Goal: Task Accomplishment & Management: Manage account settings

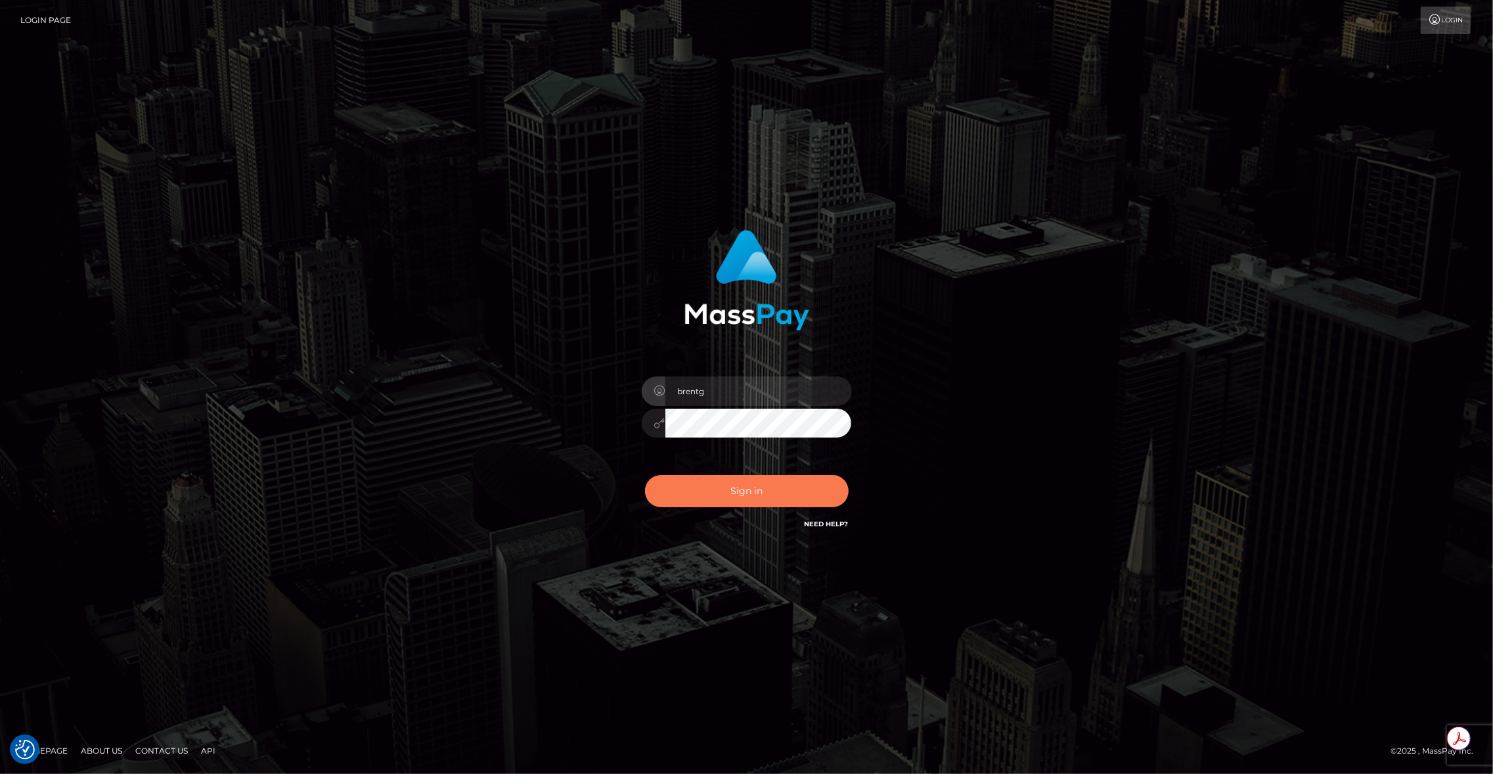
click at [726, 498] on button "Sign in" at bounding box center [747, 491] width 204 height 32
type input "brentg"
click at [723, 499] on button "Sign in" at bounding box center [747, 491] width 204 height 32
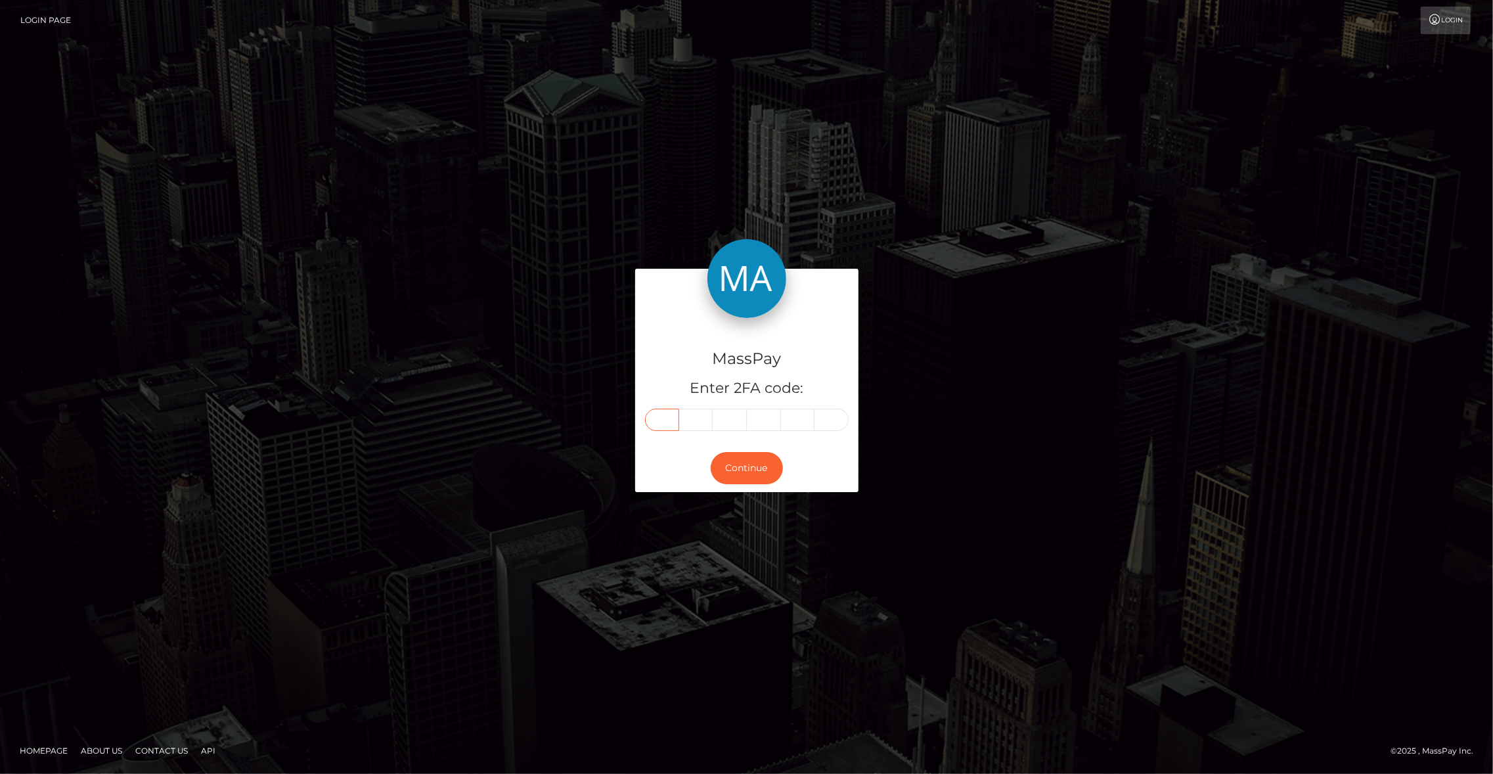
paste input "4"
type input "4"
type input "1"
type input "2"
type input "1"
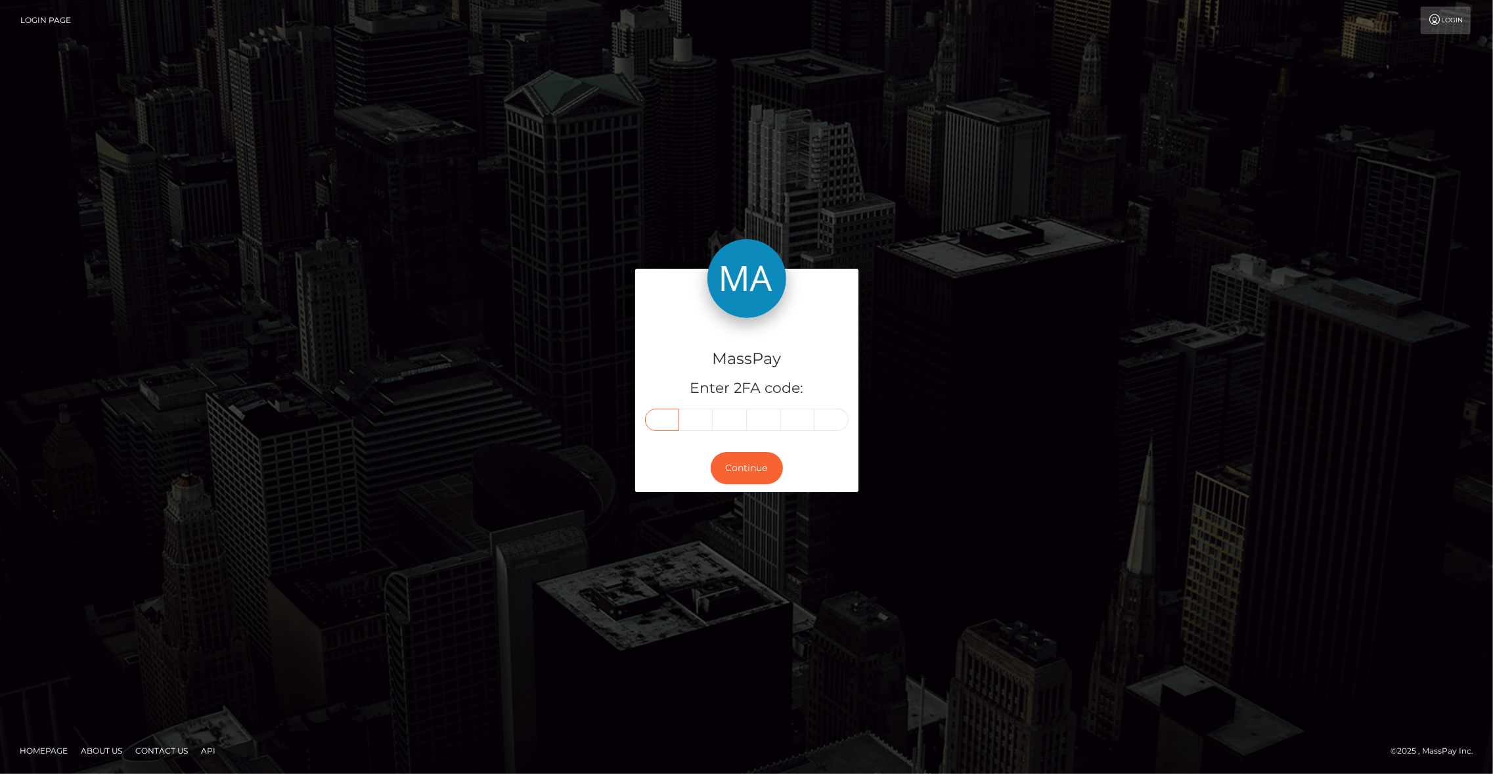
type input "0"
type input "2"
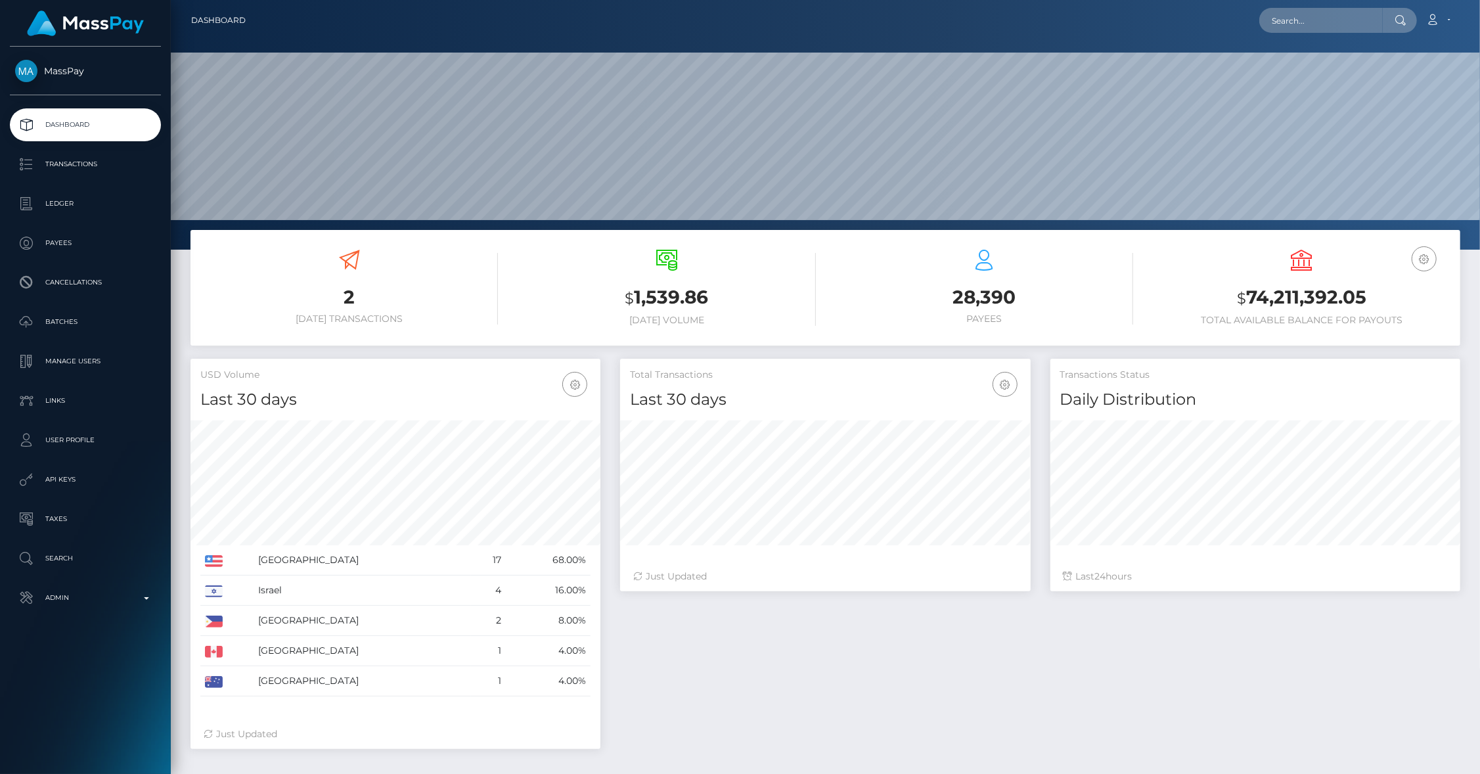
scroll to position [233, 411]
click at [80, 606] on p "Admin" at bounding box center [85, 598] width 141 height 20
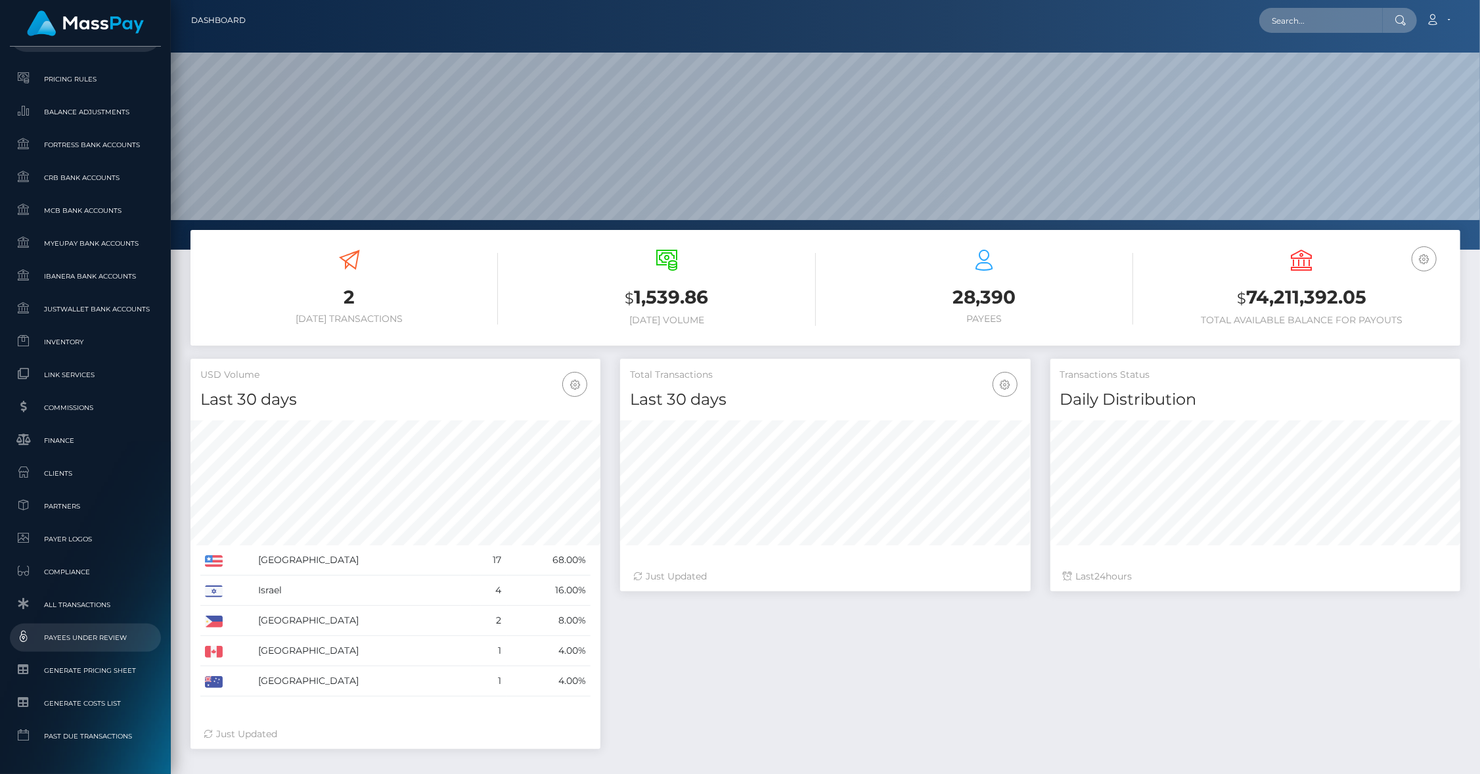
scroll to position [603, 0]
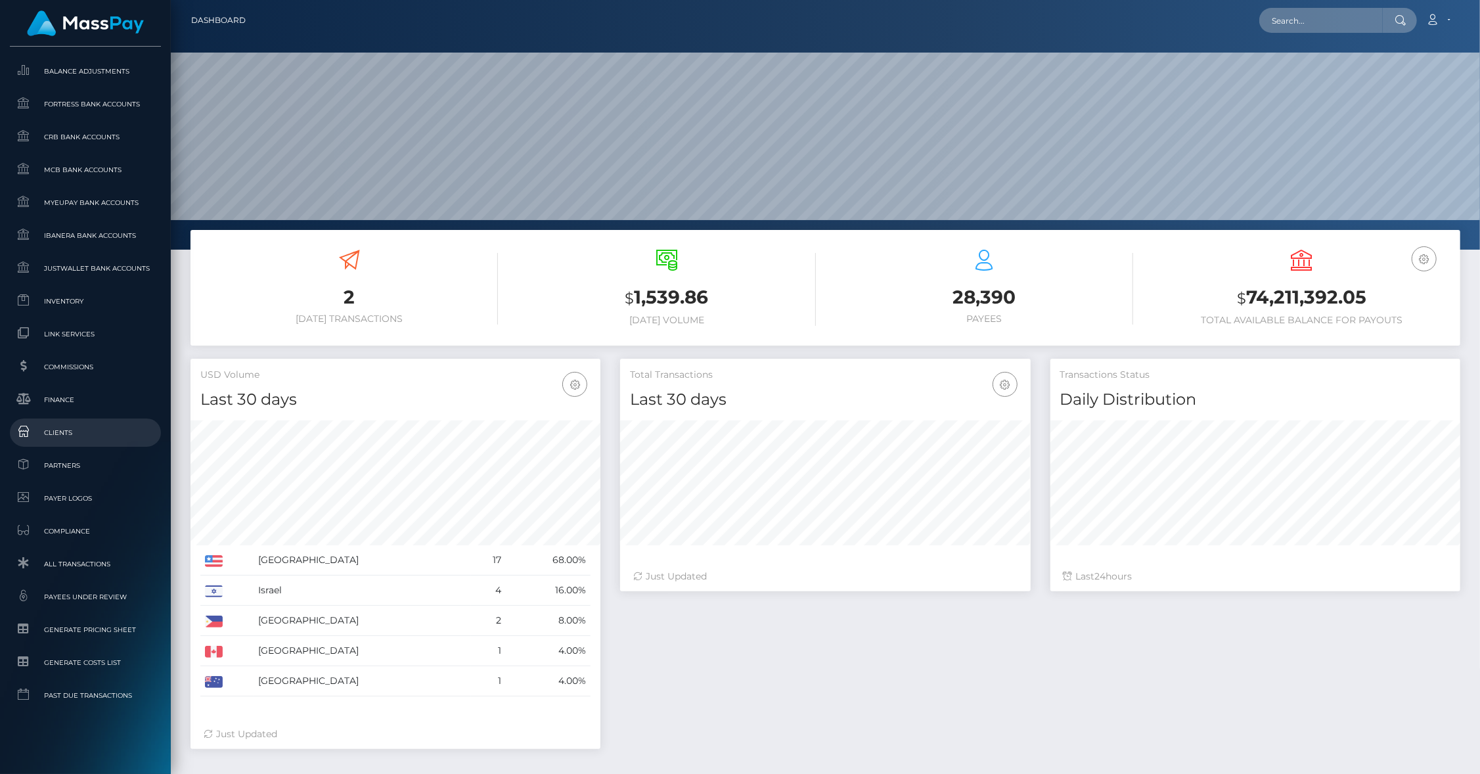
click at [60, 435] on span "Clients" at bounding box center [85, 432] width 141 height 15
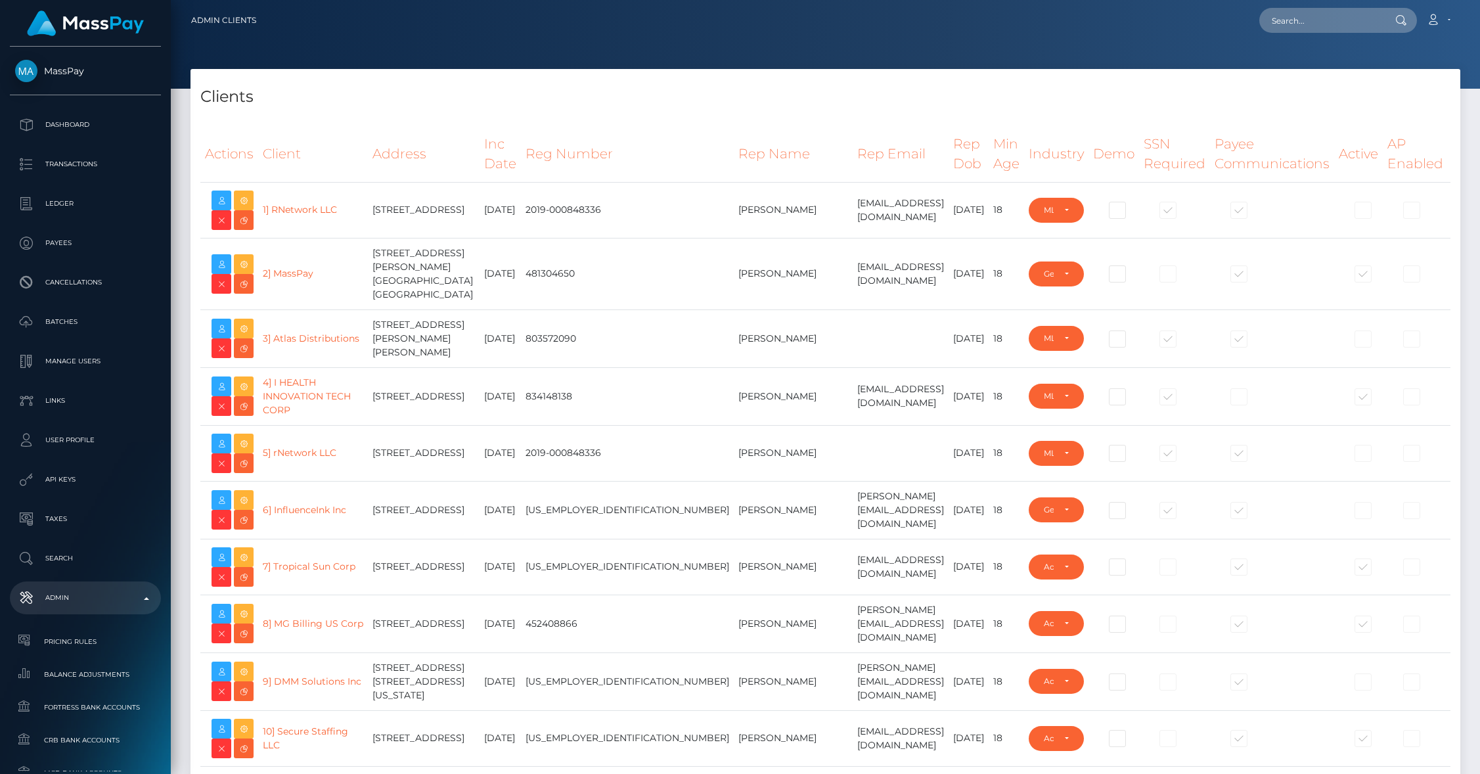
select select "223"
click at [734, 488] on td "Robert Towles" at bounding box center [793, 510] width 119 height 58
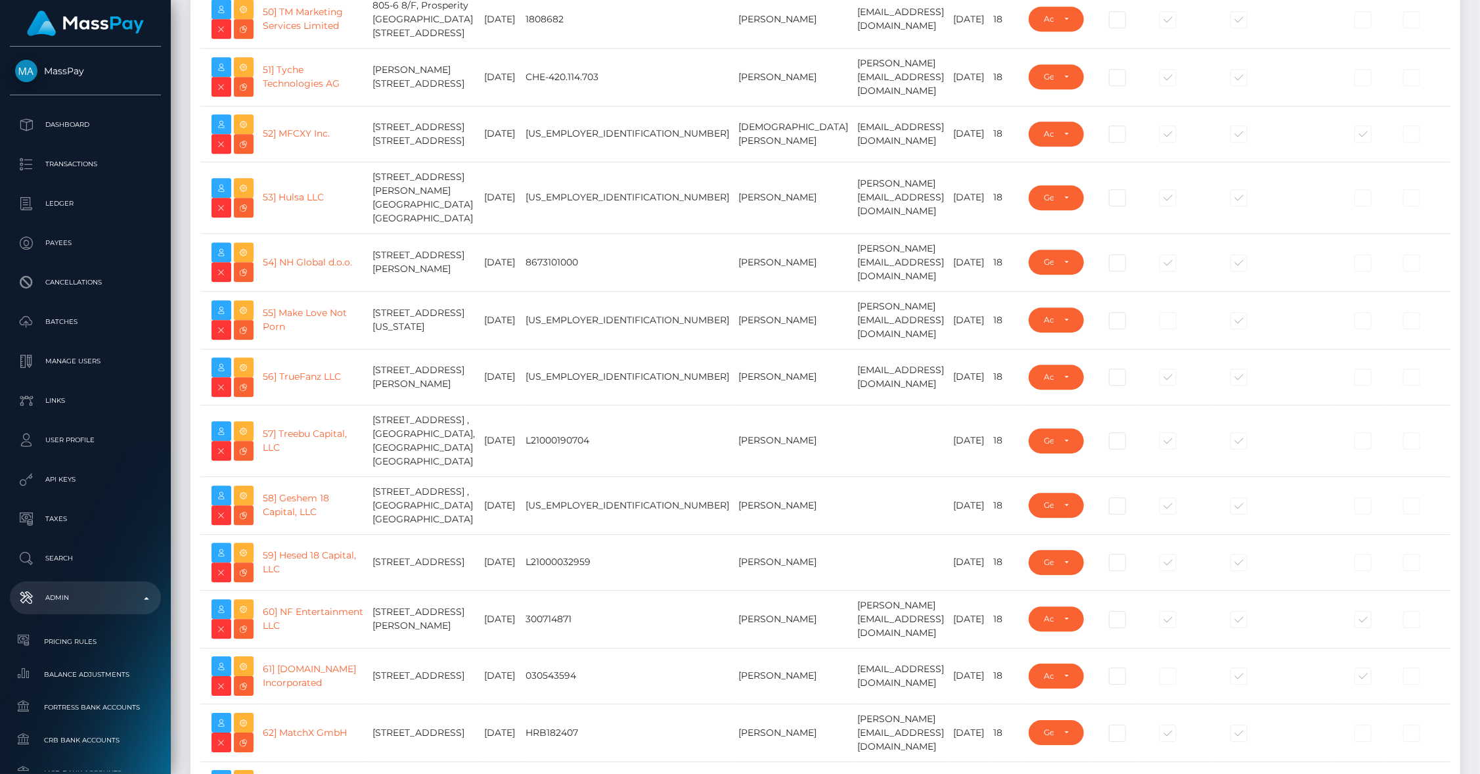
type input "brentg"
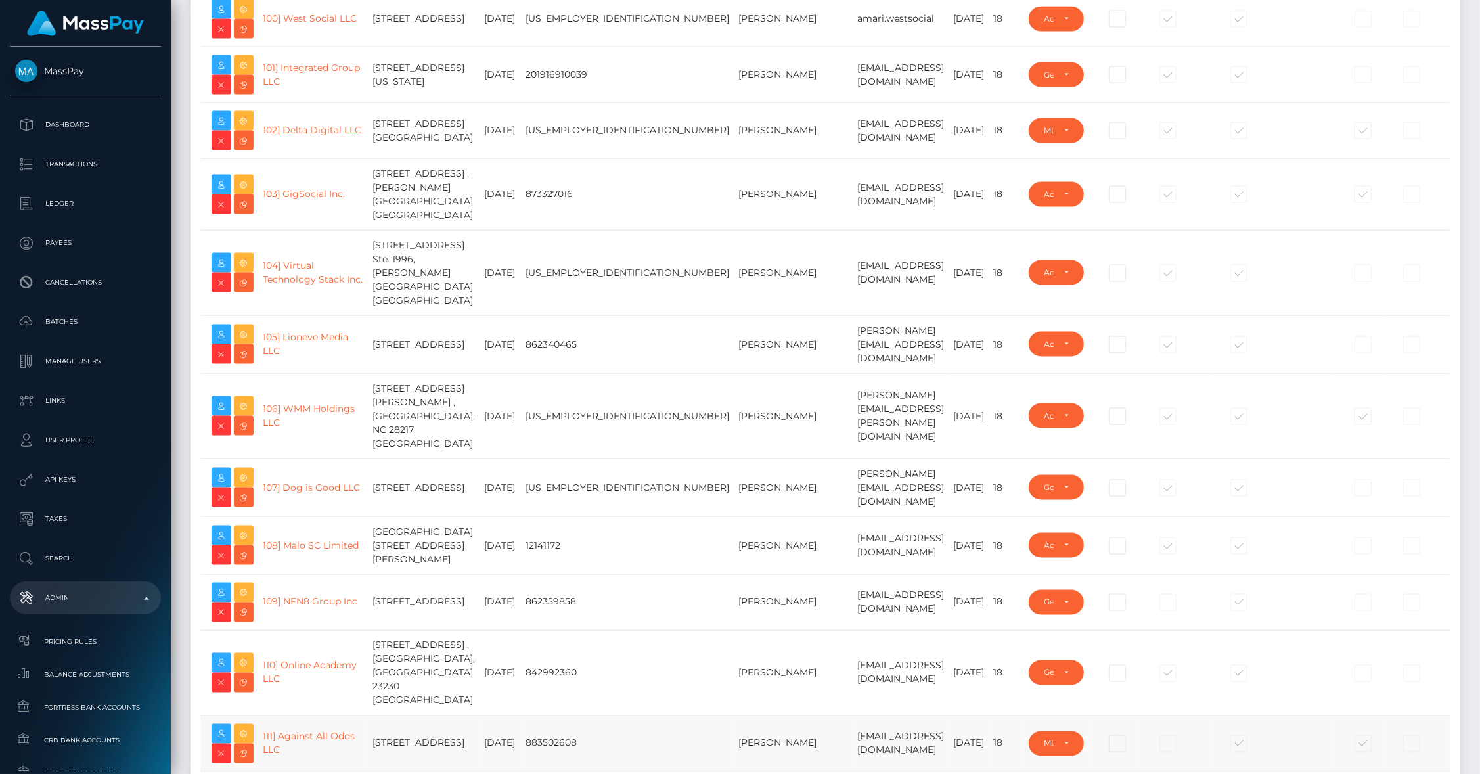
scroll to position [6537, 0]
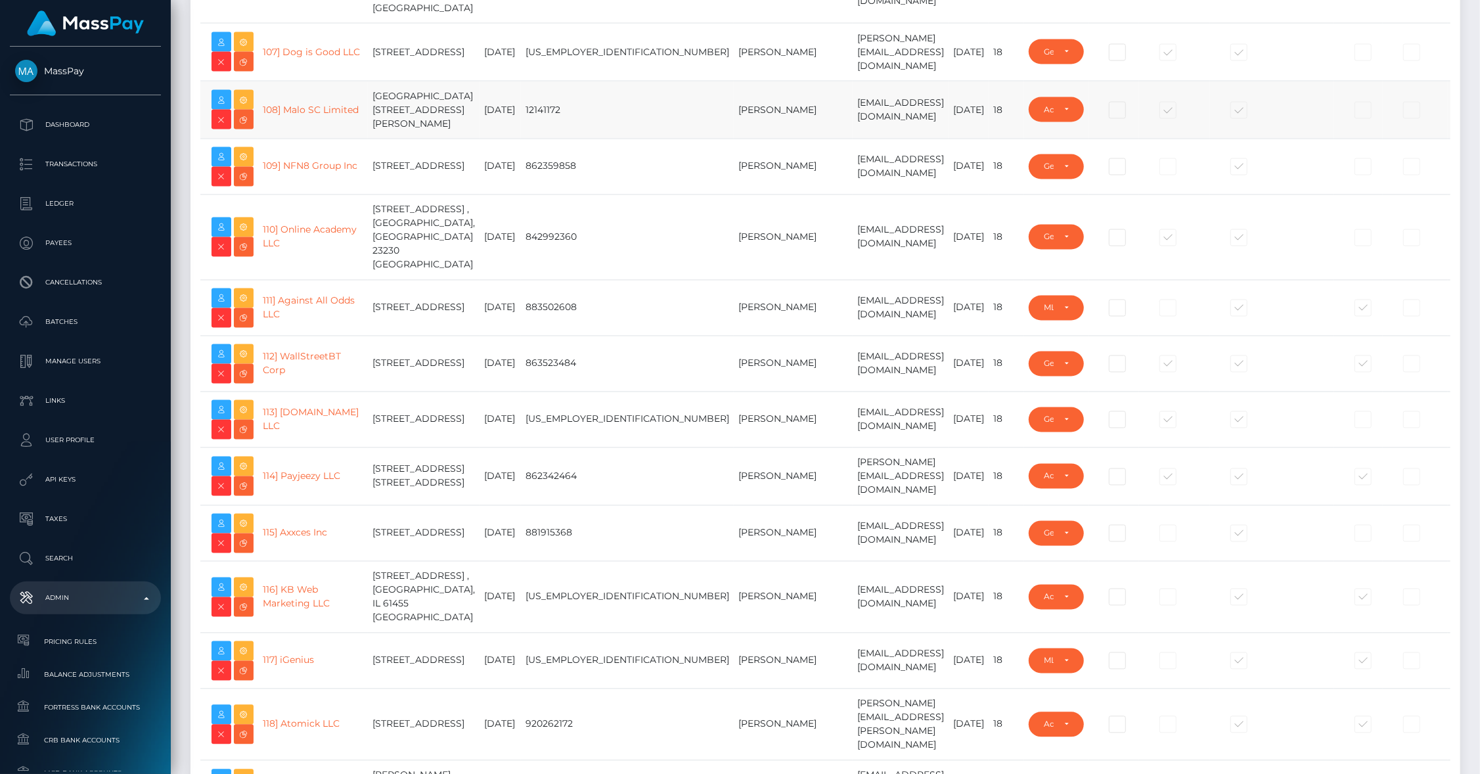
click at [550, 139] on td "12141172" at bounding box center [627, 110] width 213 height 58
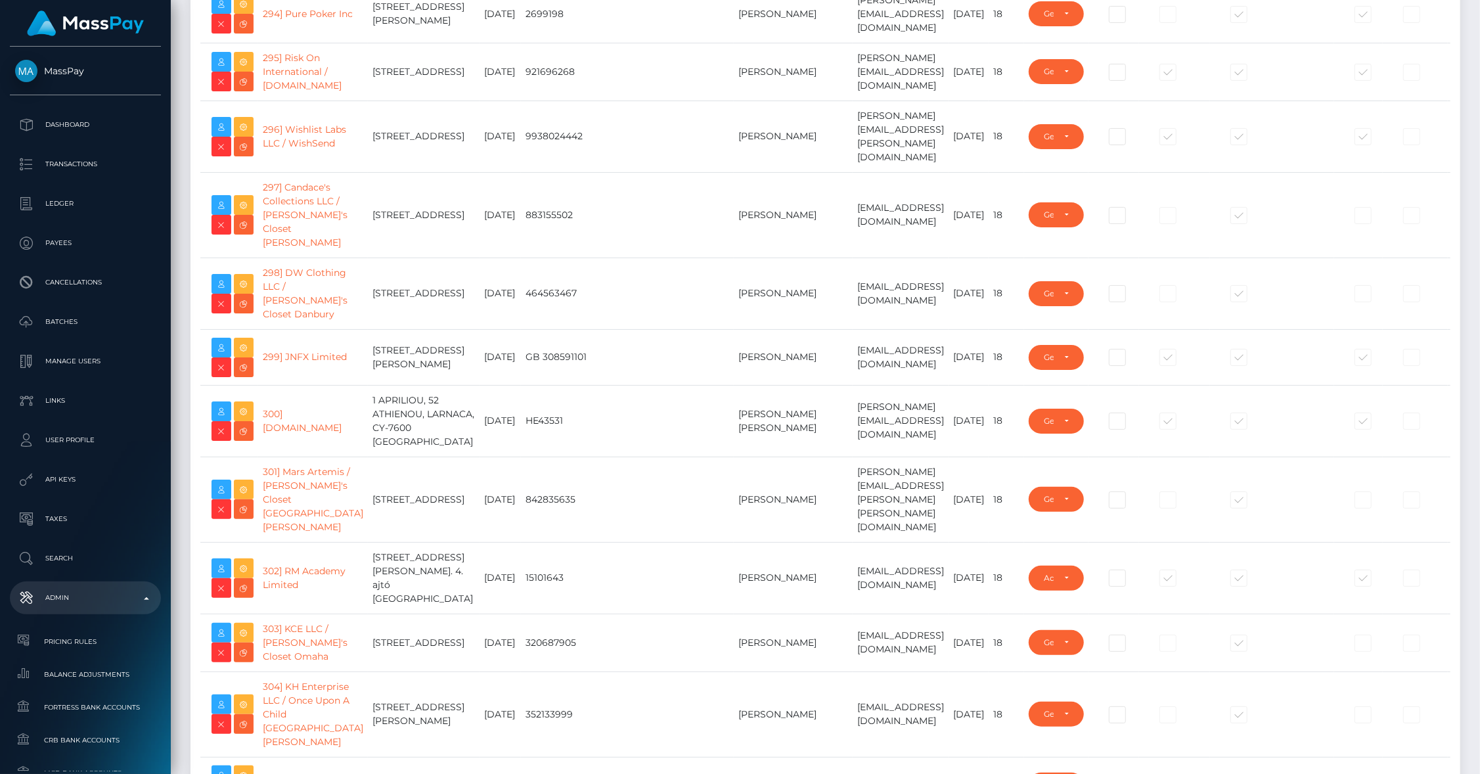
scroll to position [6073, 0]
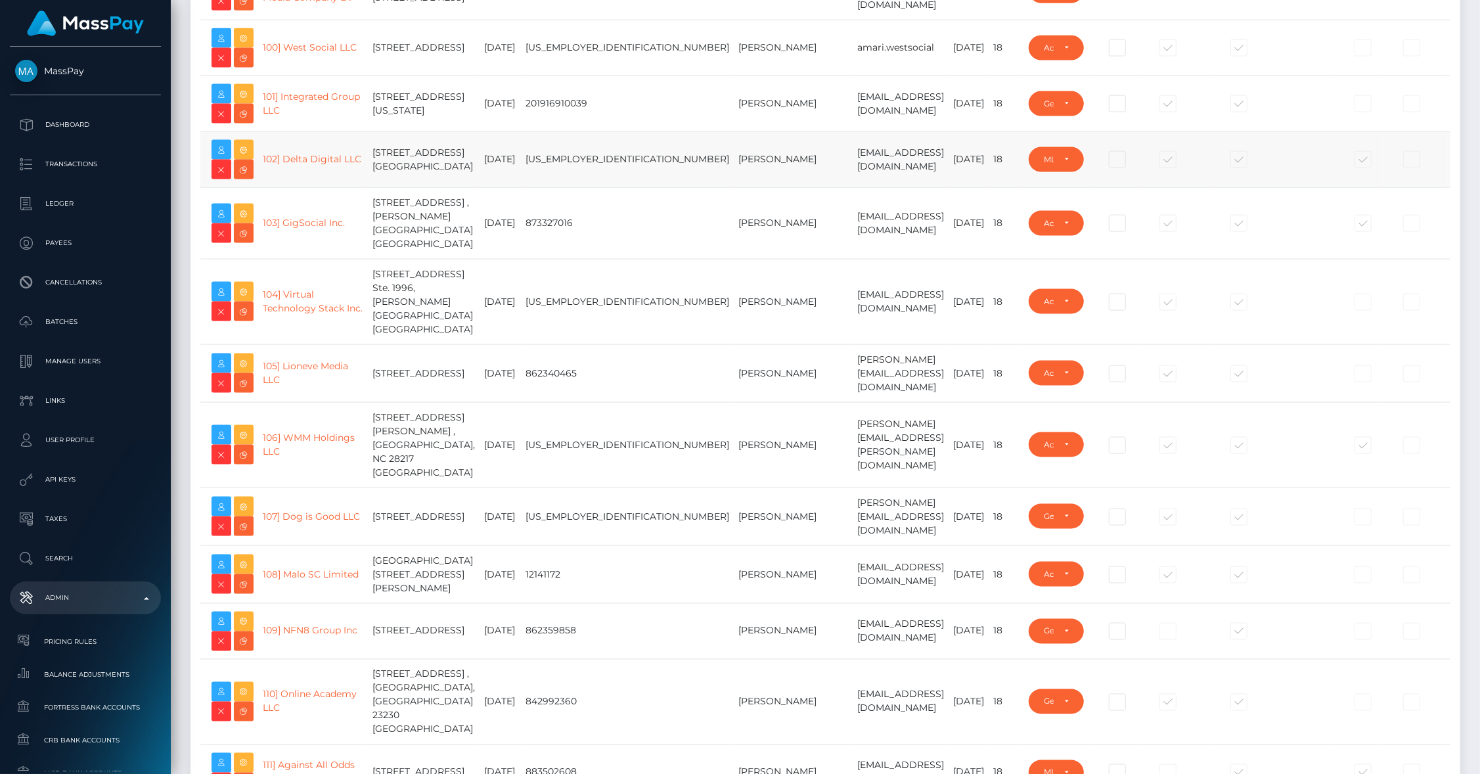
click at [325, 187] on td "102] Delta Digital LLC" at bounding box center [313, 159] width 110 height 56
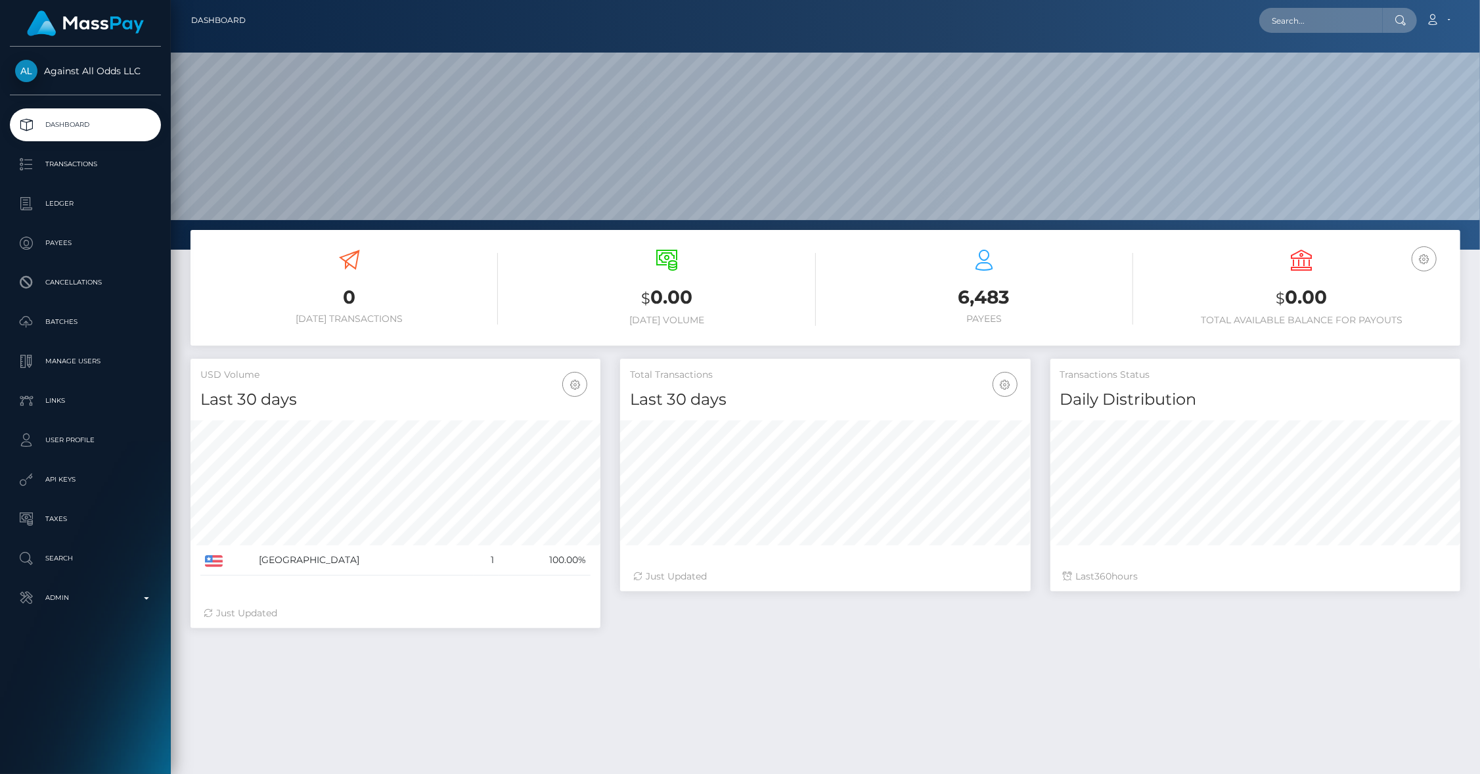
scroll to position [233, 411]
click at [67, 247] on p "Payees" at bounding box center [85, 243] width 141 height 20
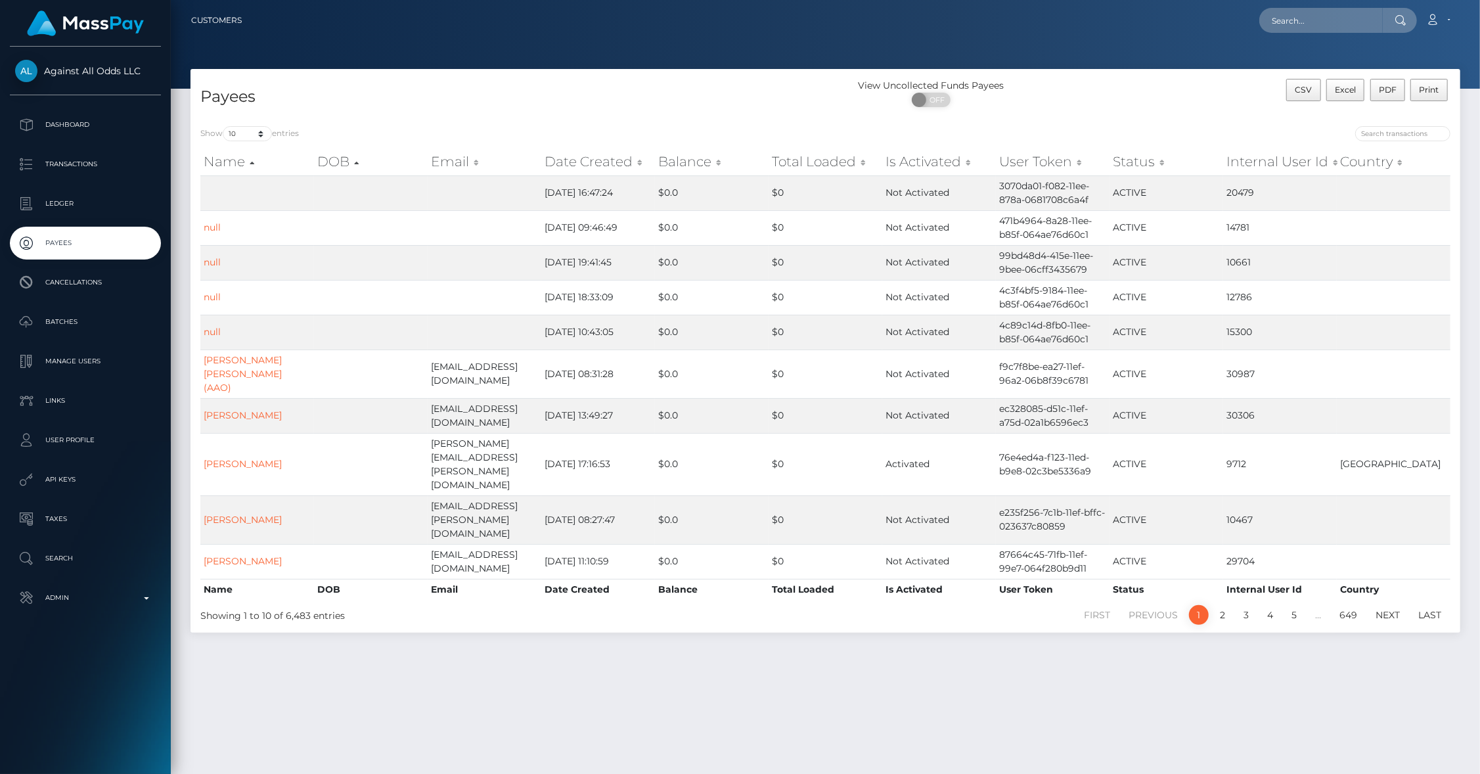
click at [680, 161] on th "Balance" at bounding box center [712, 161] width 114 height 26
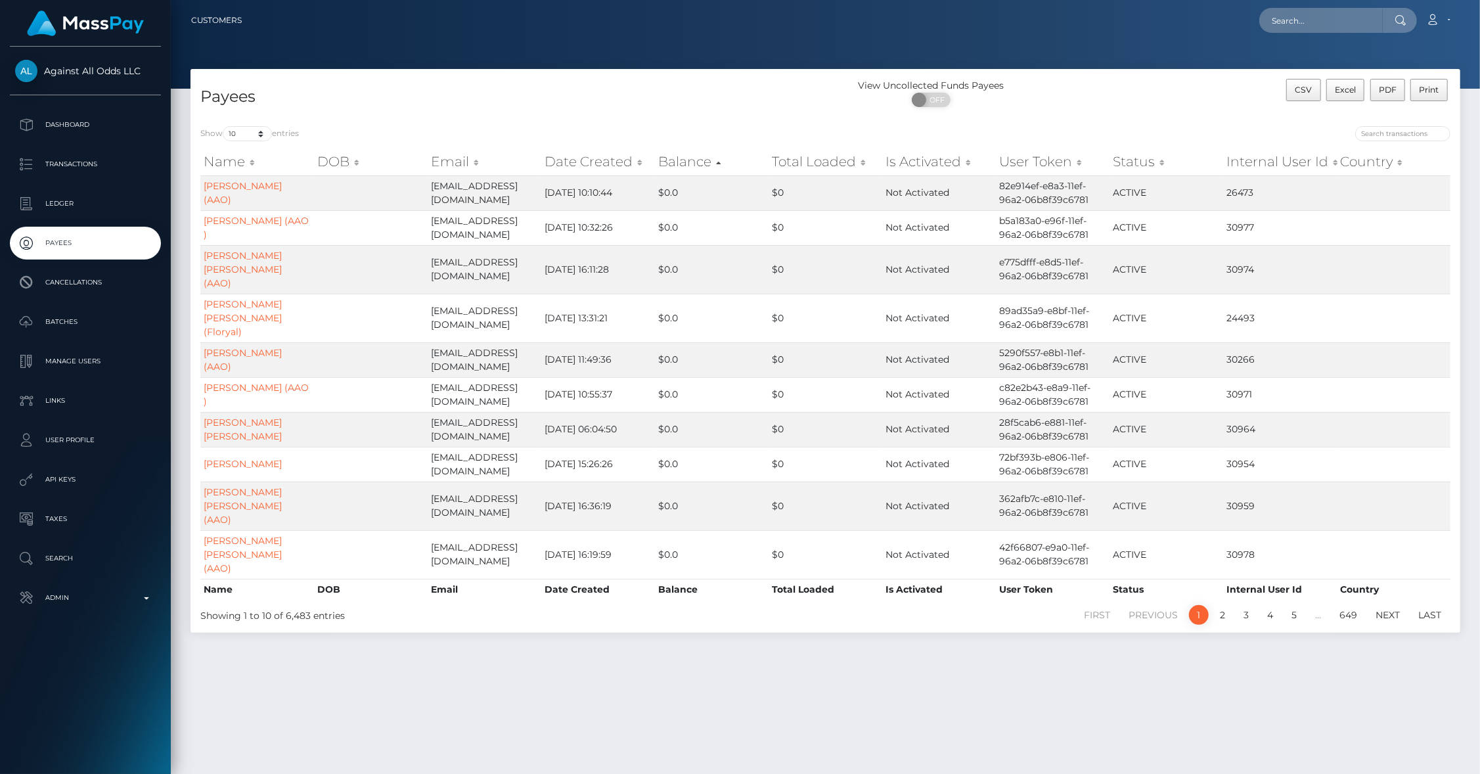
click at [680, 161] on th "Balance" at bounding box center [712, 161] width 114 height 26
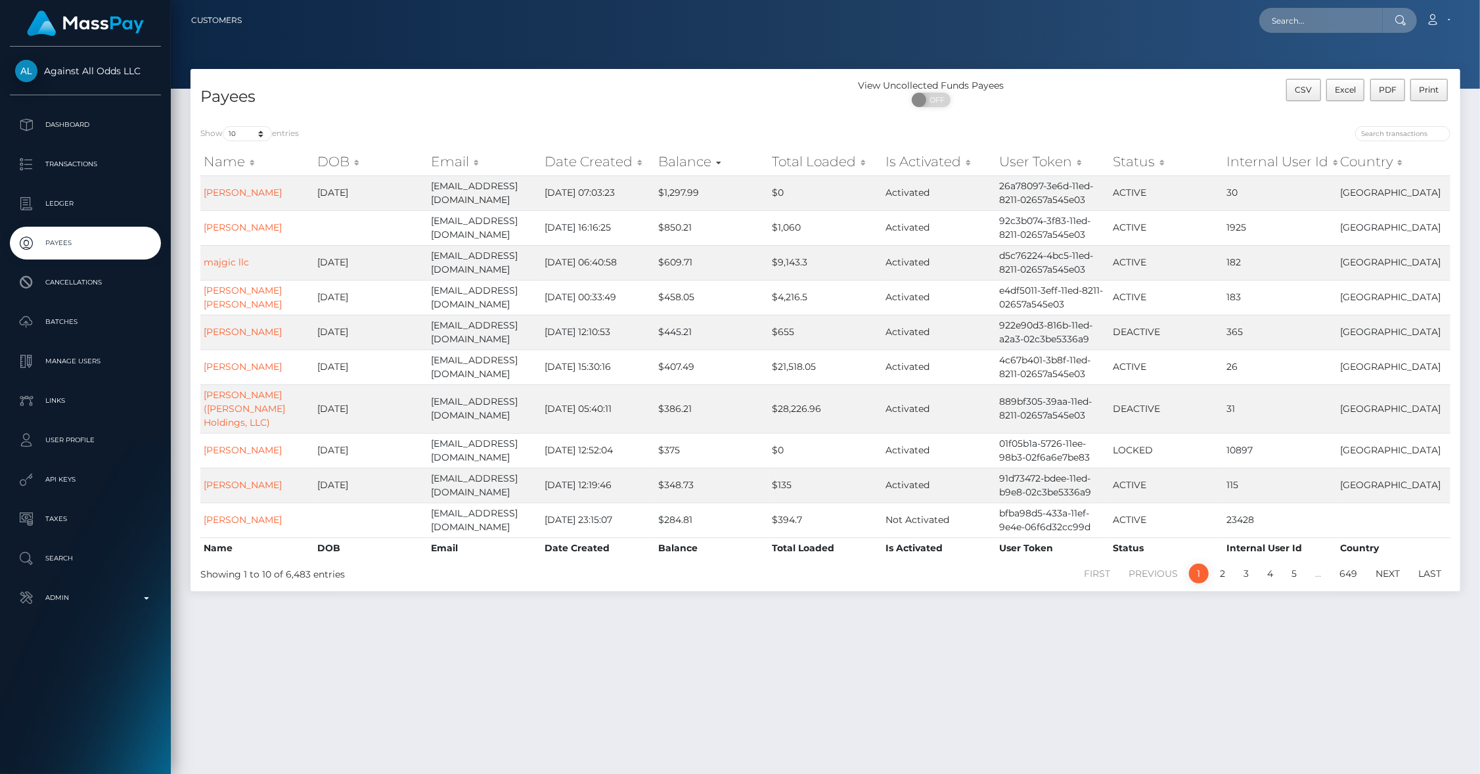
click at [571, 99] on h4 "Payees" at bounding box center [507, 96] width 615 height 23
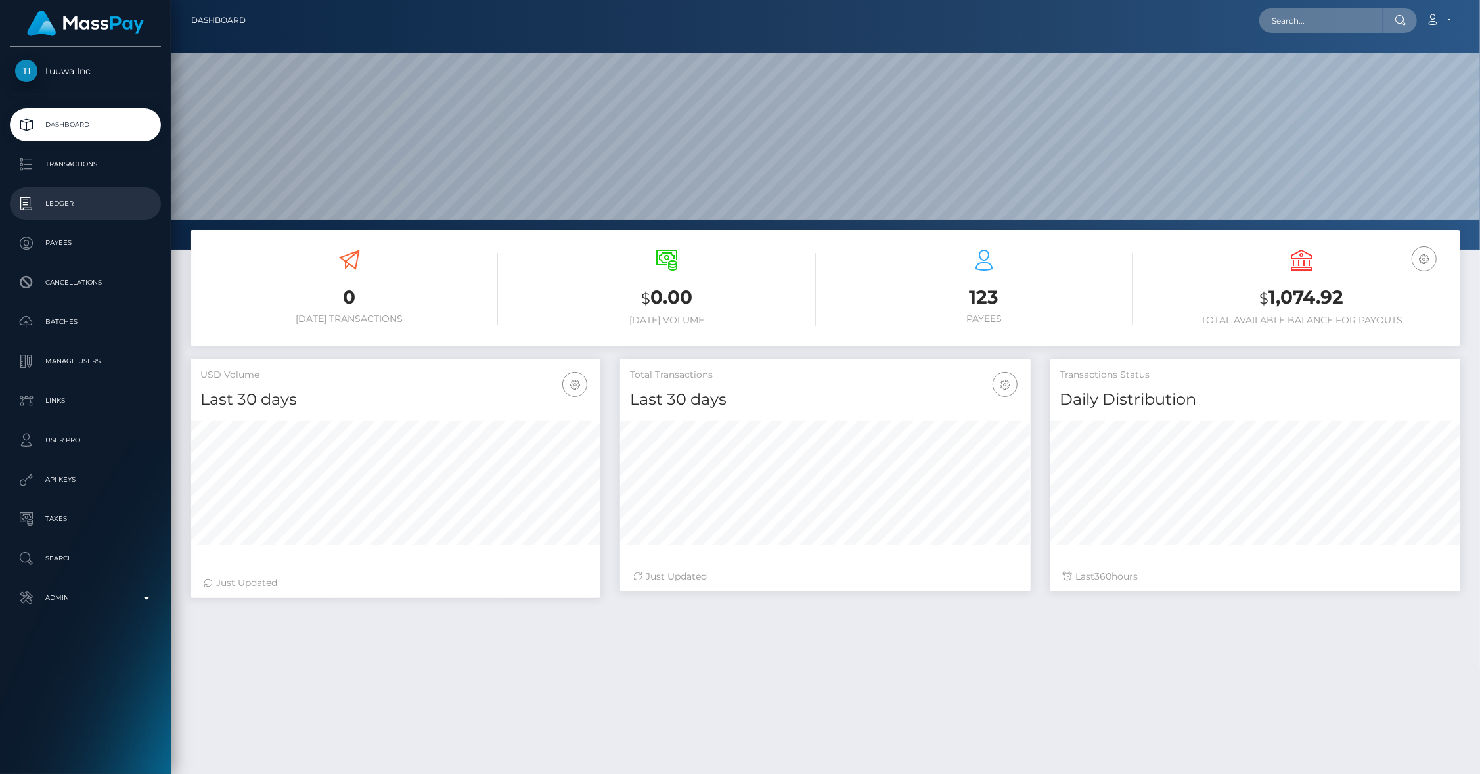
scroll to position [233, 411]
click at [75, 198] on p "Ledger" at bounding box center [85, 204] width 141 height 20
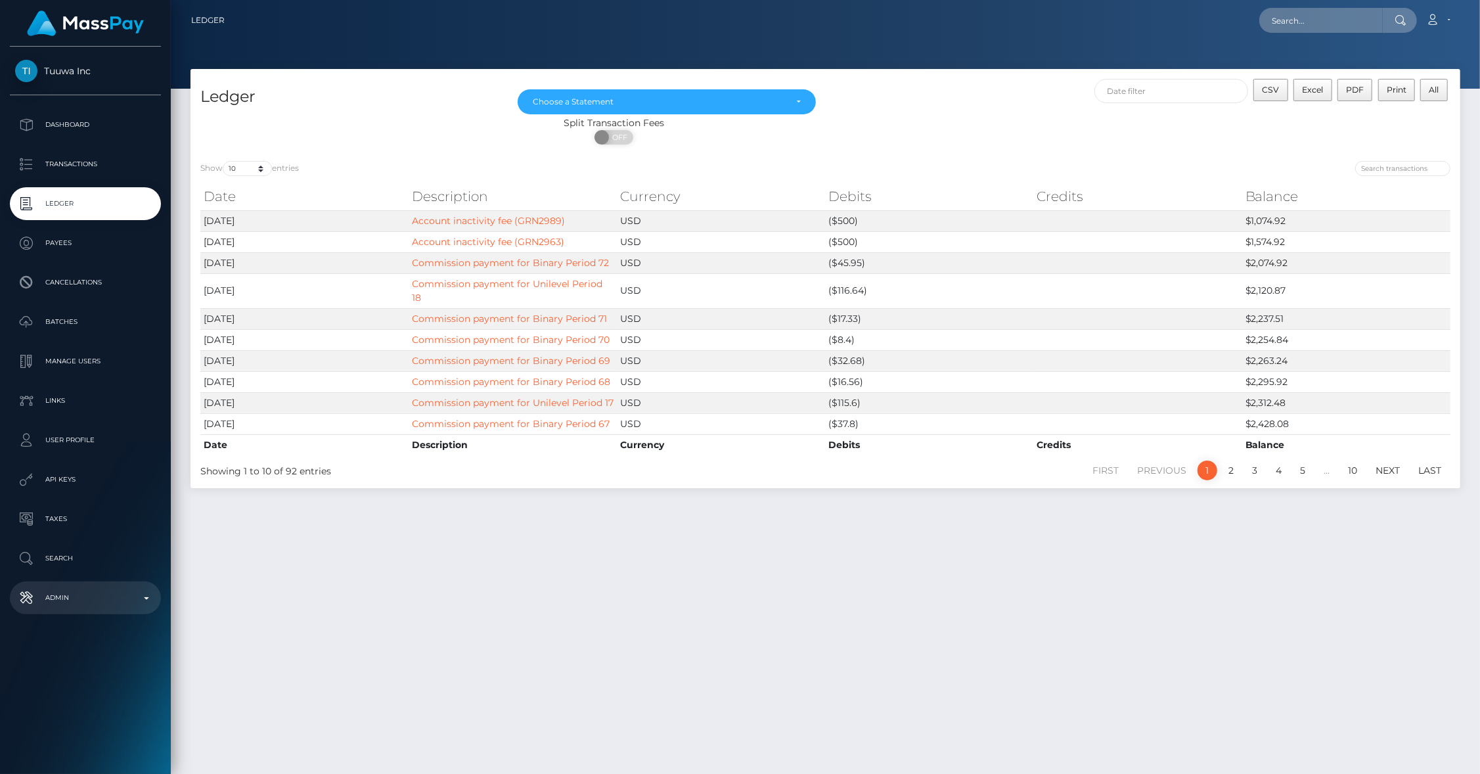
click at [136, 600] on p "Admin" at bounding box center [85, 598] width 141 height 20
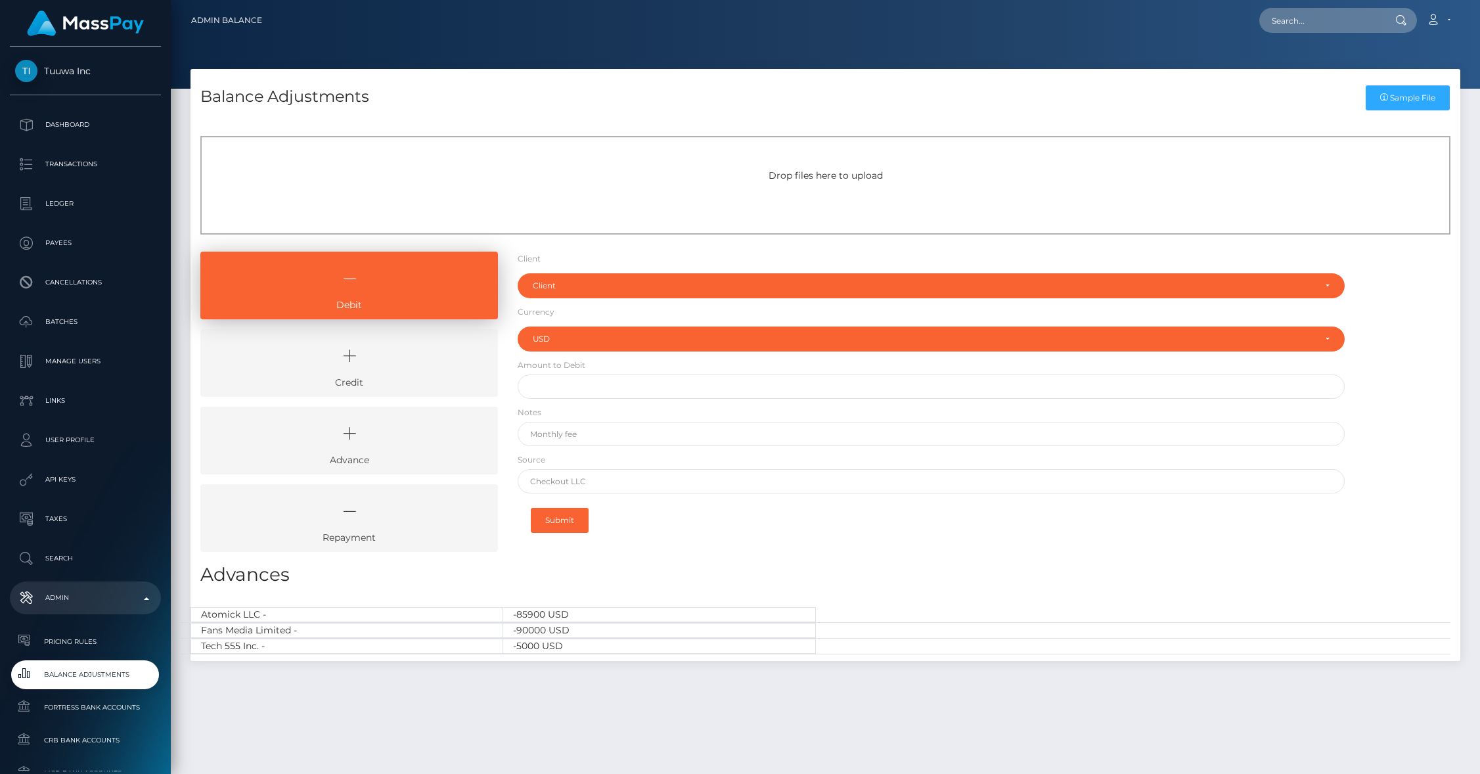
select select "USD"
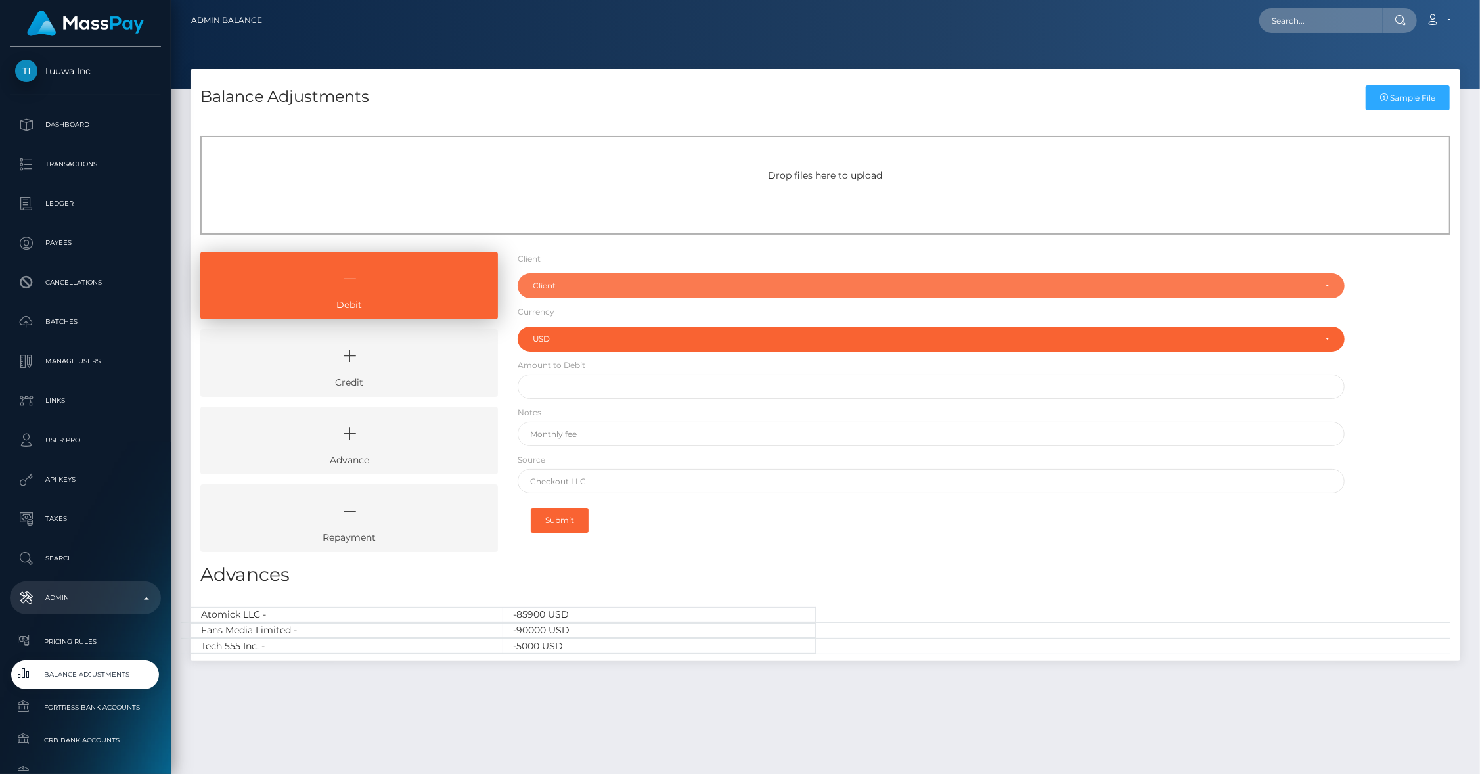
click at [568, 293] on div "Client" at bounding box center [931, 285] width 827 height 25
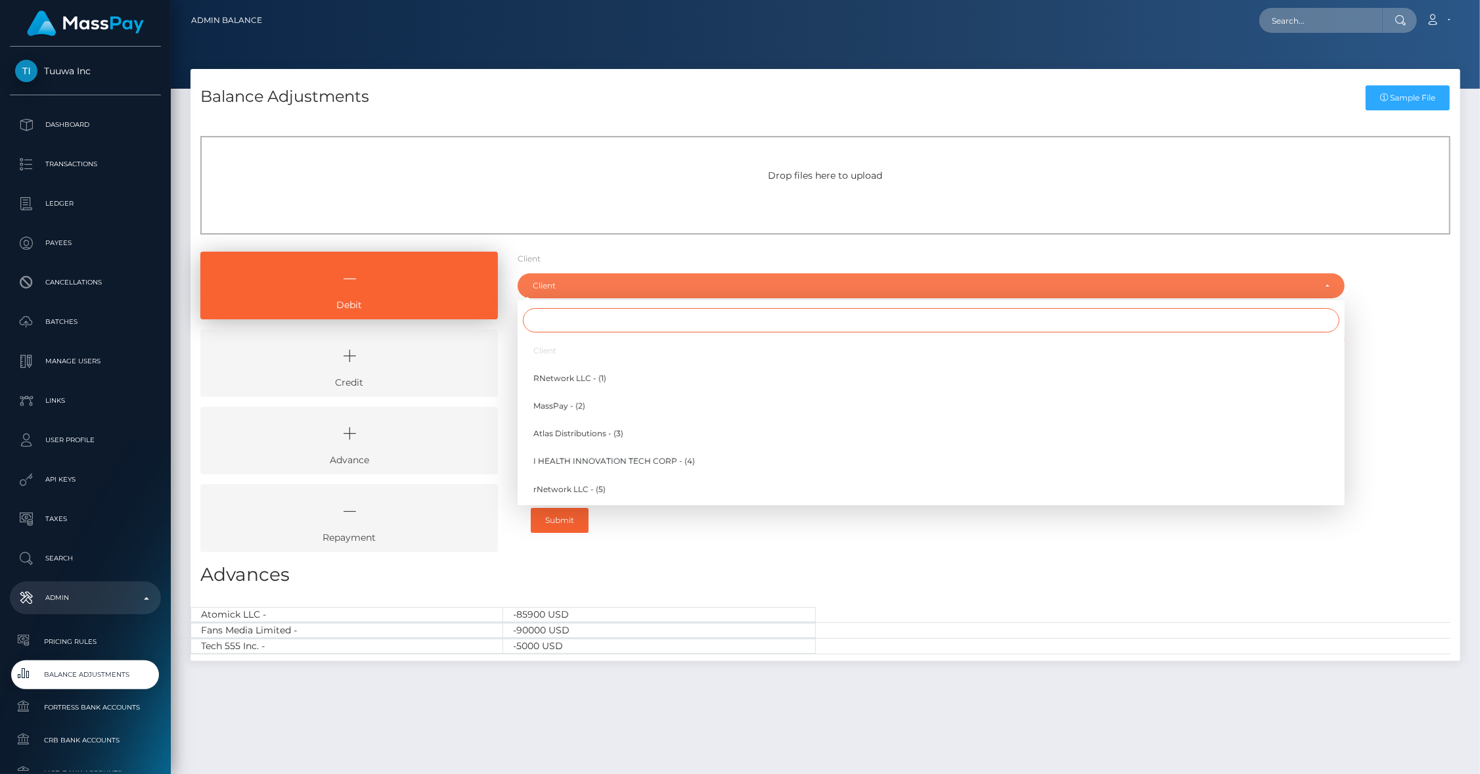
click at [570, 324] on input "Search" at bounding box center [931, 320] width 816 height 24
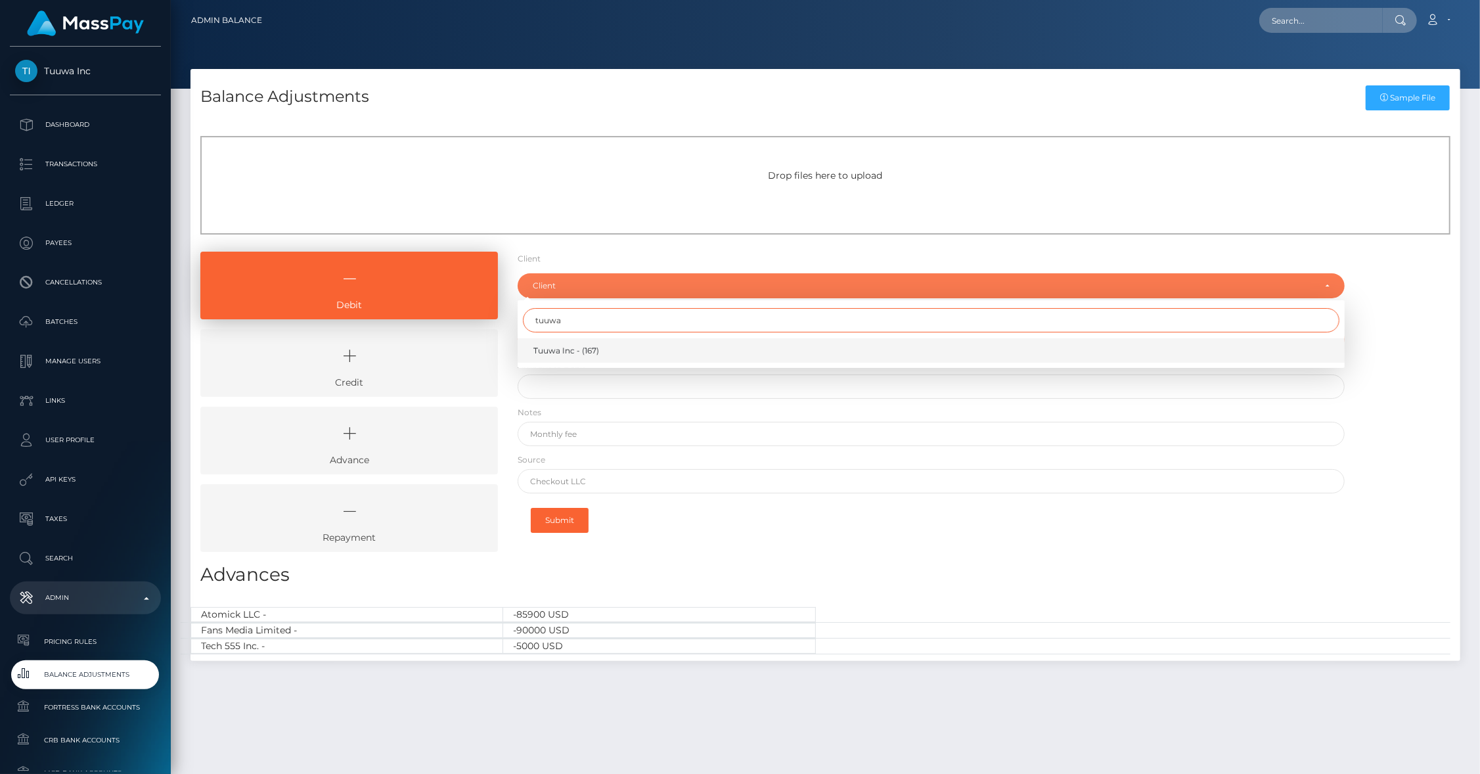
type input "tuuwa"
click at [568, 351] on span "Tuuwa Inc - (167)" at bounding box center [566, 351] width 66 height 12
select select "167"
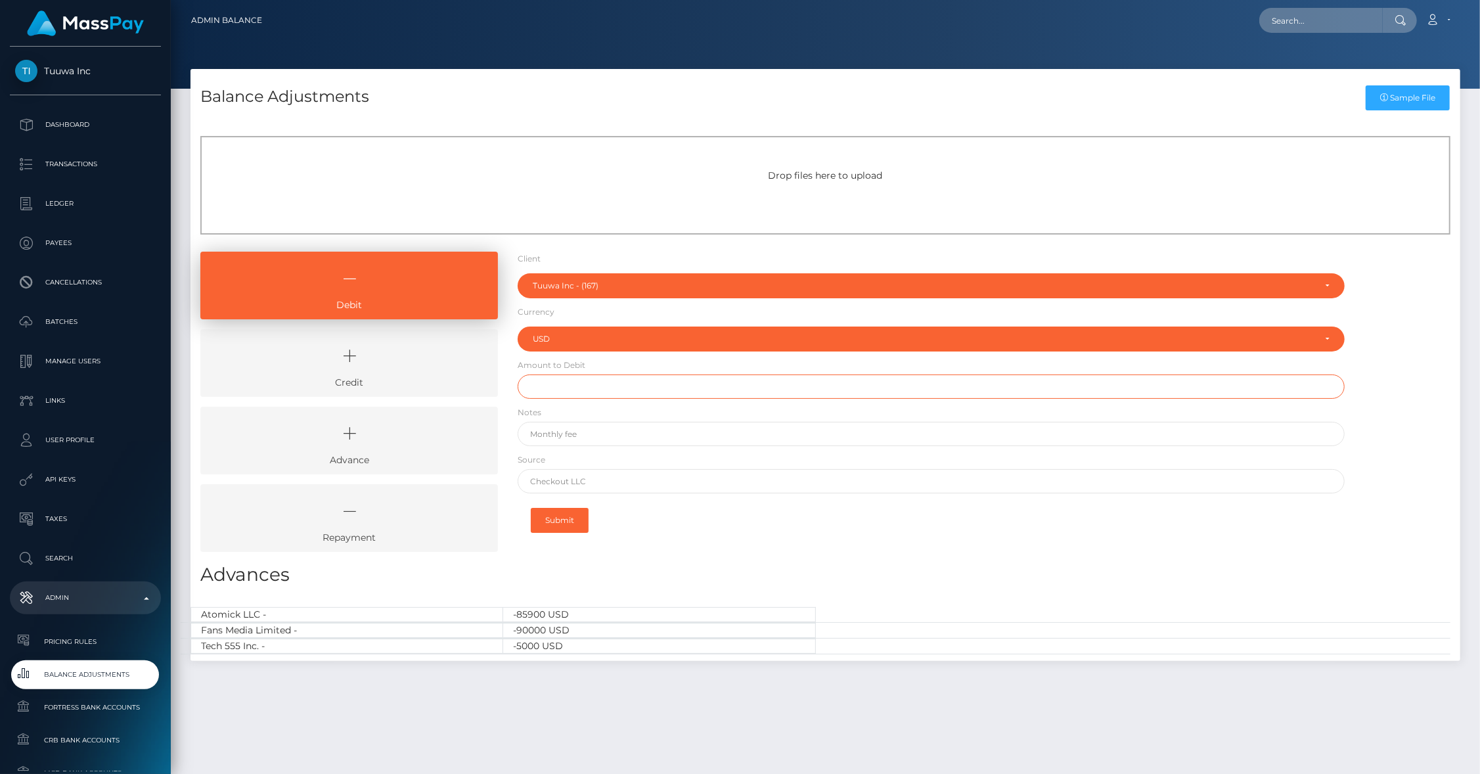
click at [569, 380] on input "text" at bounding box center [931, 386] width 827 height 24
type input "$500.00"
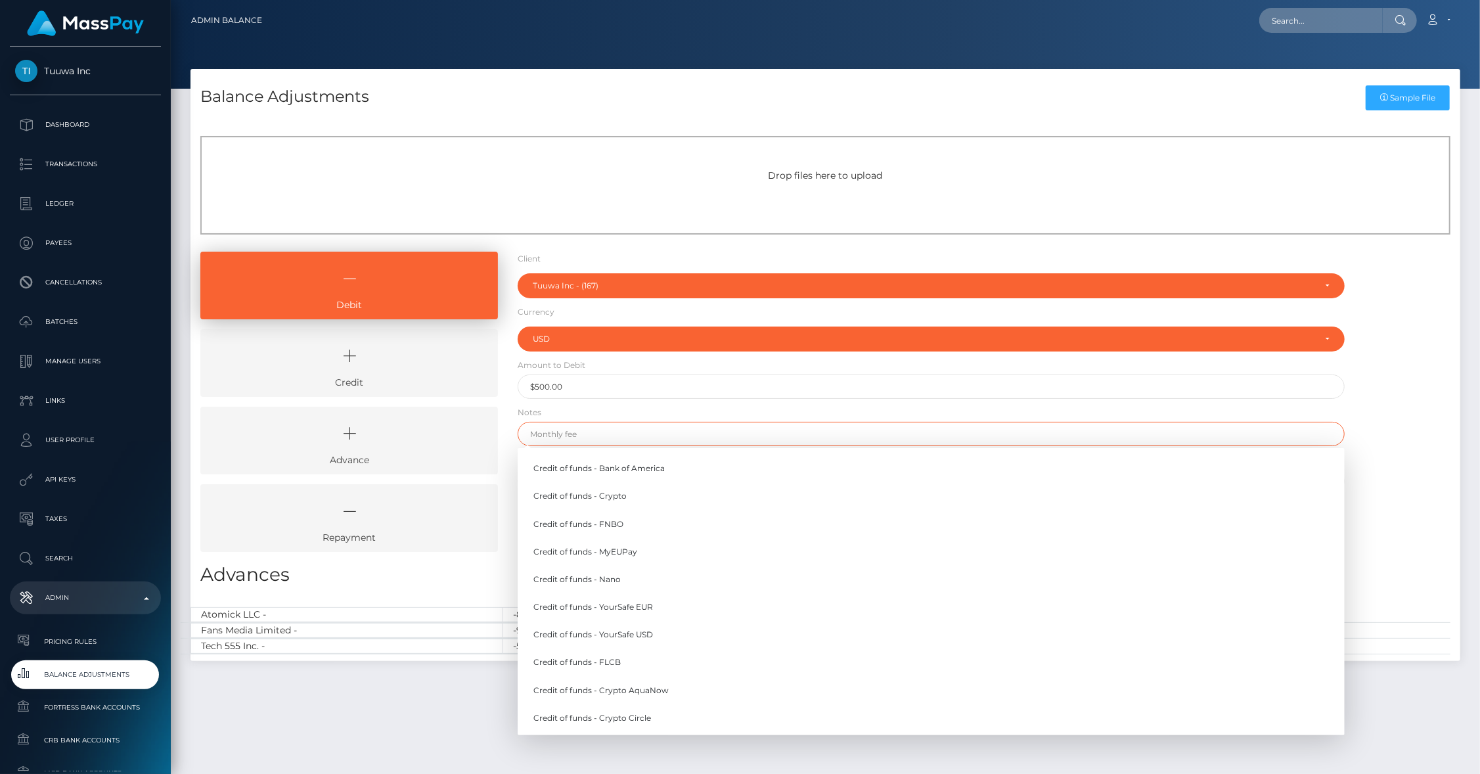
click at [603, 437] on input "text" at bounding box center [931, 434] width 827 height 24
paste input "Account inactivity fee"
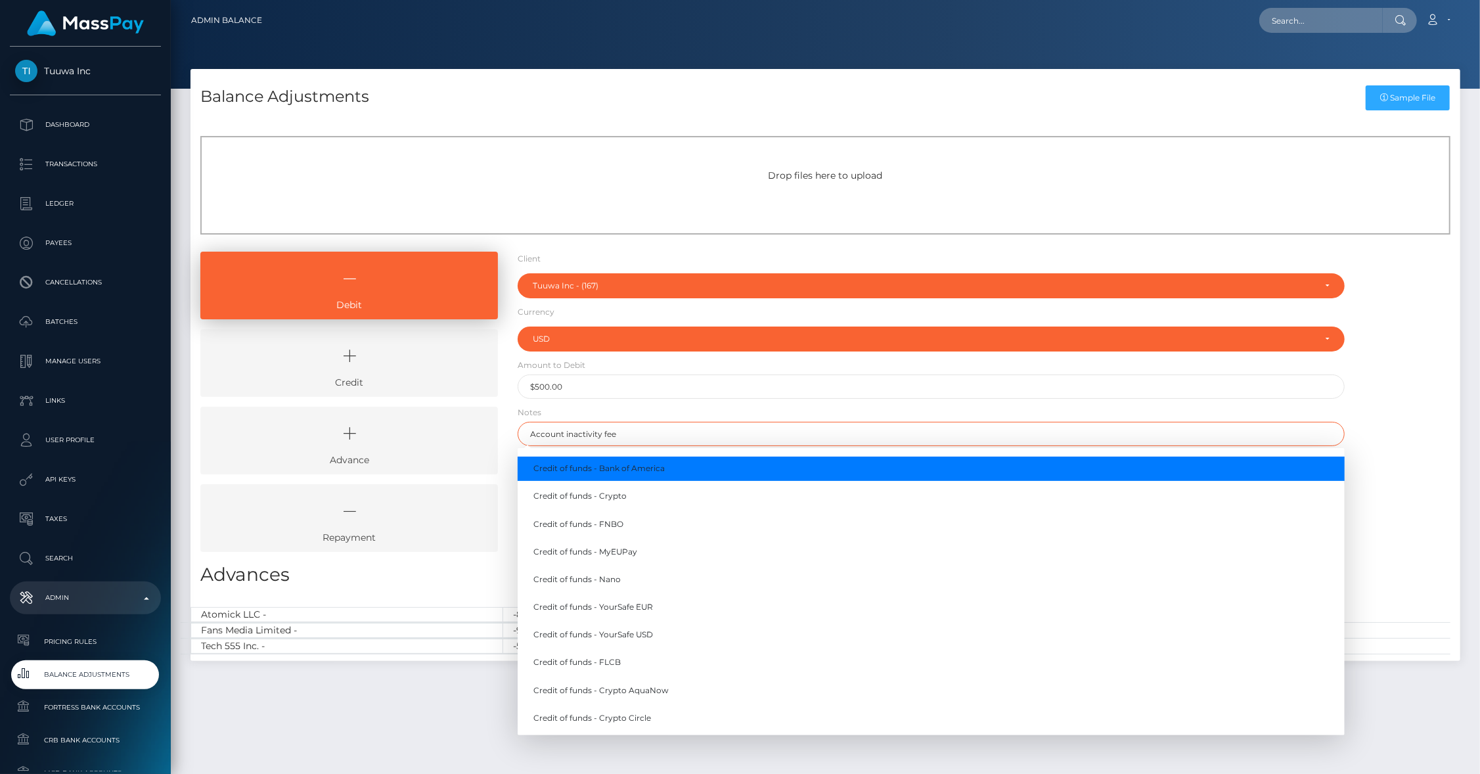
type input "Account inactivity fee"
click at [522, 399] on form "Client Client RNetwork LLC - (1) MassPay - (2) Atlas Distributions - (3) I HEAL…" at bounding box center [931, 397] width 827 height 290
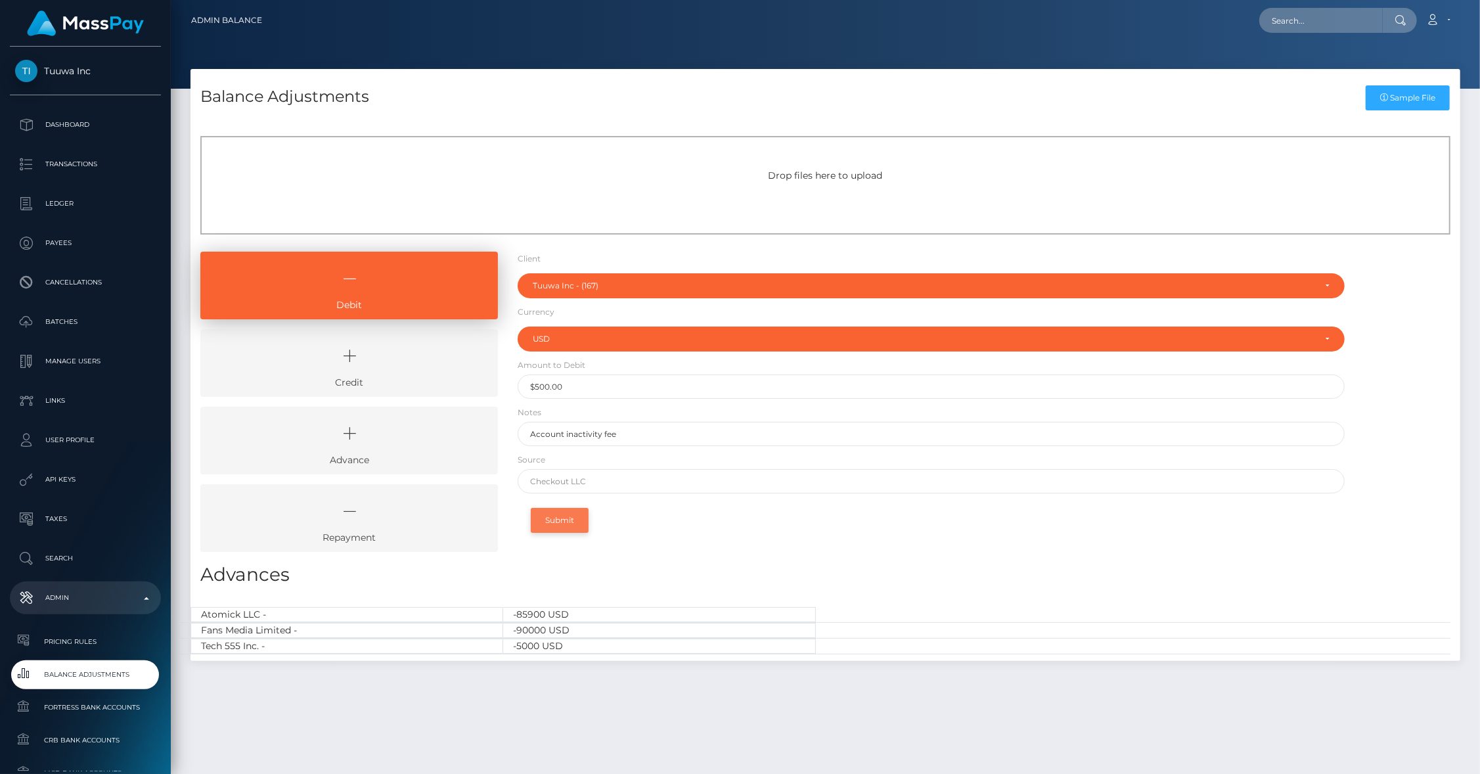
click at [552, 523] on button "Submit" at bounding box center [560, 520] width 58 height 25
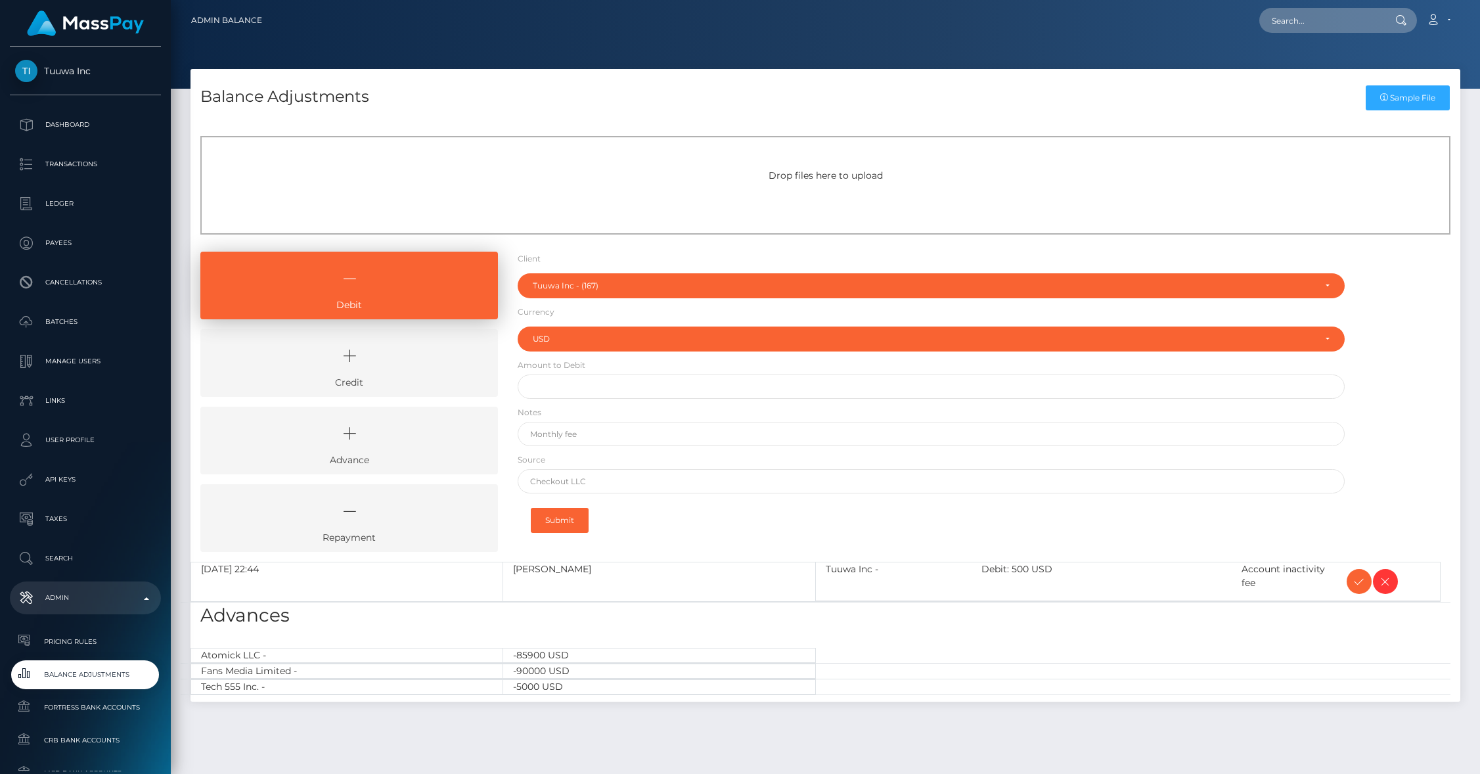
select select "167"
select select "USD"
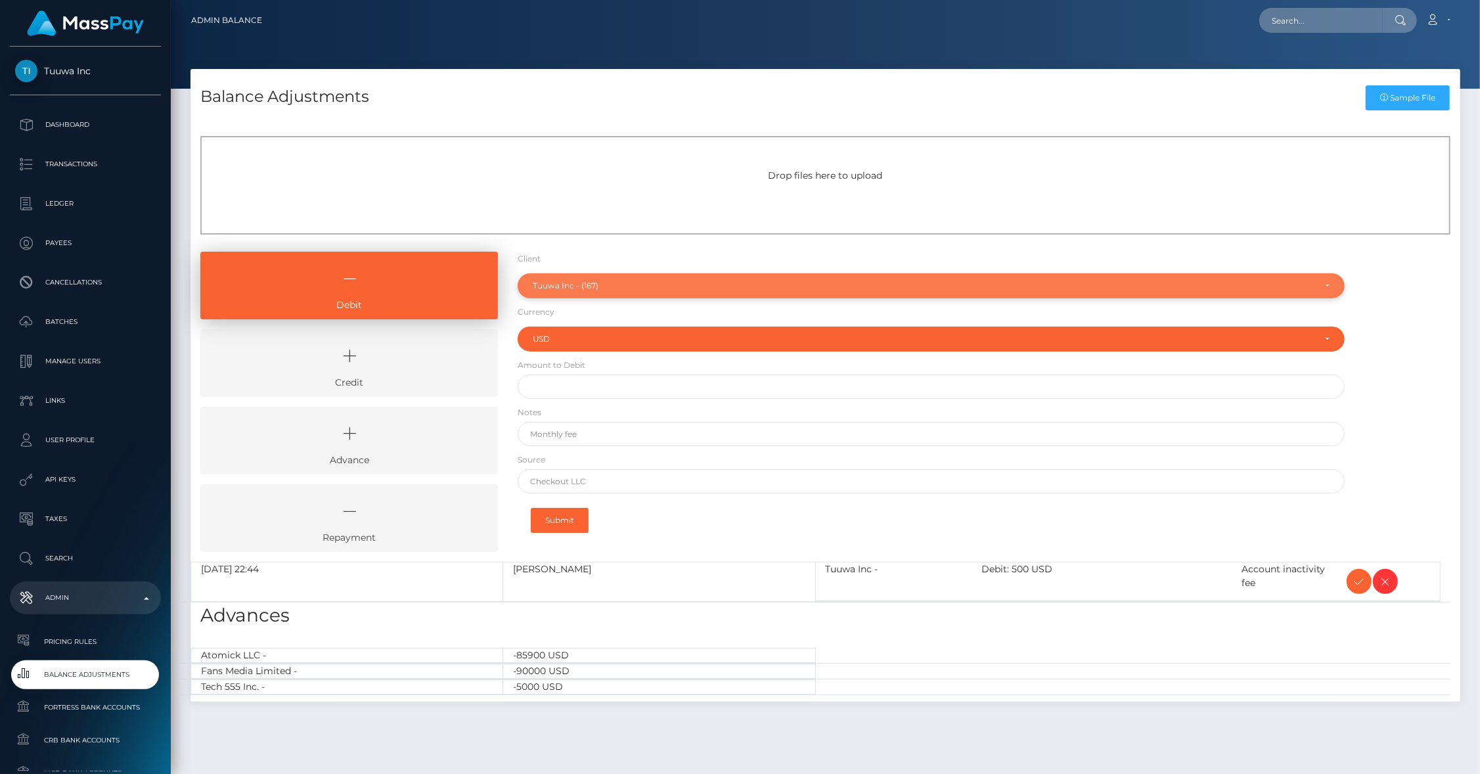
click at [558, 288] on div "Tuuwa Inc - (167)" at bounding box center [924, 285] width 782 height 11
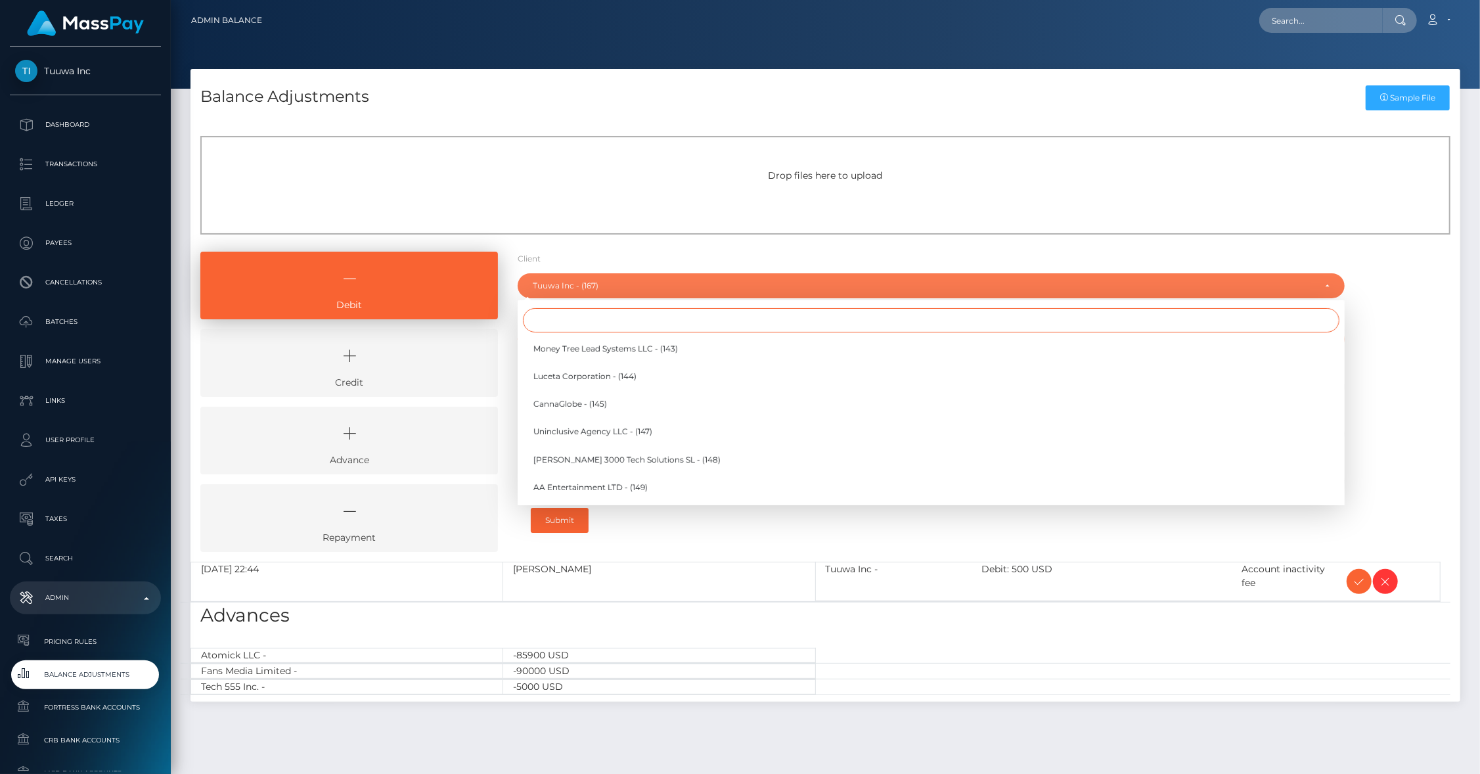
click at [553, 309] on input "Search" at bounding box center [931, 320] width 816 height 24
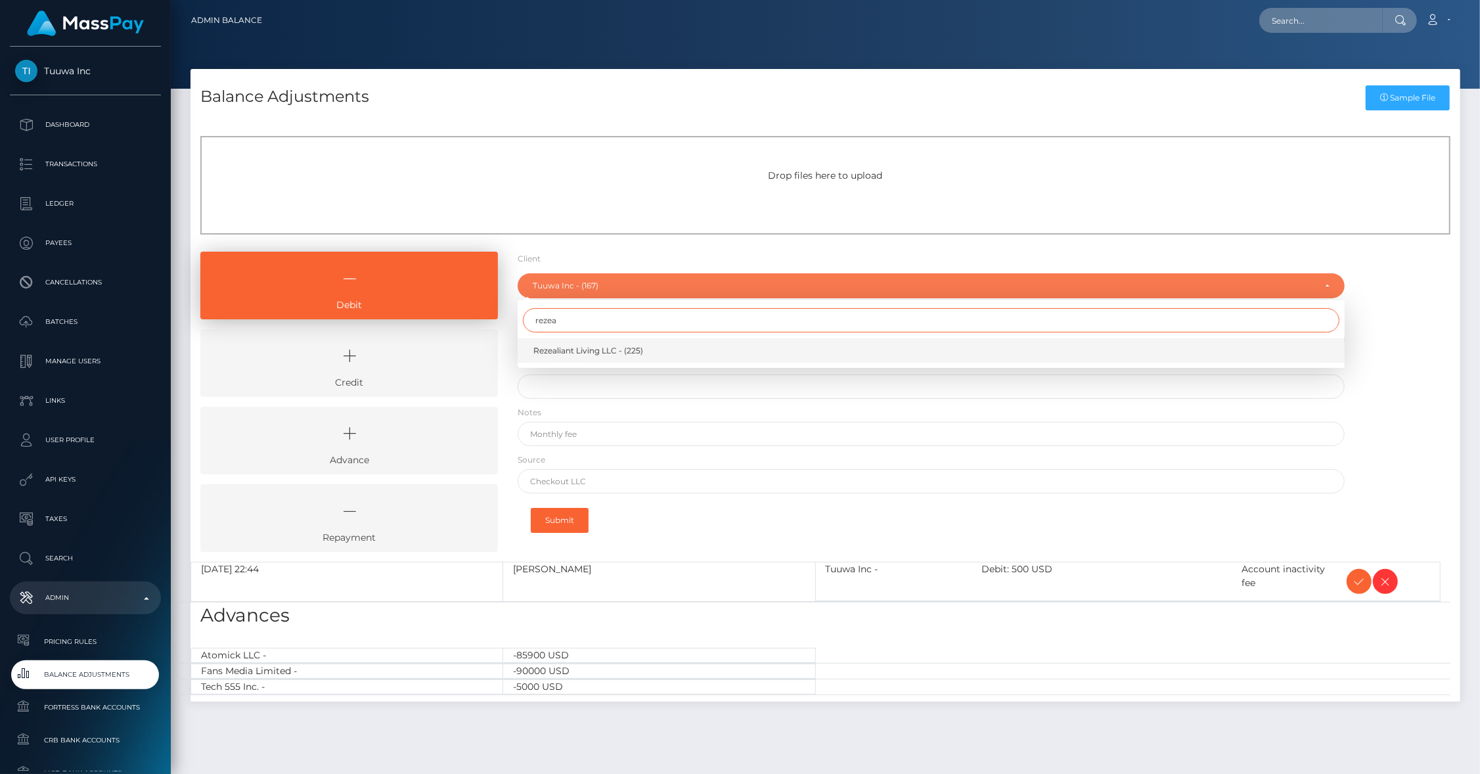
type input "rezea"
click at [566, 345] on span "Rezealiant Living LLC - (225)" at bounding box center [588, 351] width 110 height 12
select select "225"
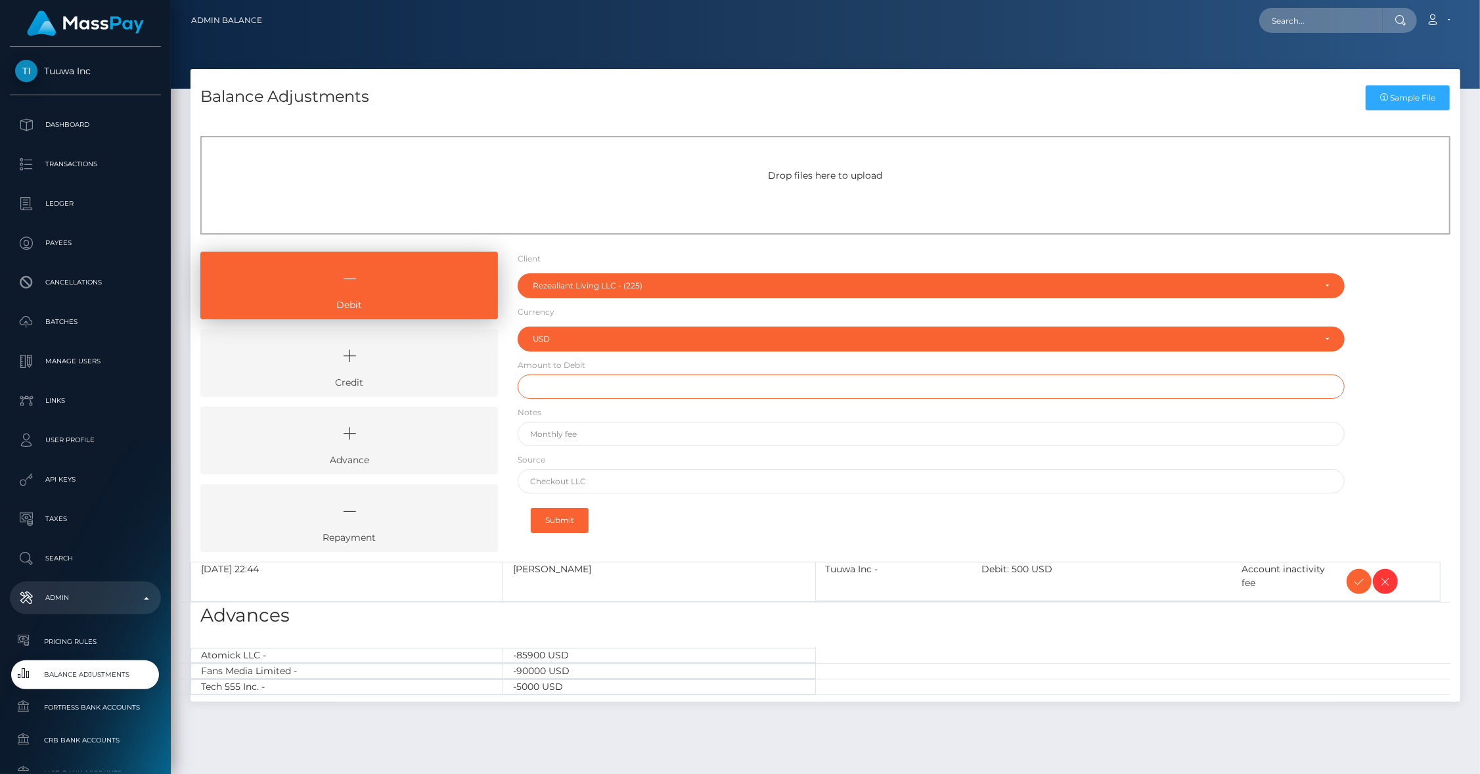
click at [575, 389] on input "text" at bounding box center [931, 386] width 827 height 24
type input "$237.42"
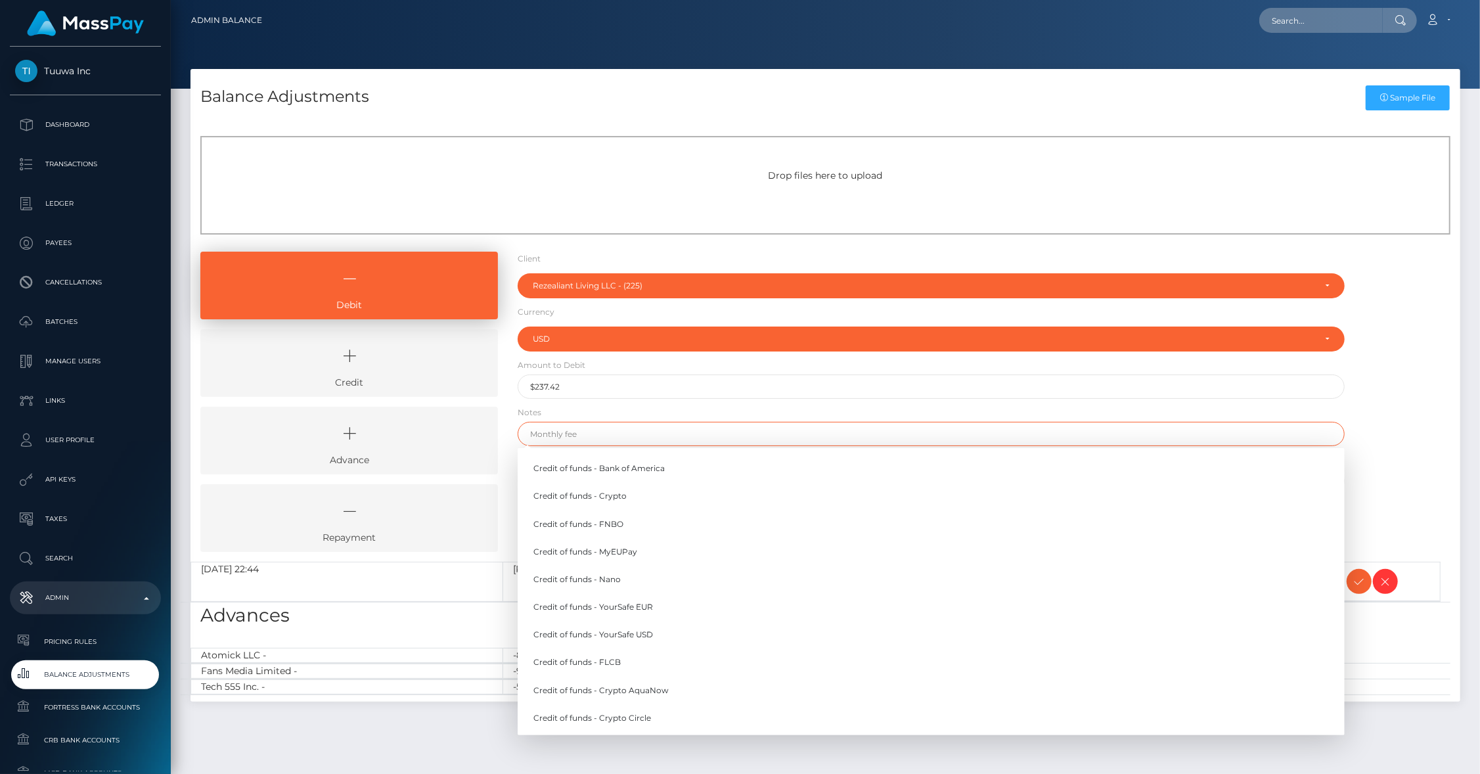
click at [562, 437] on input "text" at bounding box center [931, 434] width 827 height 24
paste input "Account inactivity fee"
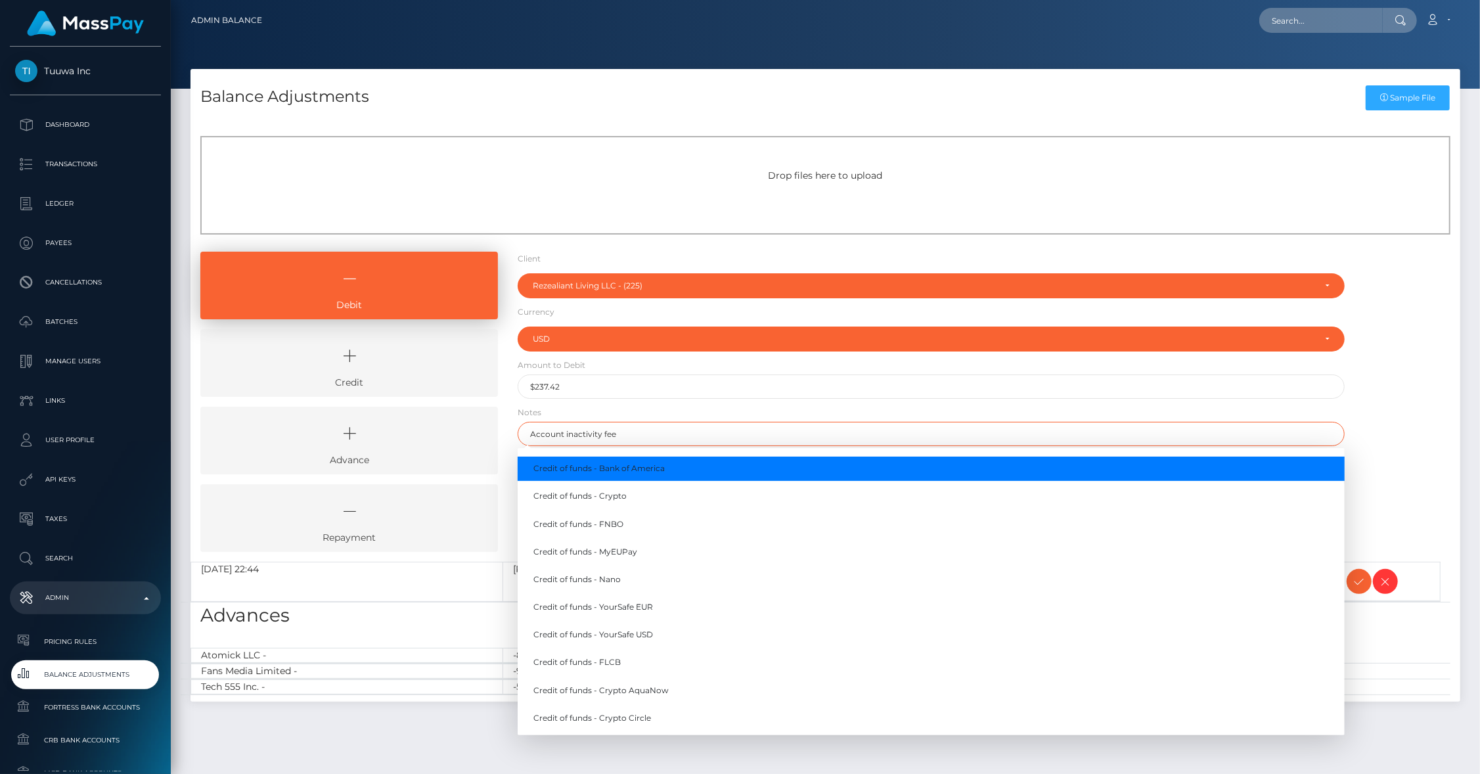
type input "Account inactivity fee"
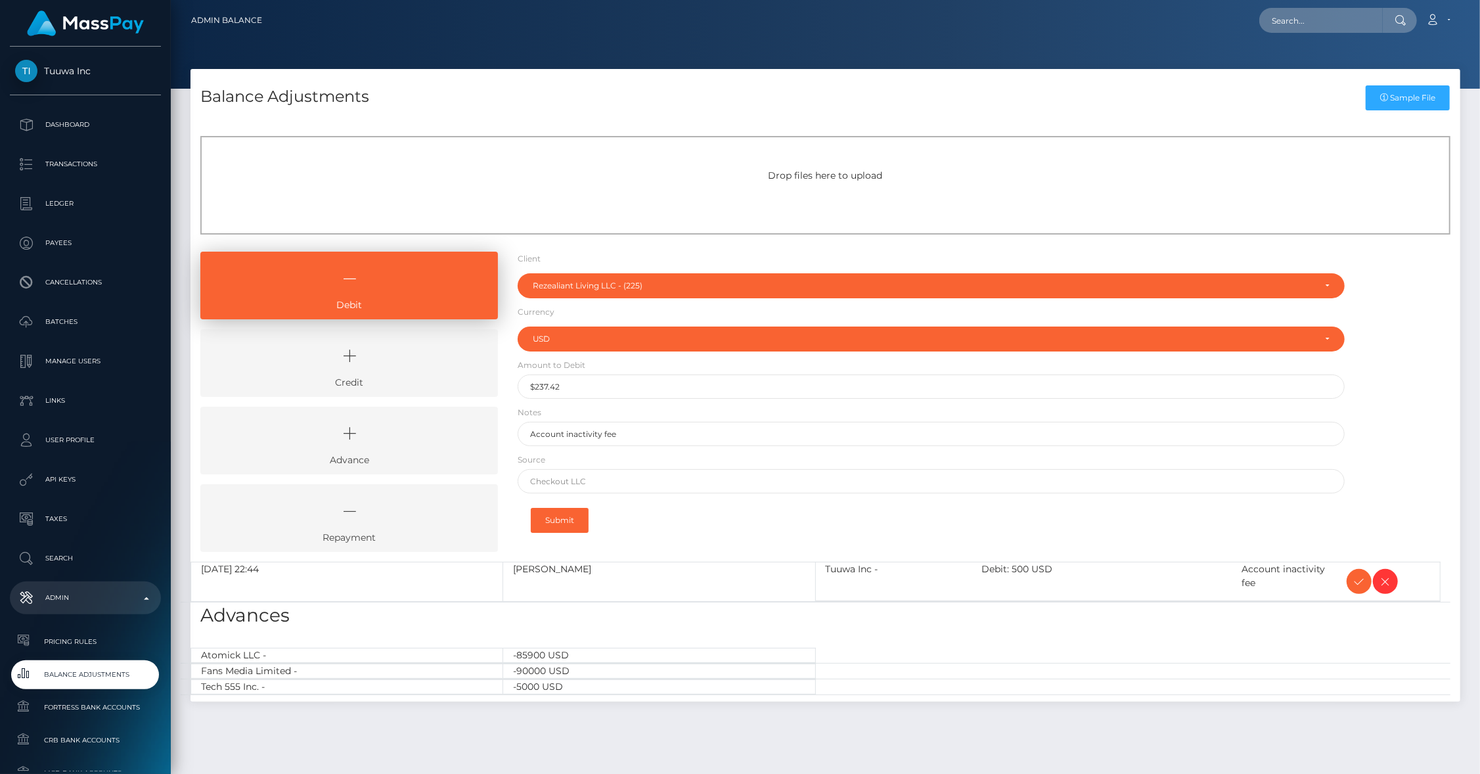
click at [631, 411] on form "Client Client RNetwork LLC - (1) MassPay - (2) Atlas Distributions - (3) I HEAL…" at bounding box center [931, 397] width 827 height 290
click at [562, 516] on button "Submit" at bounding box center [560, 520] width 58 height 25
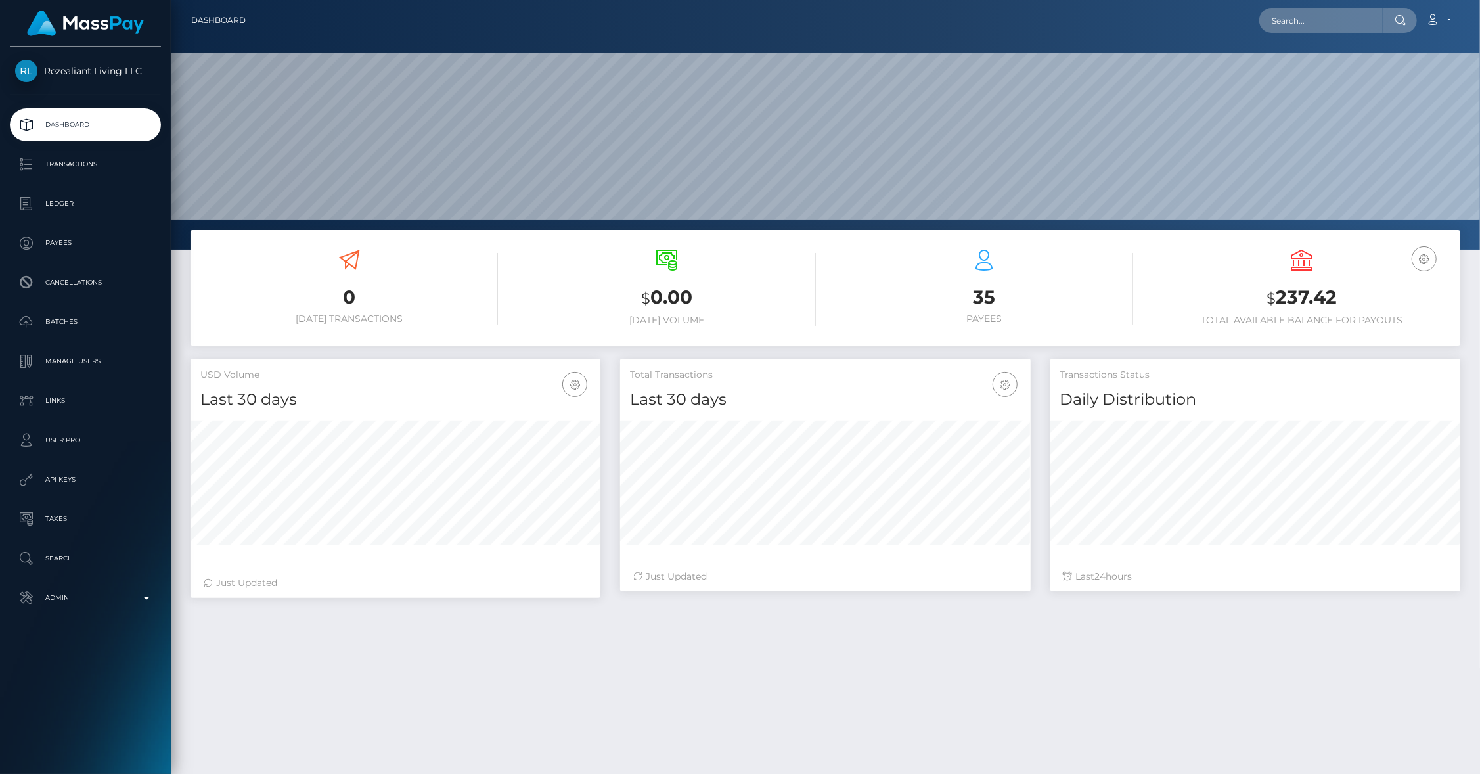
scroll to position [233, 411]
click at [70, 202] on p "Ledger" at bounding box center [85, 204] width 141 height 20
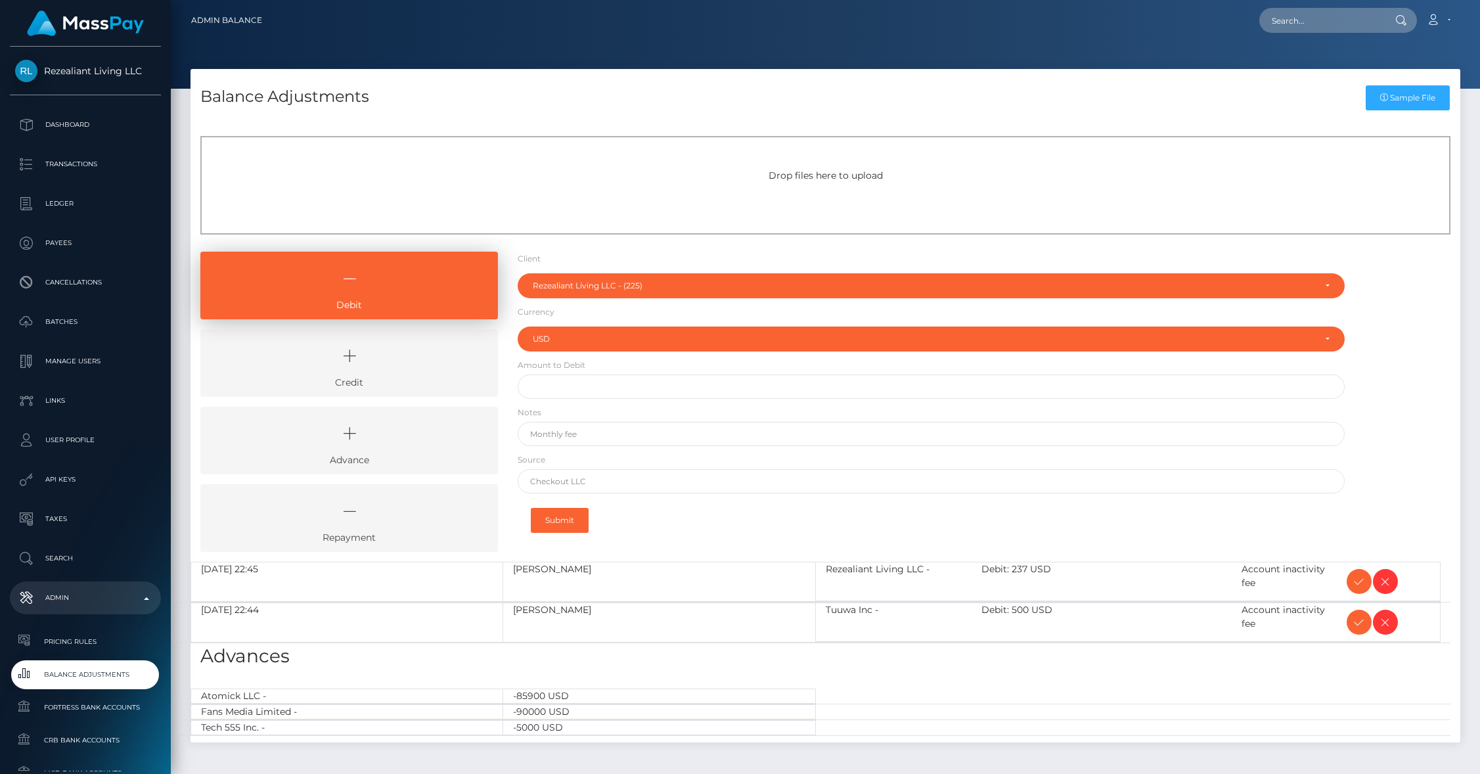
select select "225"
select select "USD"
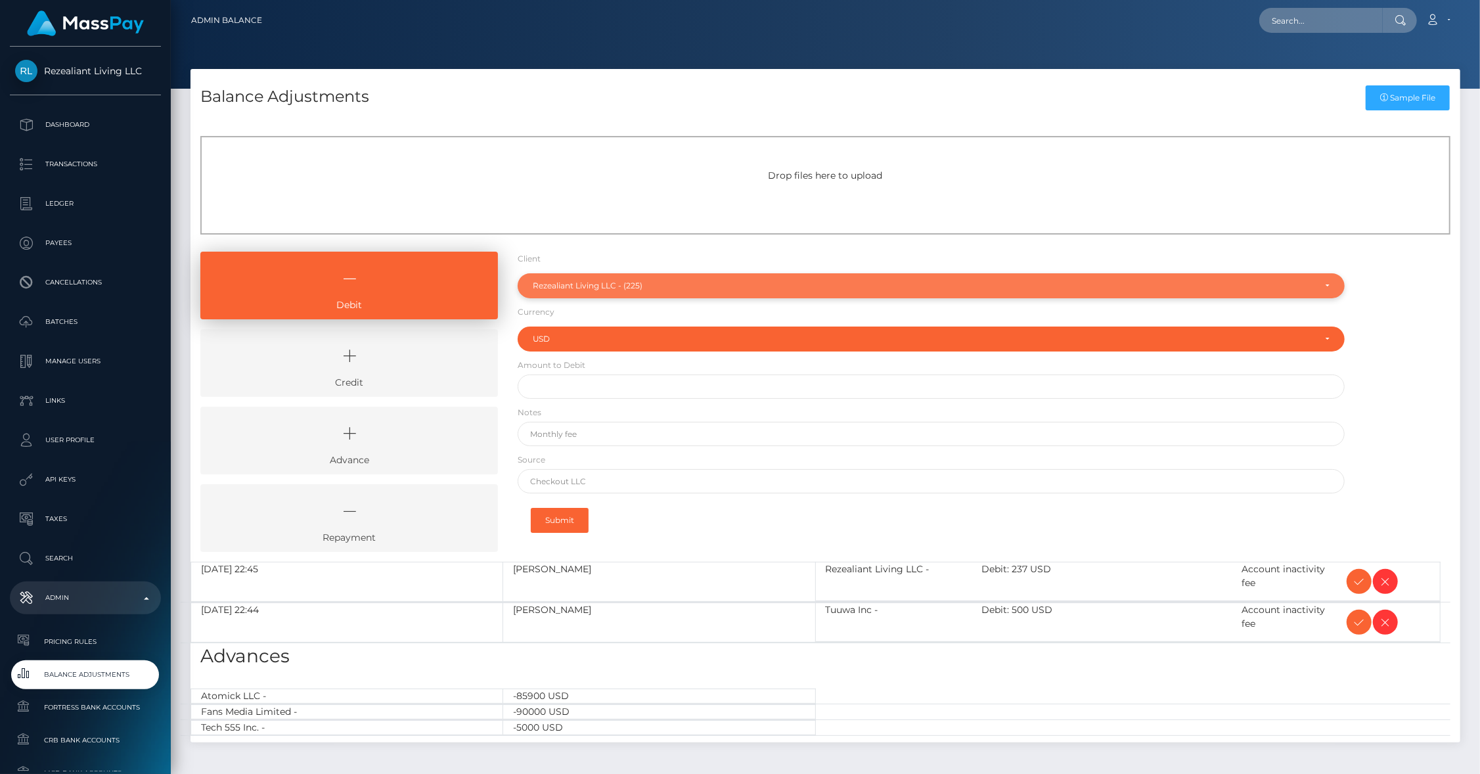
click at [593, 295] on div "Rezealiant Living LLC - (225)" at bounding box center [931, 285] width 827 height 25
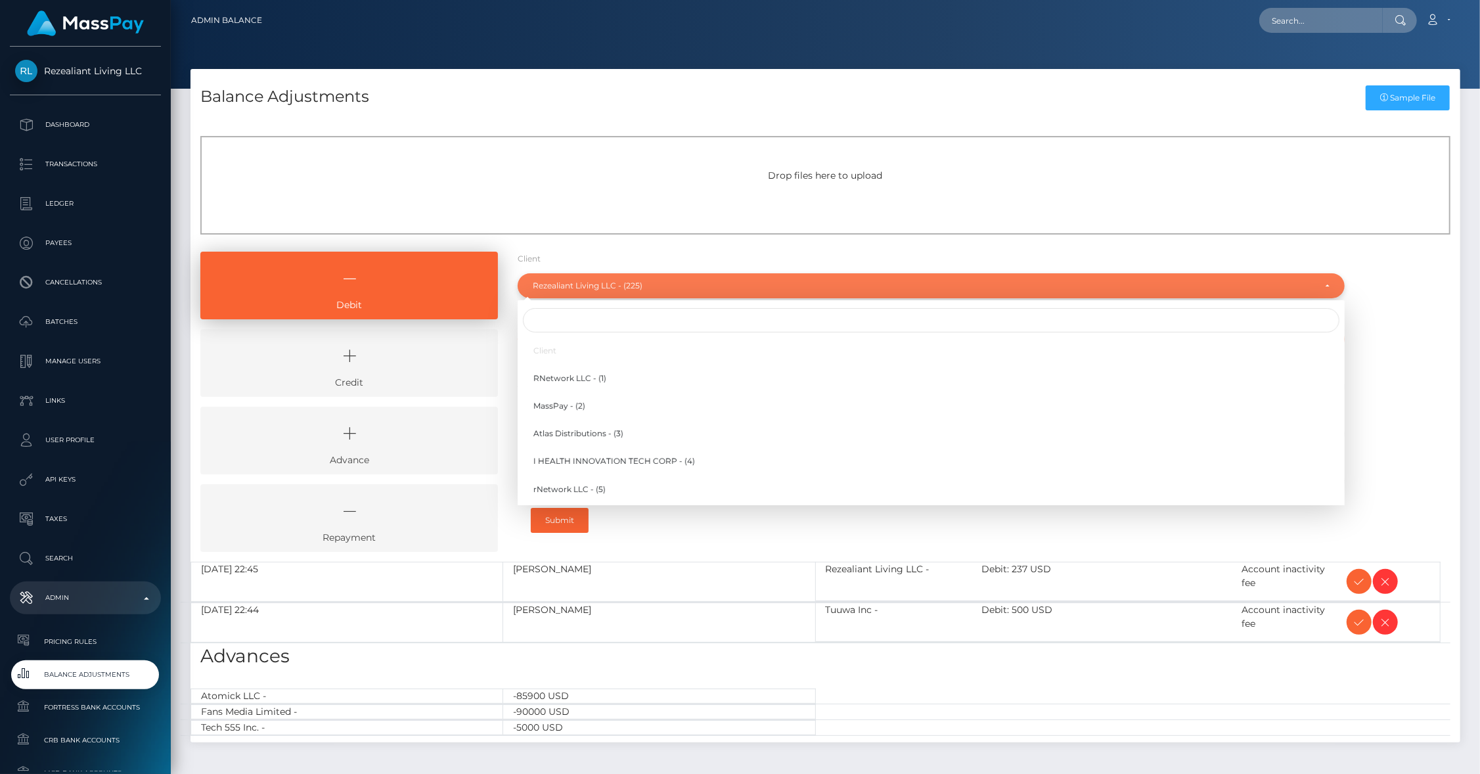
scroll to position [5007, 0]
click at [562, 321] on input "Search" at bounding box center [931, 320] width 816 height 24
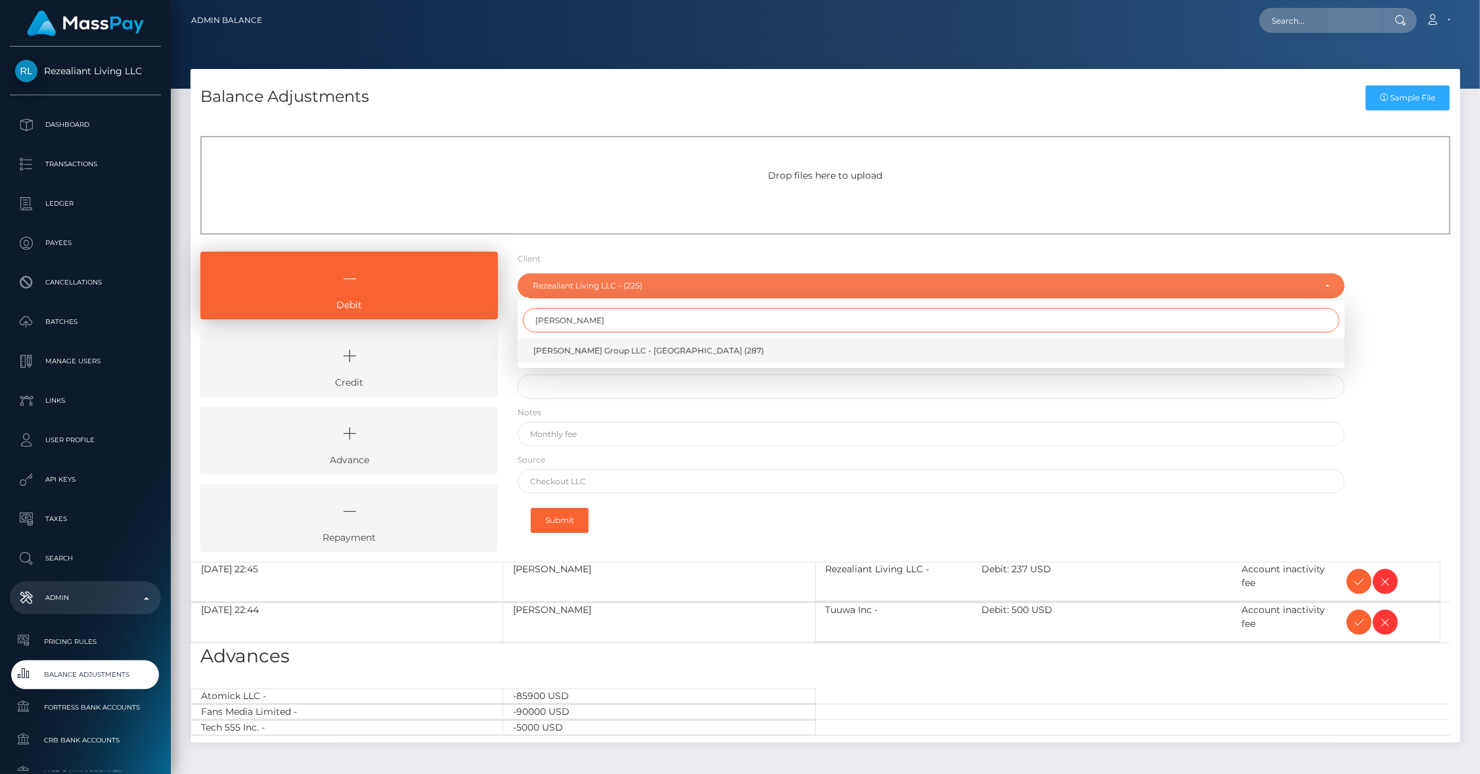
type input "syona"
click at [568, 345] on span "Syona Group LLC - Syona (287)" at bounding box center [648, 351] width 231 height 12
select select "287"
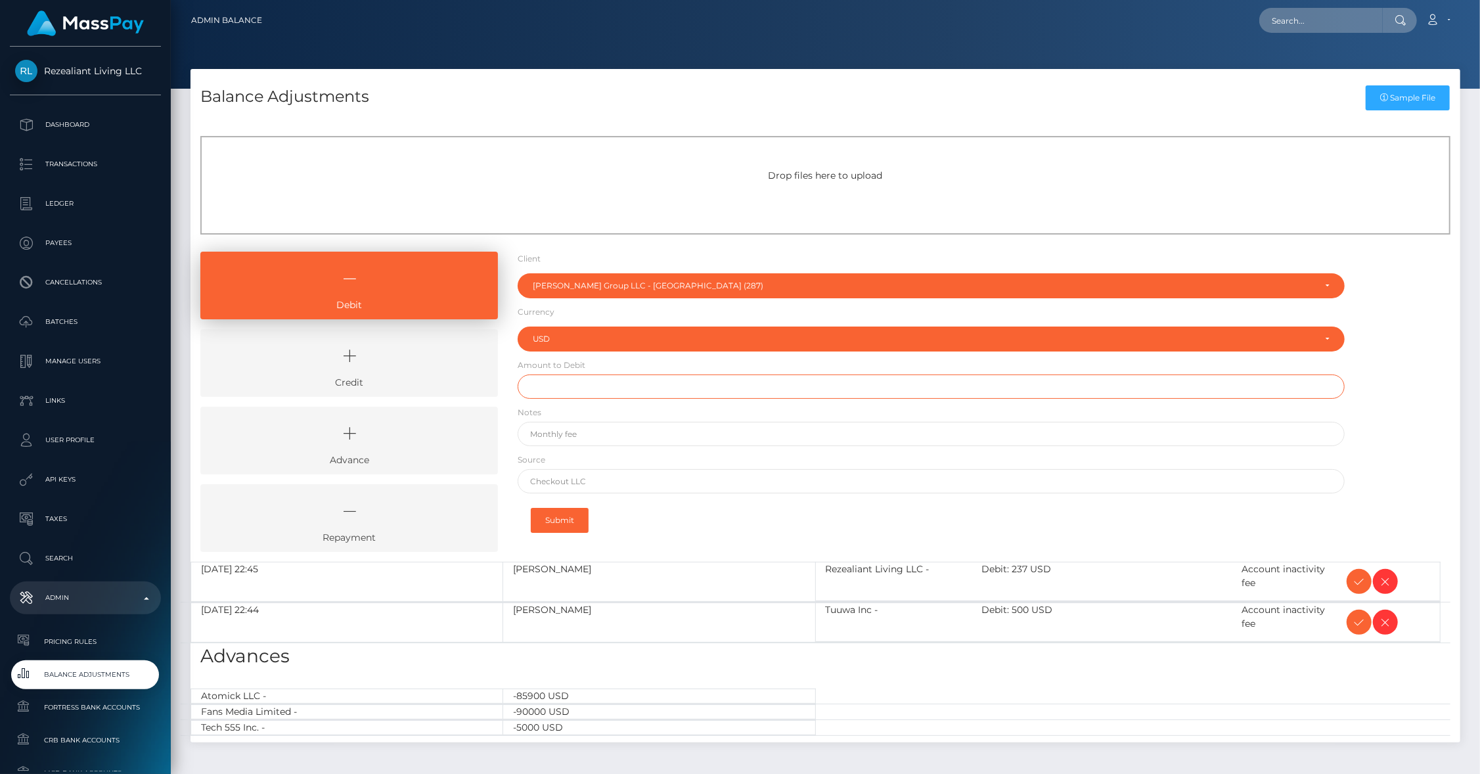
click at [571, 387] on input "text" at bounding box center [931, 386] width 827 height 24
type input "$1.50"
click at [572, 425] on input "text" at bounding box center [931, 434] width 827 height 24
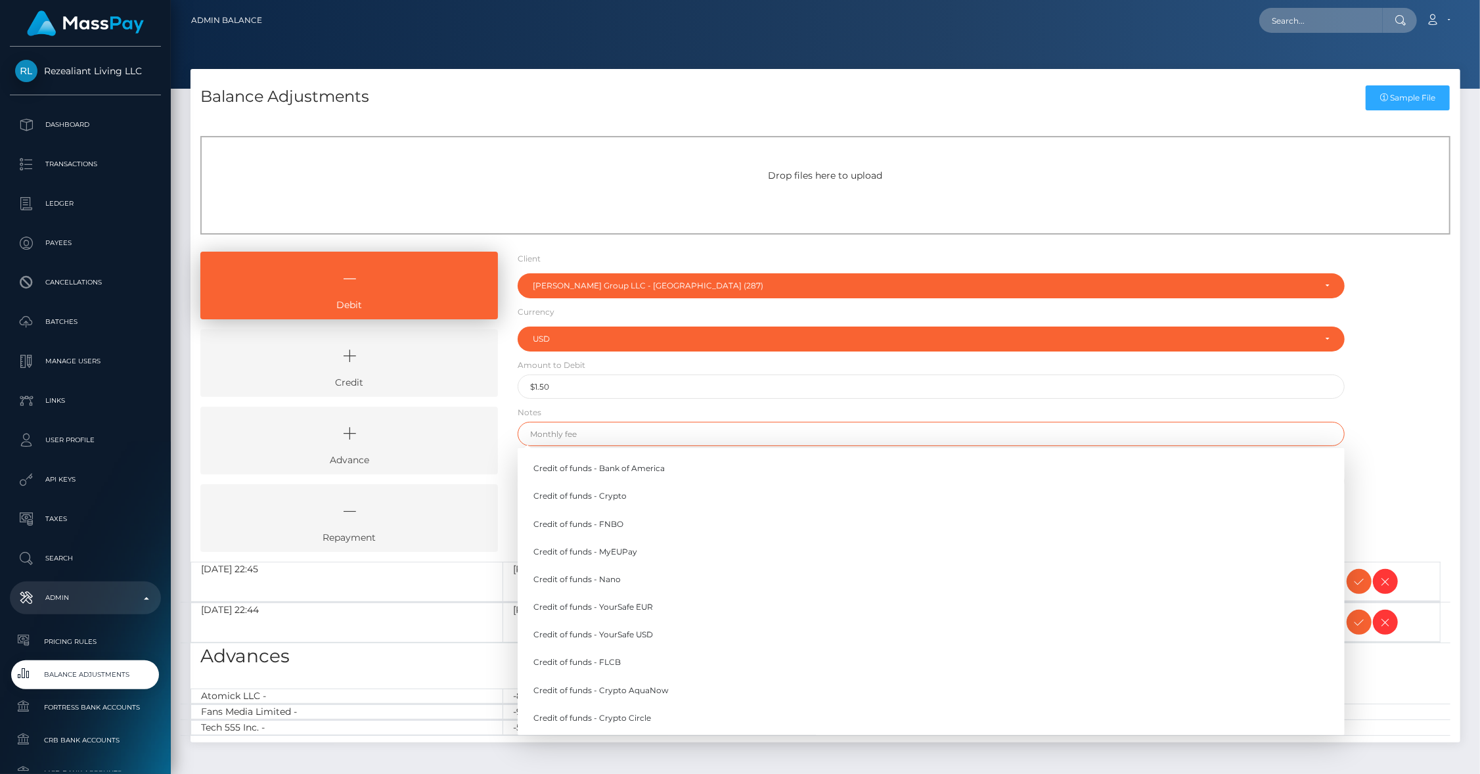
type input "A"
paste input "Account inactivity fee"
type input "Account inactivity fee"
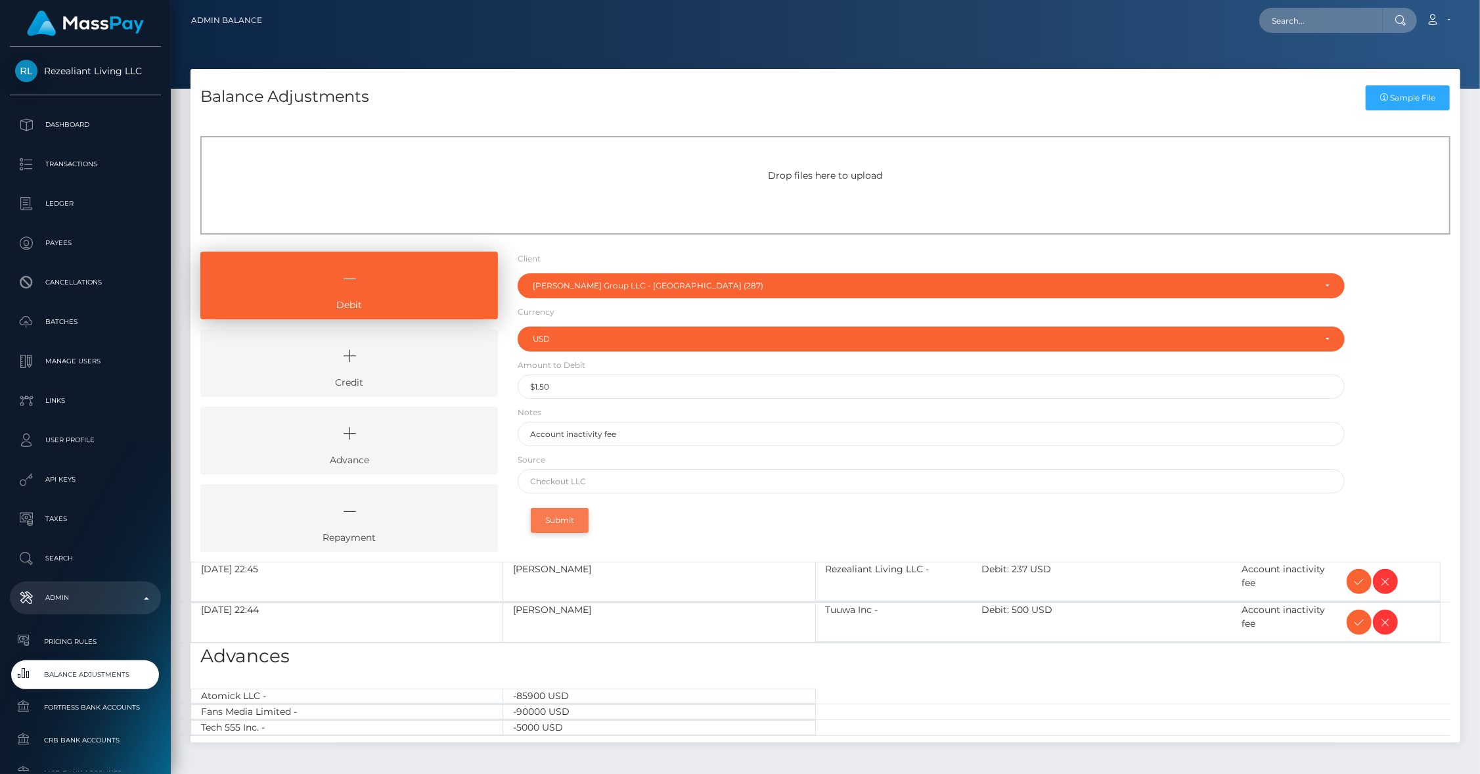
click at [557, 516] on button "Submit" at bounding box center [560, 520] width 58 height 25
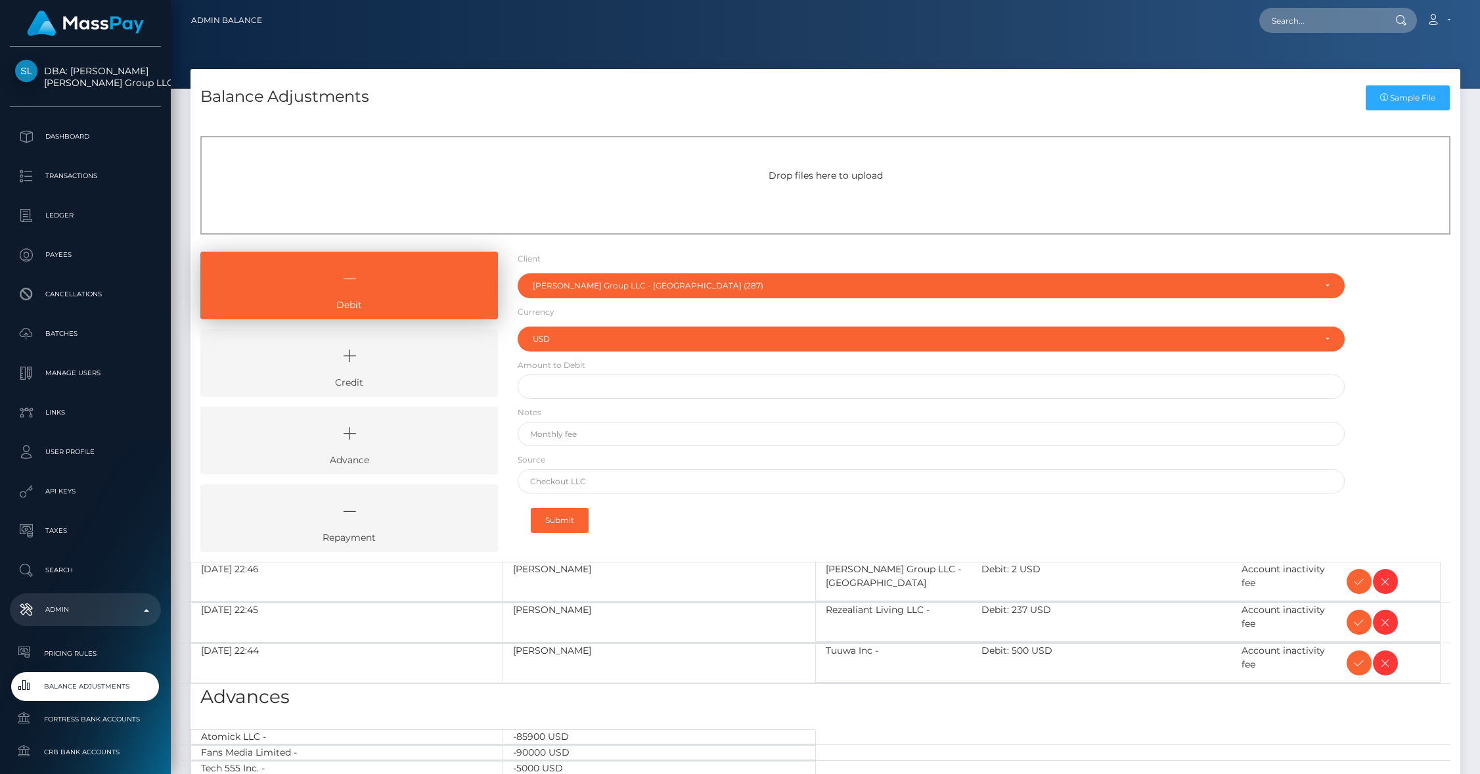
select select "287"
select select "USD"
click at [1355, 580] on icon at bounding box center [1359, 581] width 16 height 16
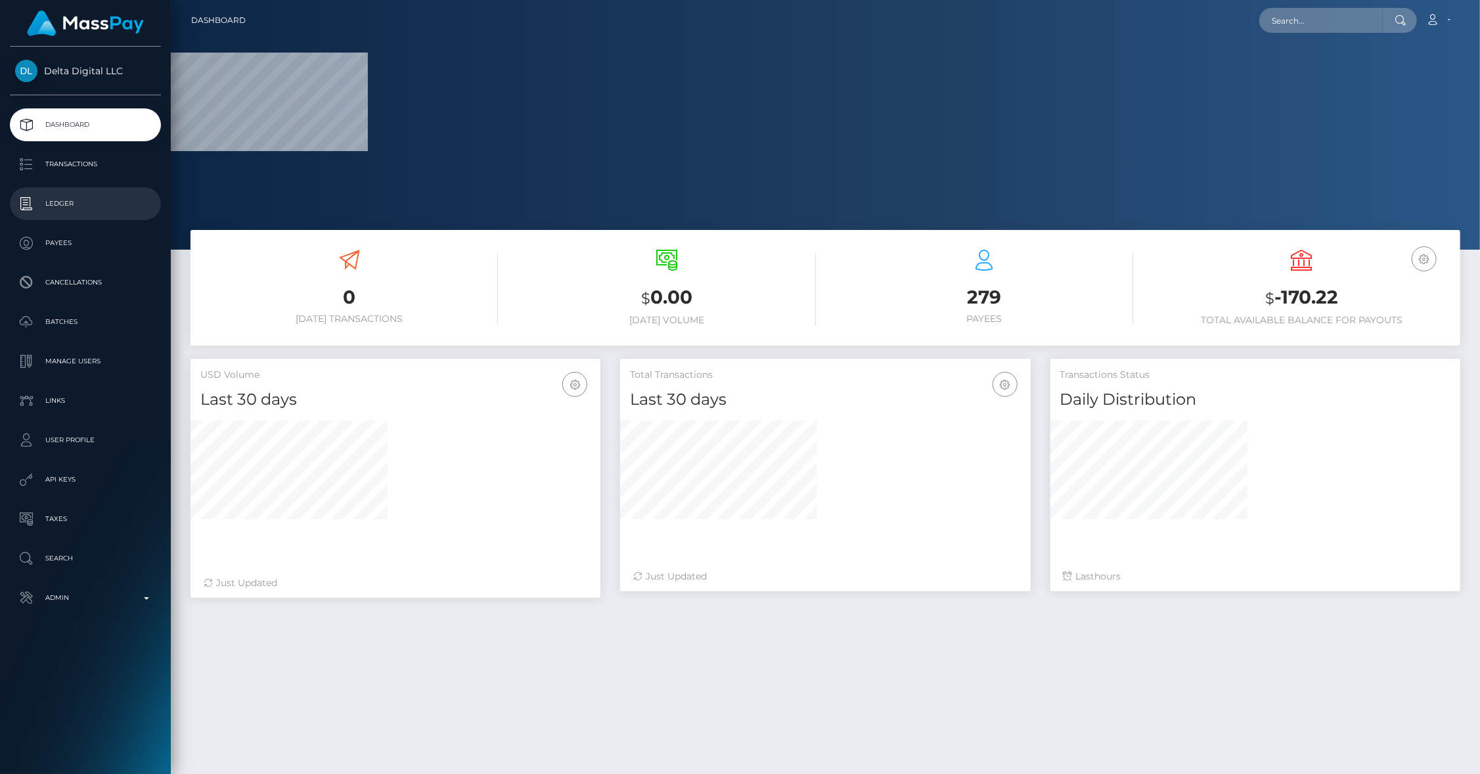
click at [85, 200] on p "Ledger" at bounding box center [85, 204] width 141 height 20
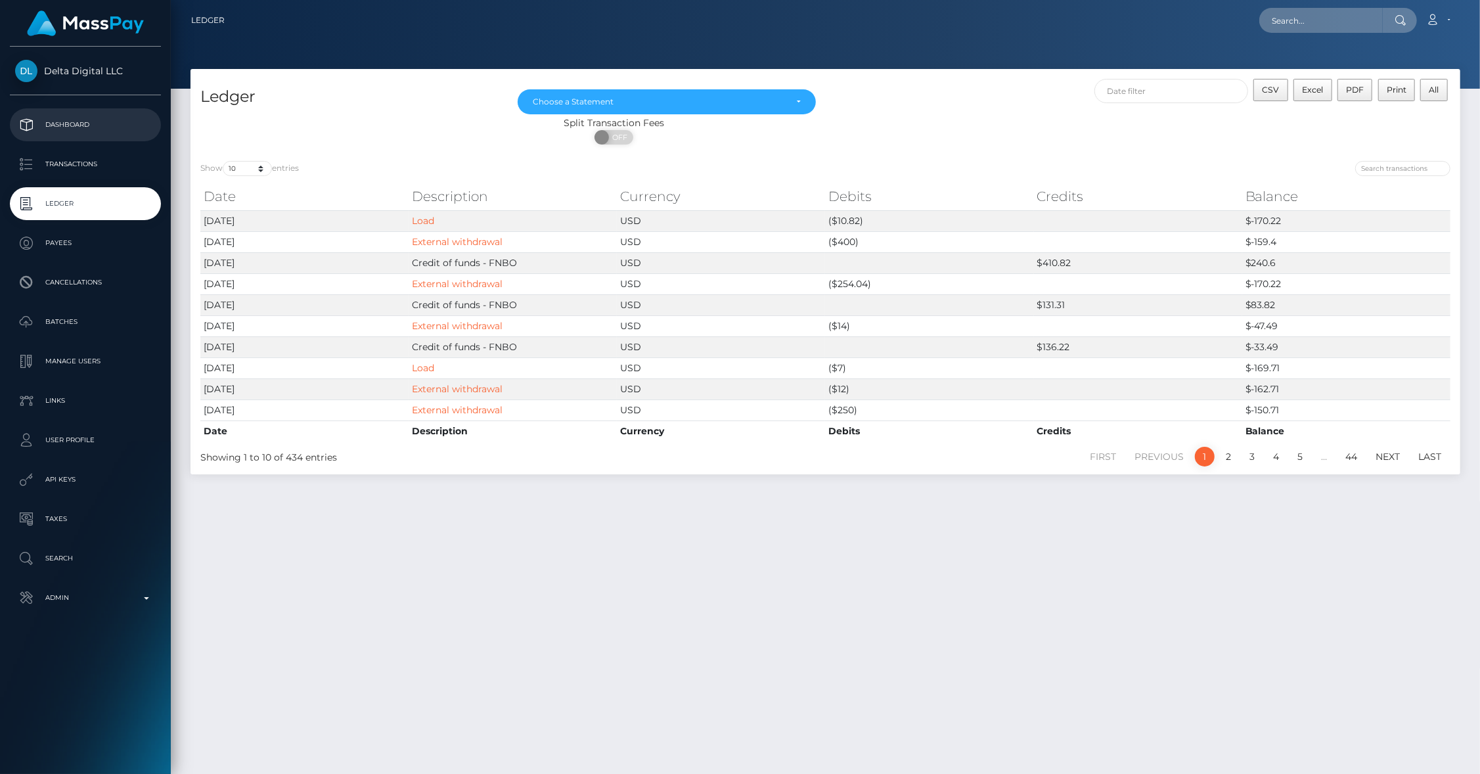
click at [83, 122] on p "Dashboard" at bounding box center [85, 125] width 141 height 20
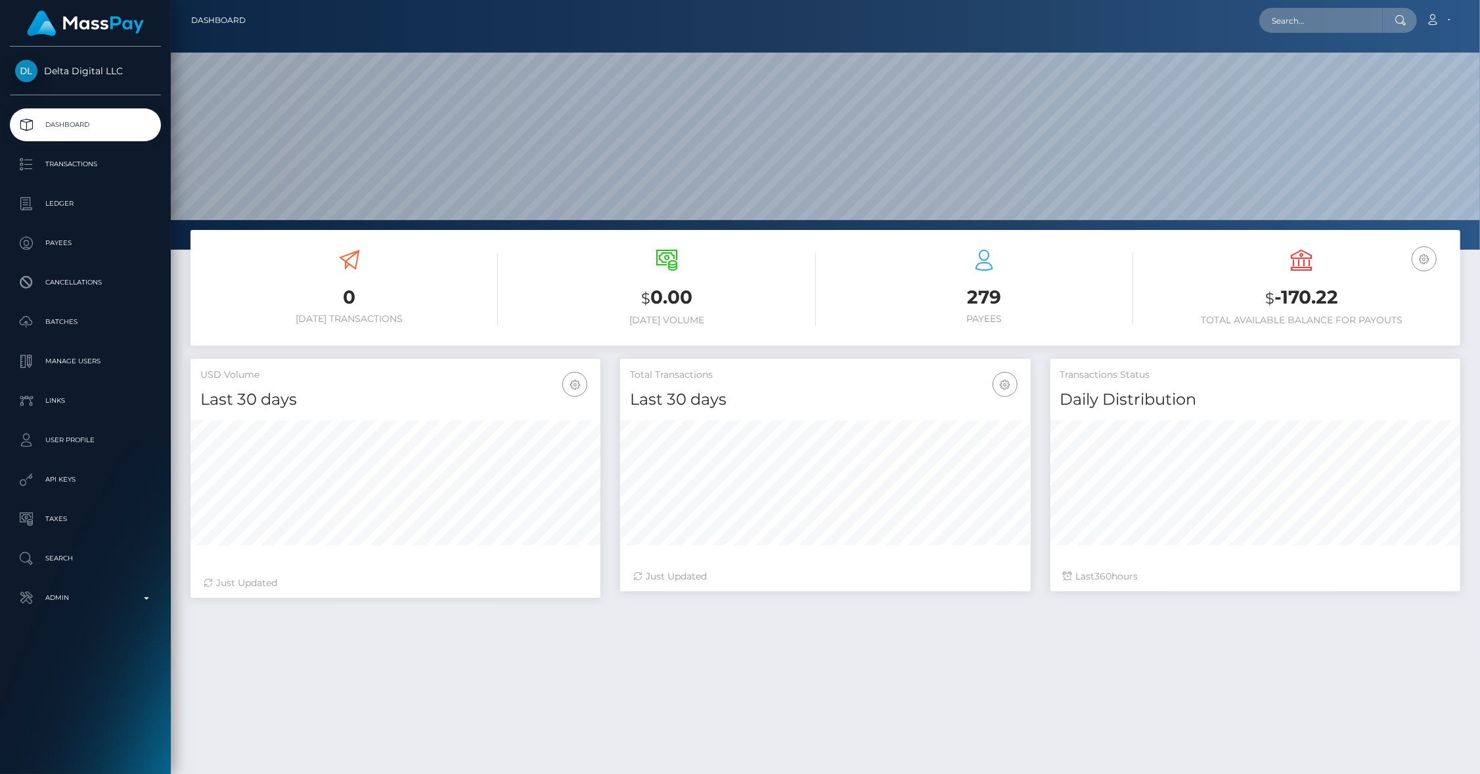
scroll to position [233, 411]
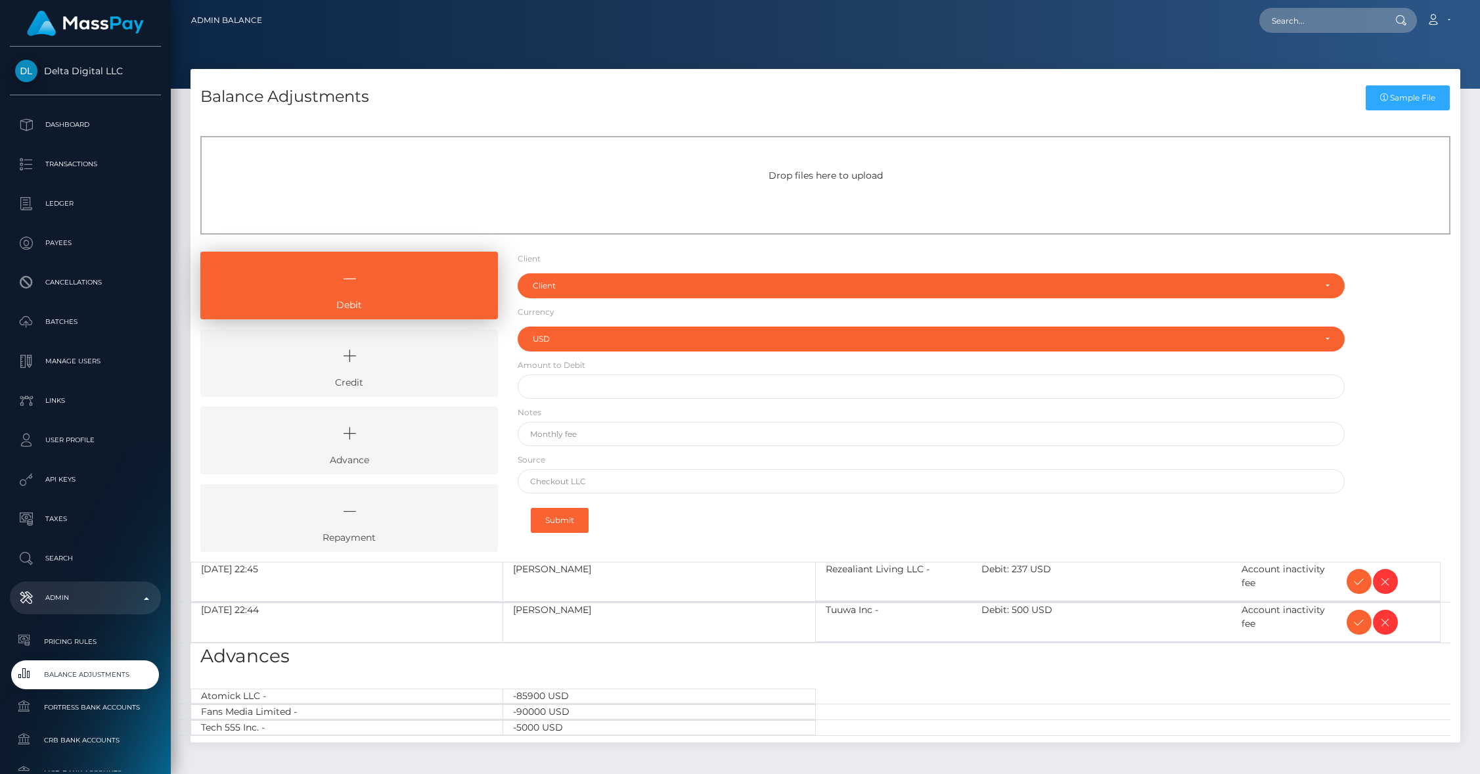
select select "USD"
click at [1355, 580] on icon at bounding box center [1359, 581] width 16 height 16
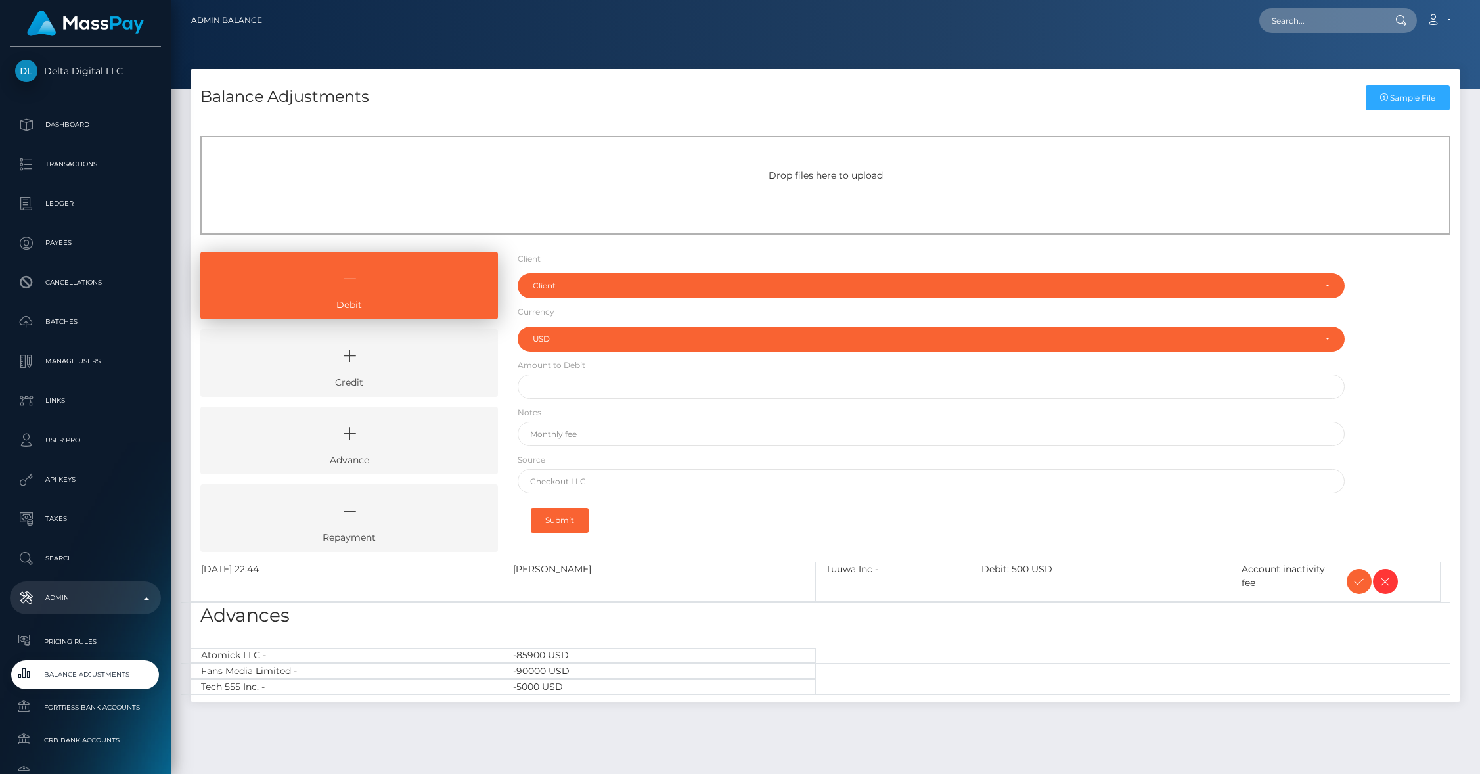
select select "USD"
click at [1355, 580] on icon at bounding box center [1359, 581] width 16 height 16
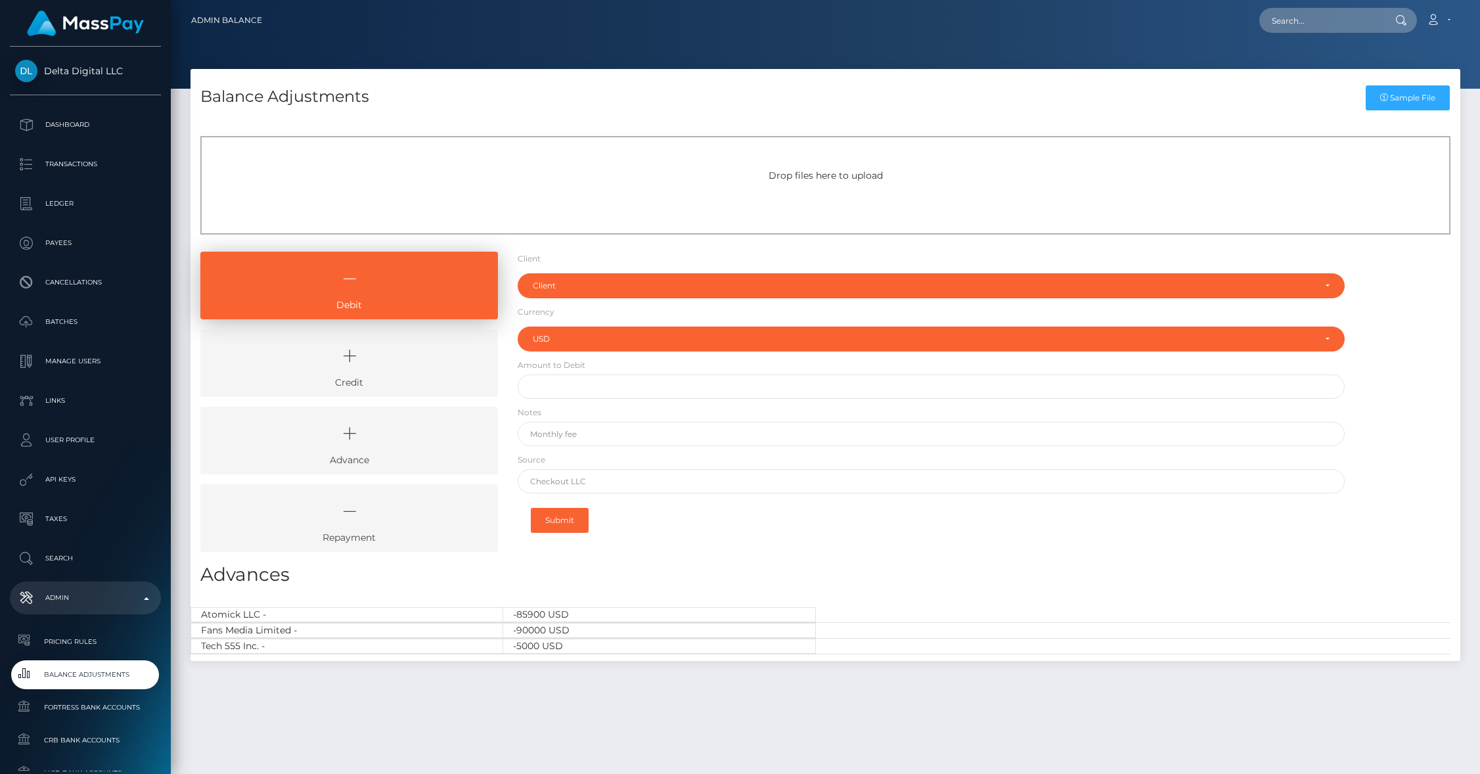
select select "USD"
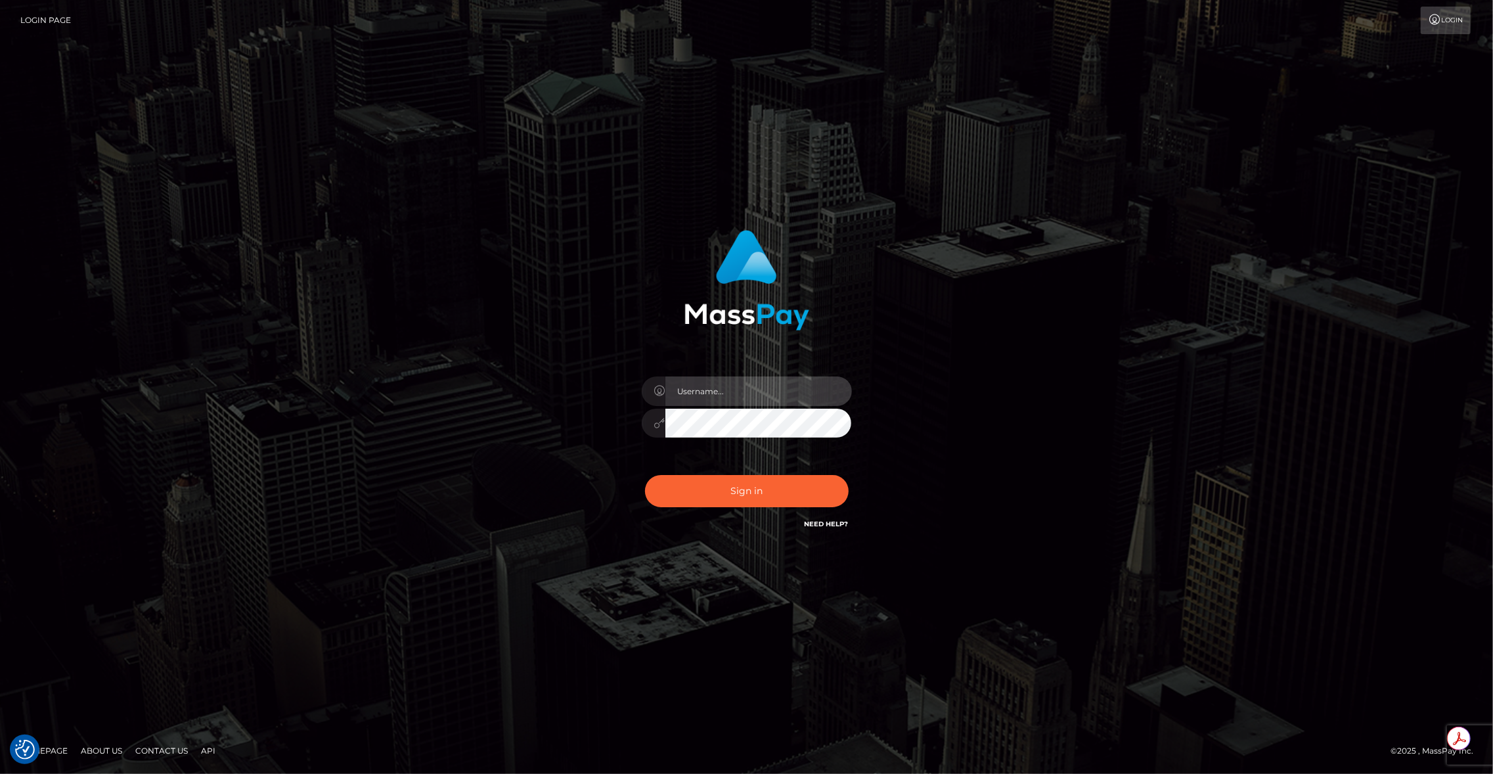
type input "brentg"
click at [756, 493] on button "Sign in" at bounding box center [747, 491] width 204 height 32
type input "brentg"
click at [754, 479] on button "Sign in" at bounding box center [747, 491] width 204 height 32
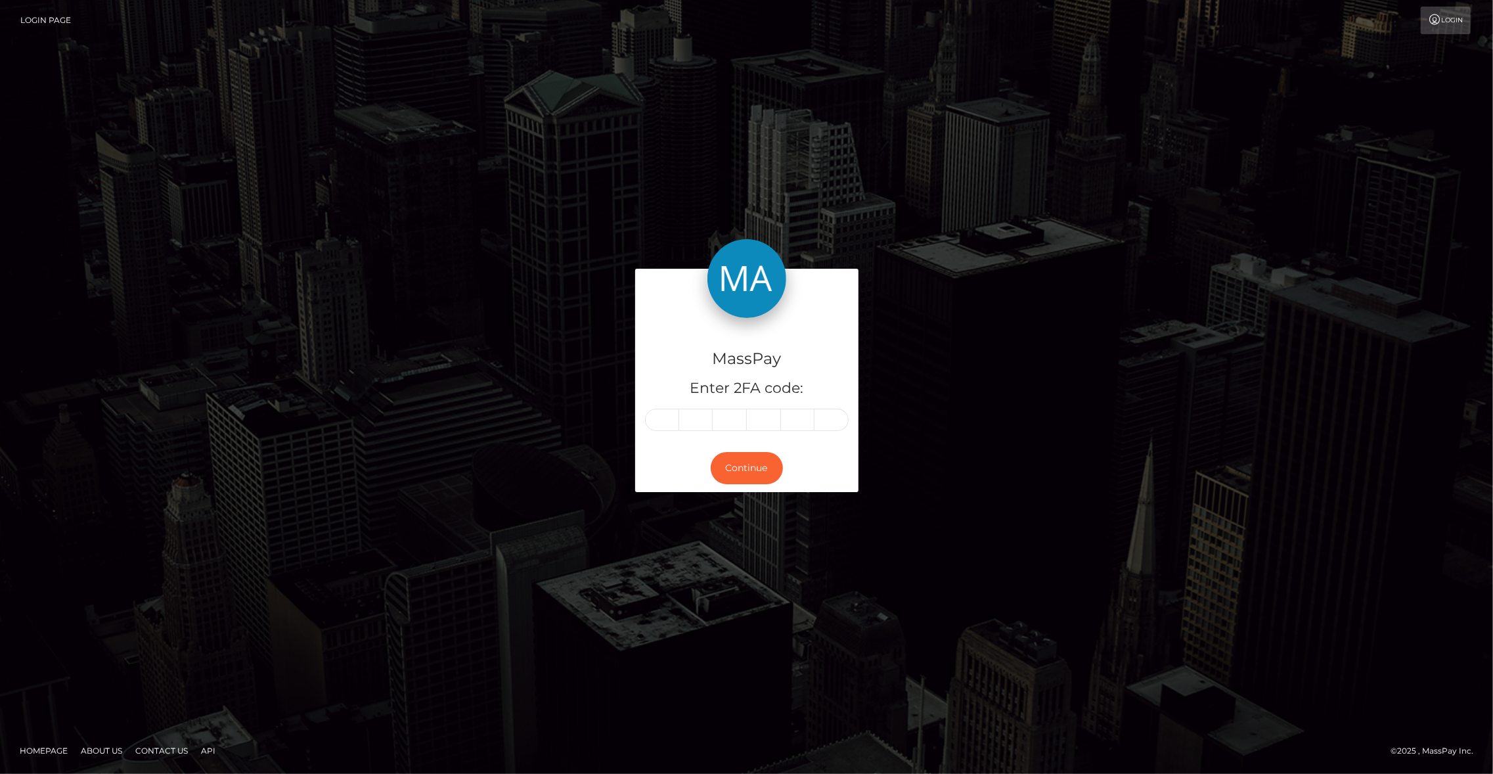
type input "5"
type input "3"
type input "4"
type input "1"
type input "8"
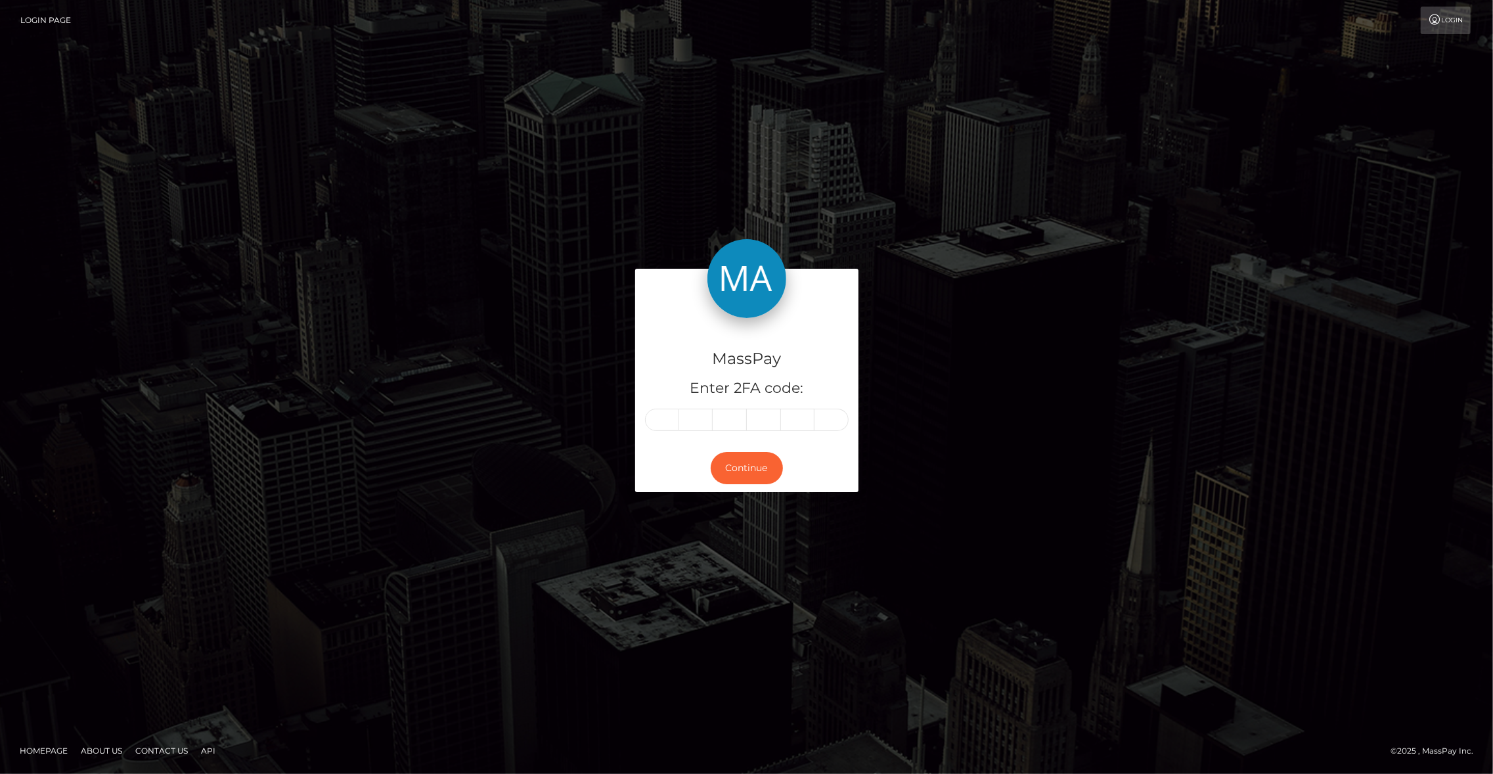
type input "1"
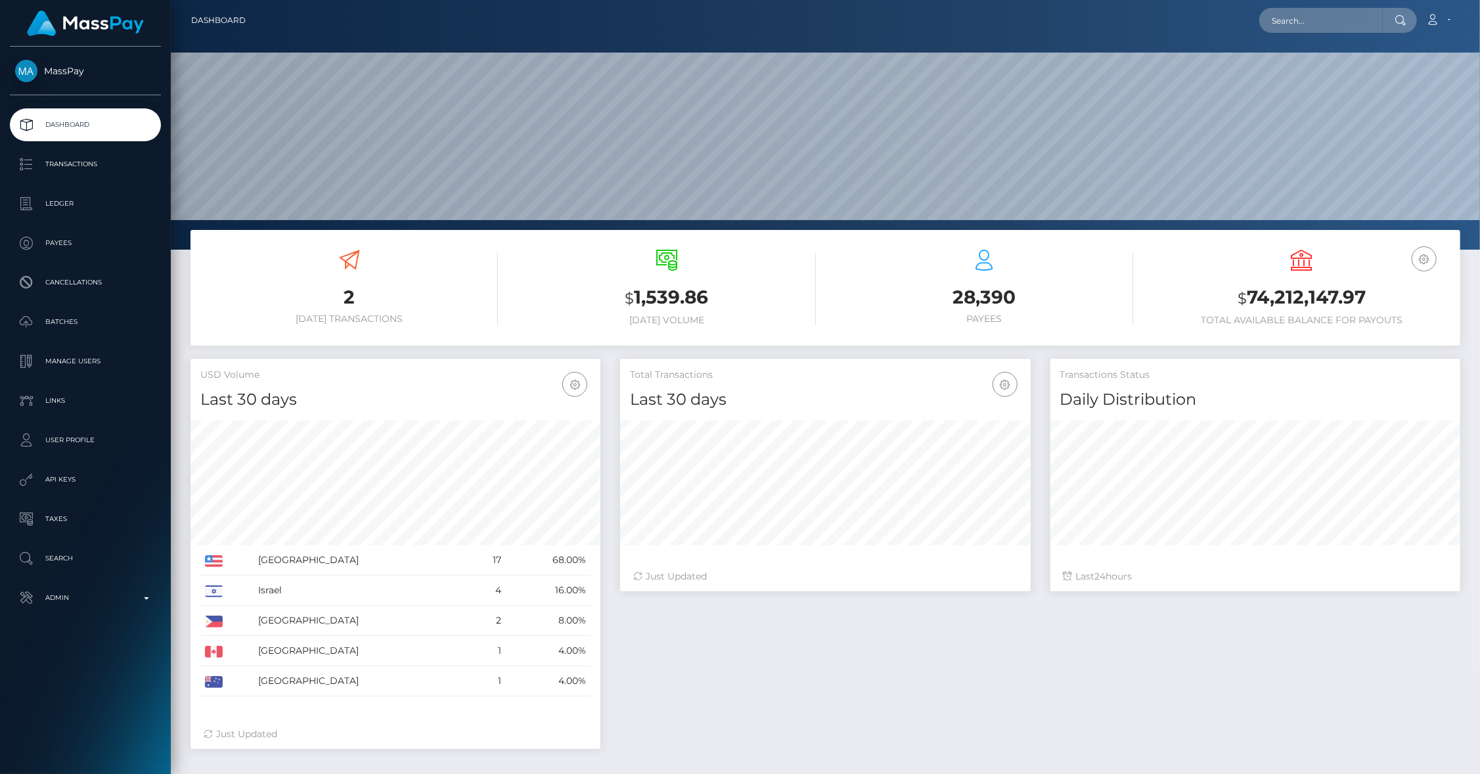
scroll to position [233, 411]
click at [1336, 24] on input "text" at bounding box center [1320, 20] width 123 height 25
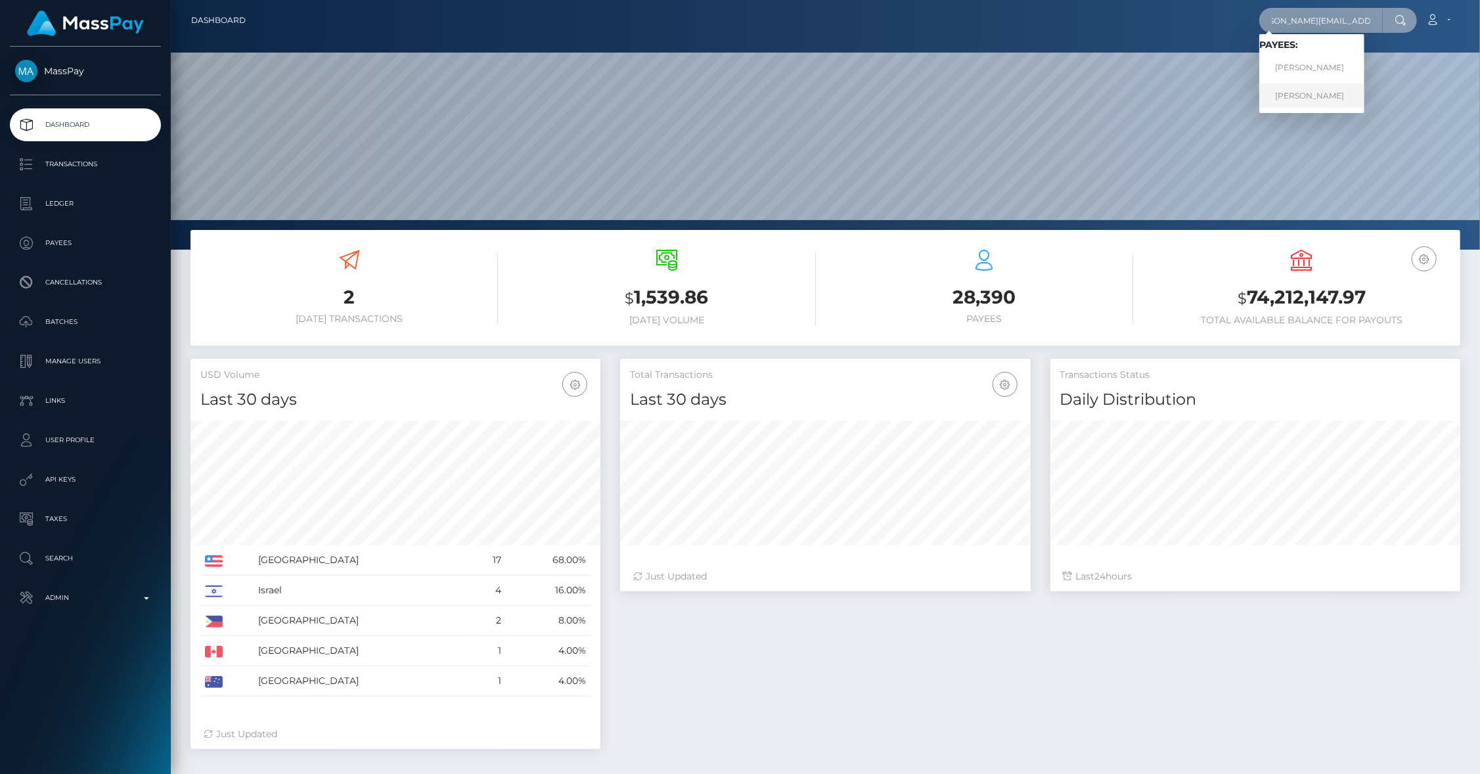
type input "[PERSON_NAME][EMAIL_ADDRESS][DOMAIN_NAME]"
click at [1314, 90] on link "Jonathan Levi" at bounding box center [1311, 95] width 105 height 24
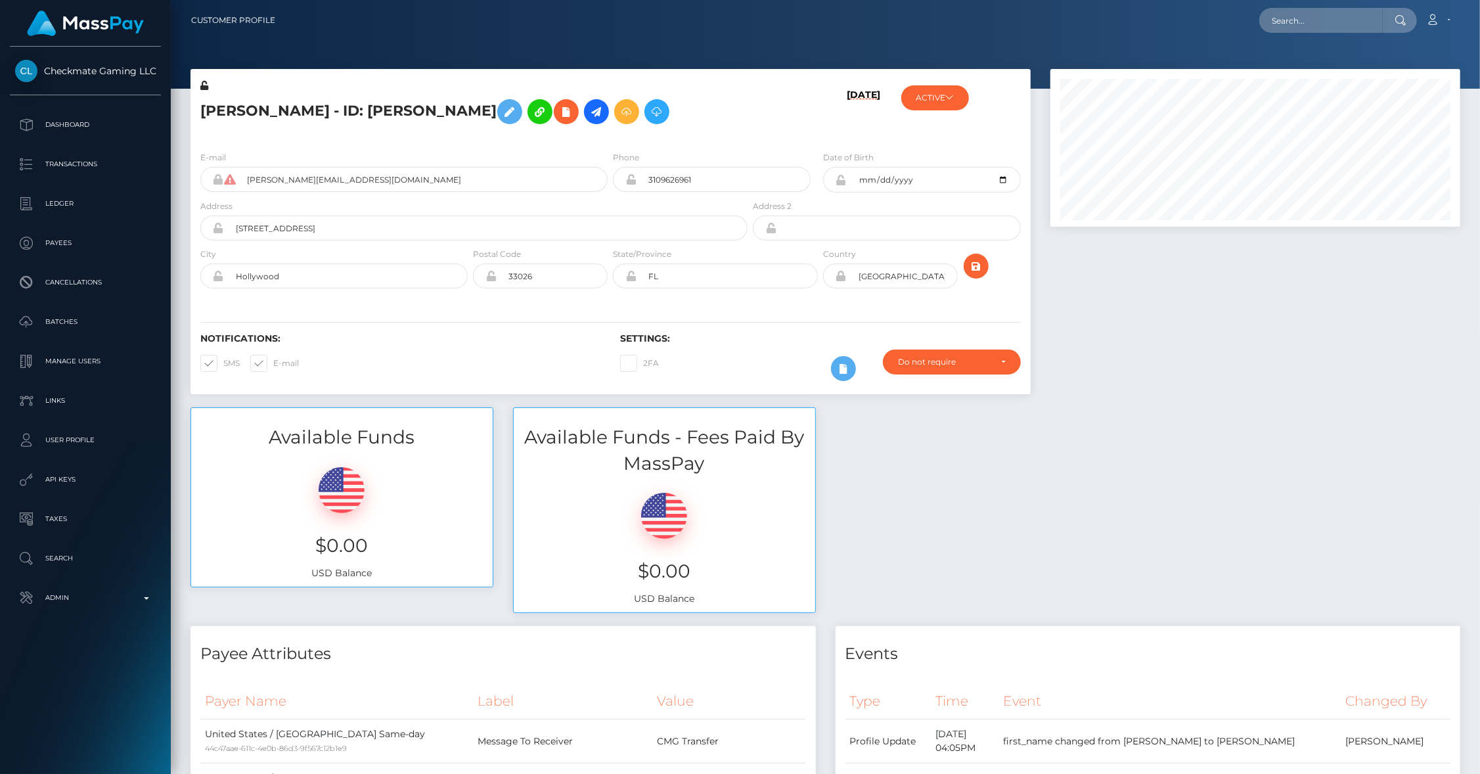
scroll to position [158, 411]
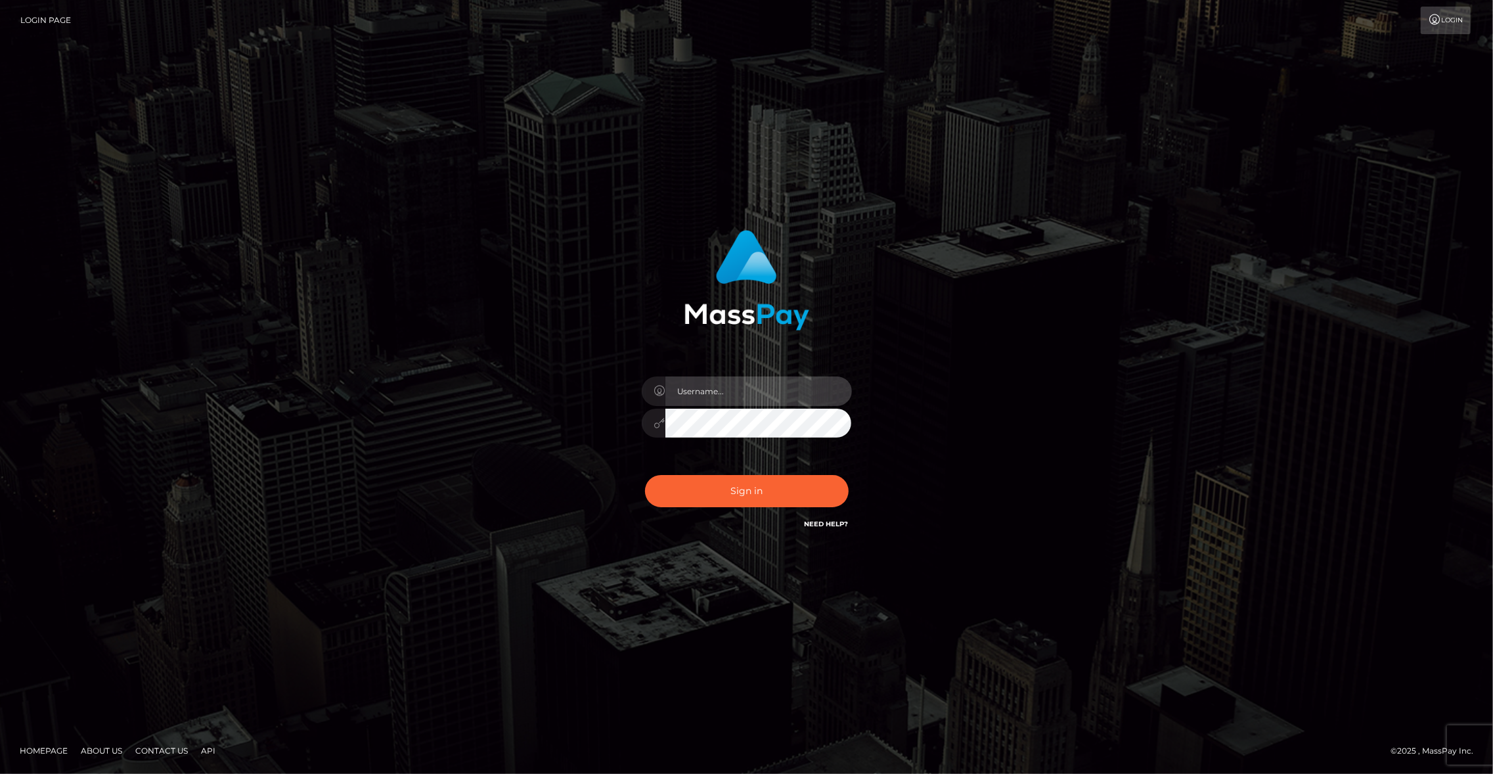
type input "brentg"
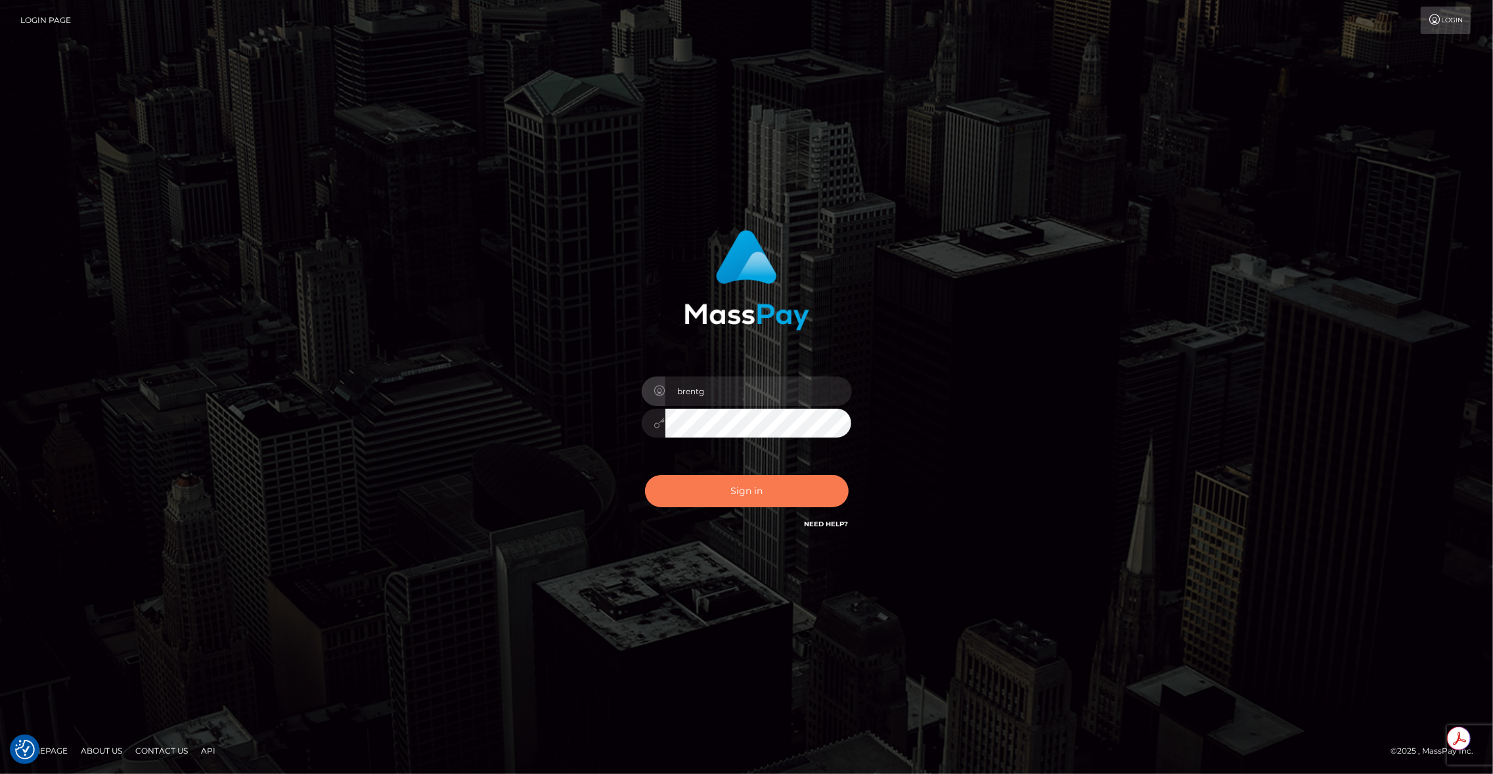
click at [741, 497] on button "Sign in" at bounding box center [747, 491] width 204 height 32
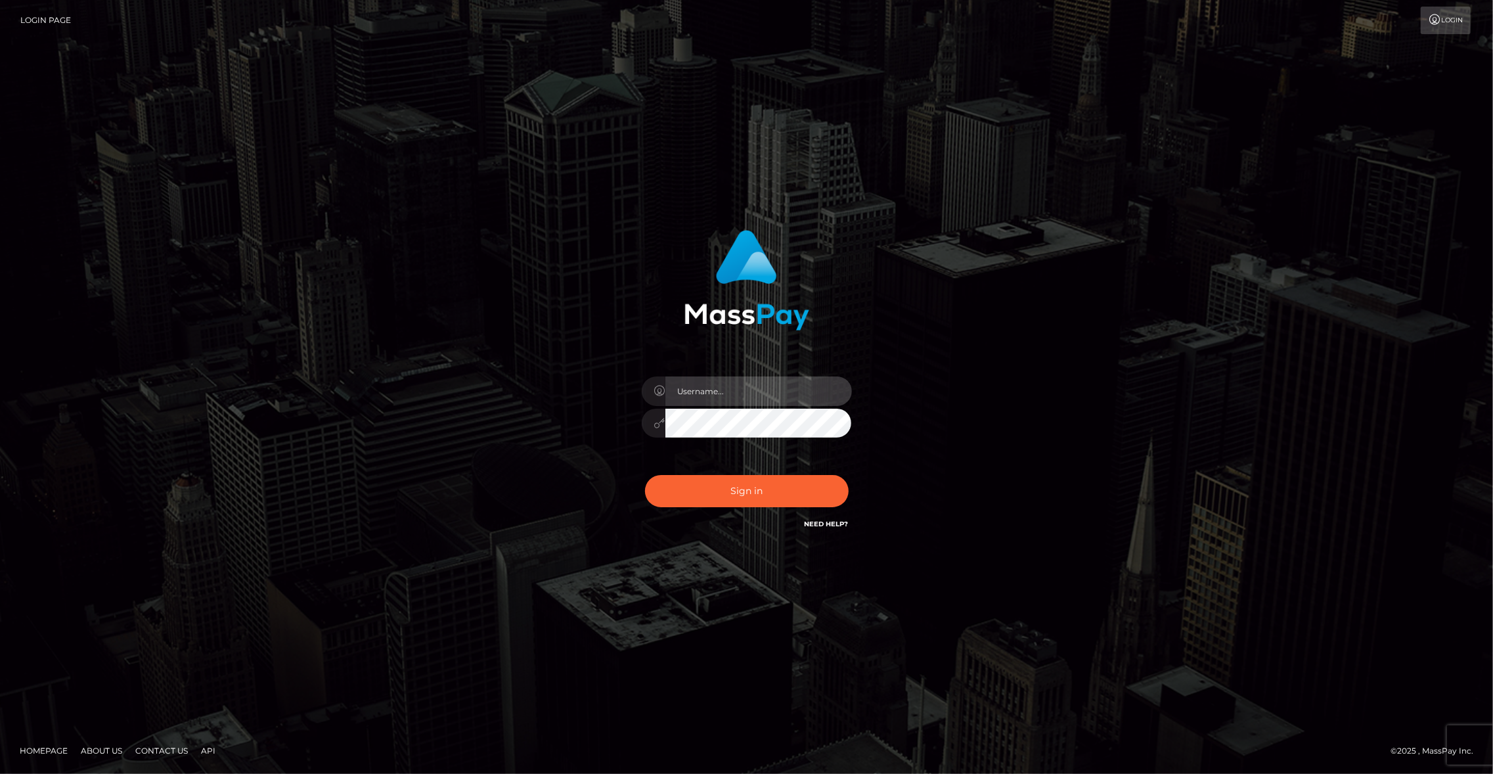
type input "brentg"
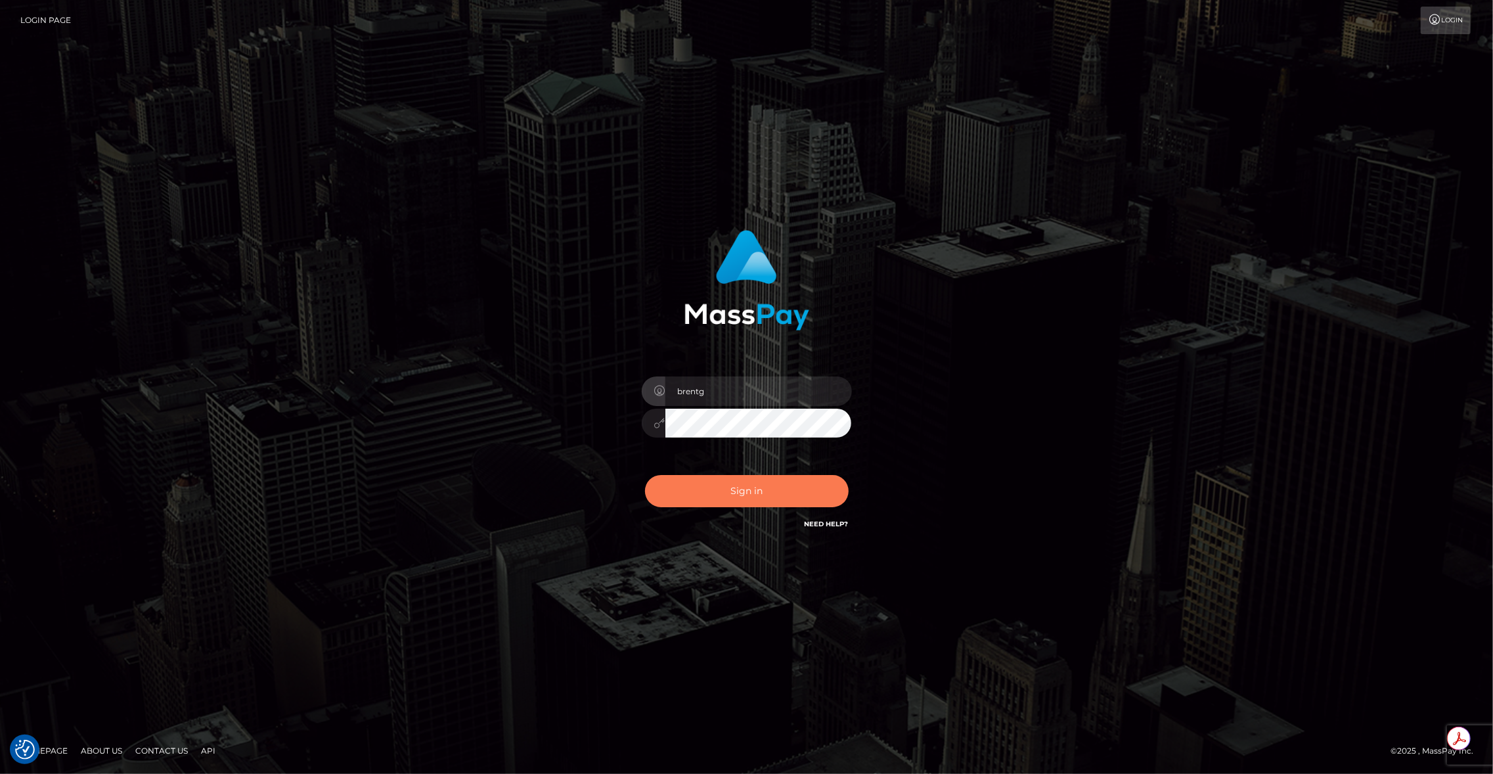
click at [723, 499] on button "Sign in" at bounding box center [747, 491] width 204 height 32
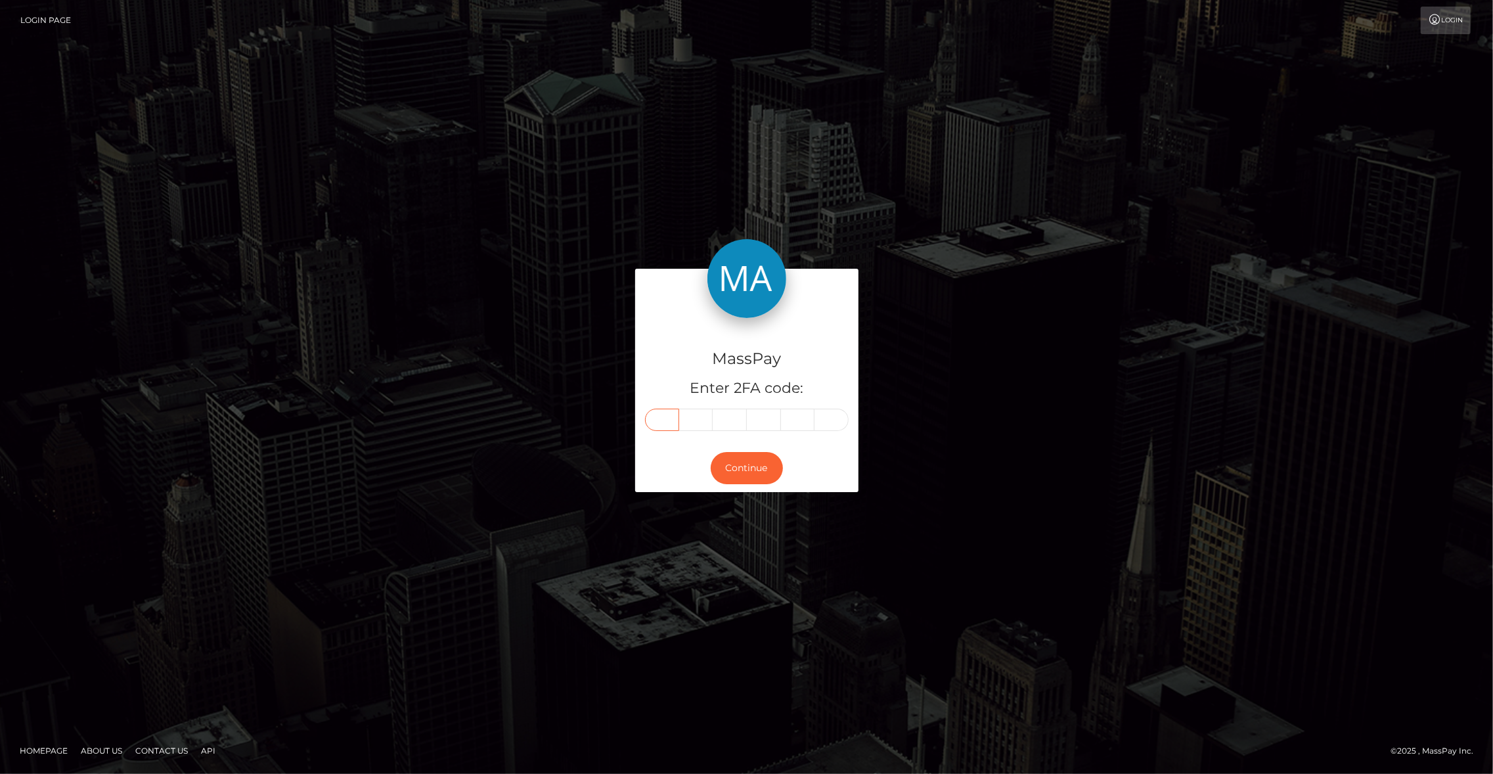
paste input "9"
type input "9"
type input "3"
type input "1"
type input "8"
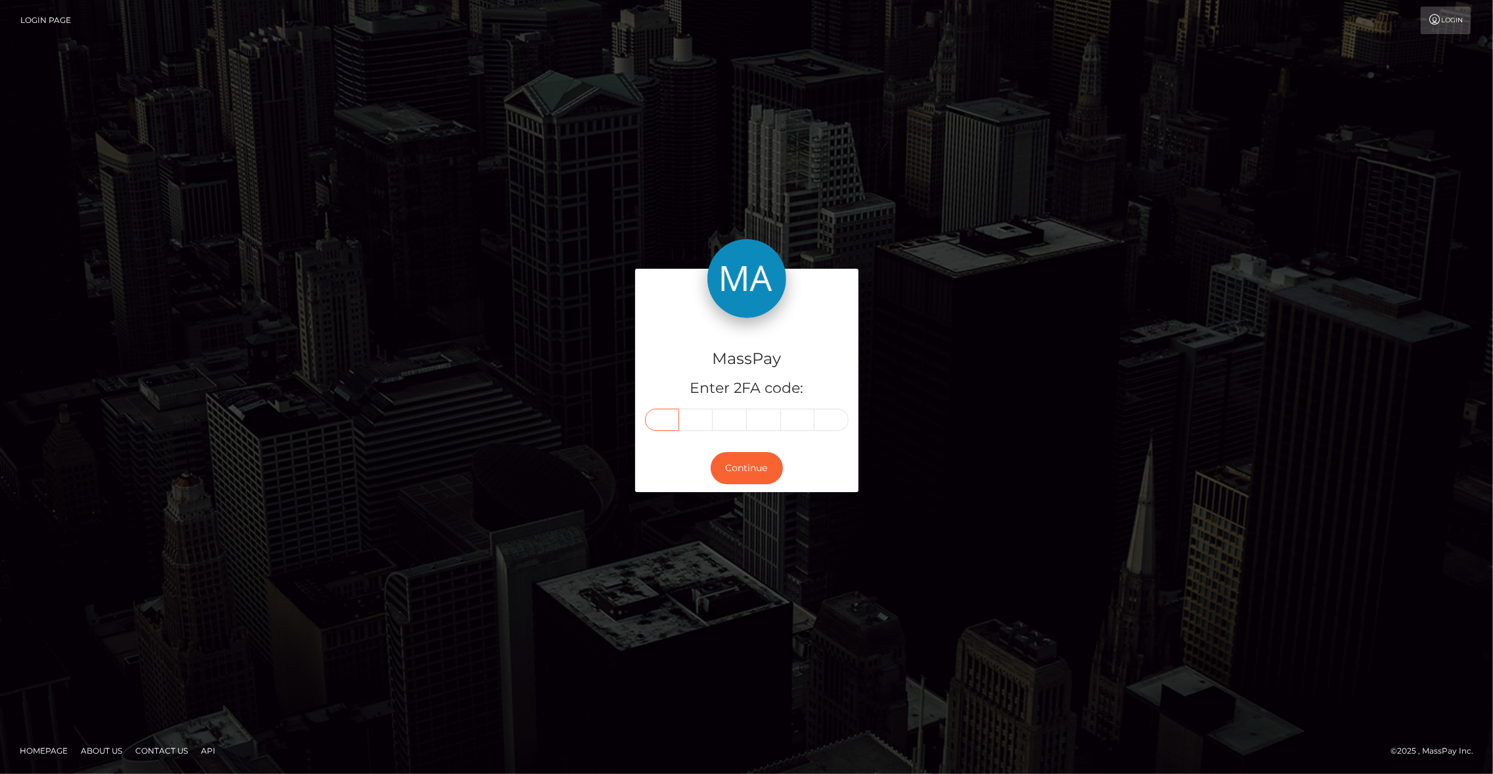
type input "9"
type input "0"
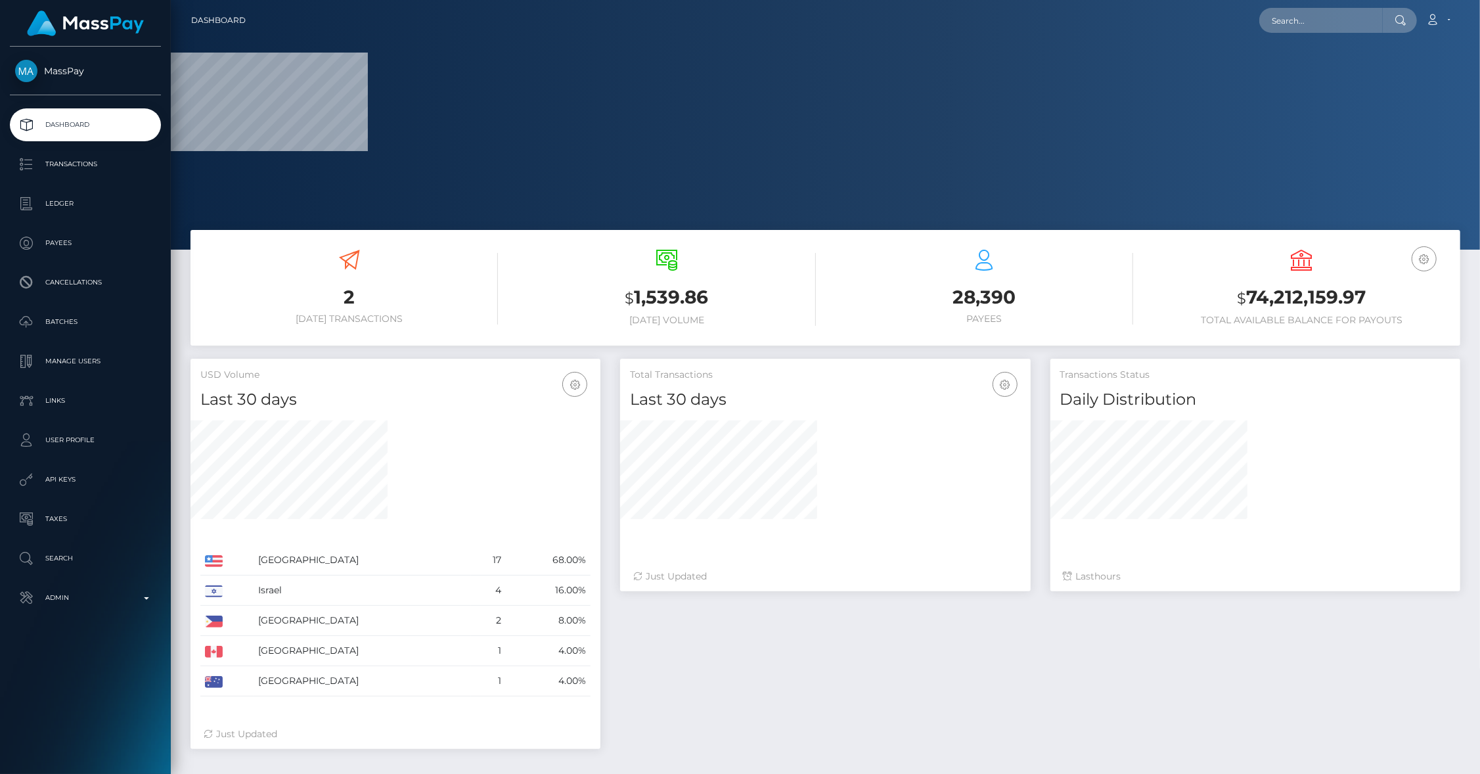
click at [1318, 39] on nav "Dashboard Loading... Loading... Account Edit Profile" at bounding box center [825, 20] width 1309 height 41
click at [1305, 28] on input "text" at bounding box center [1320, 20] width 123 height 25
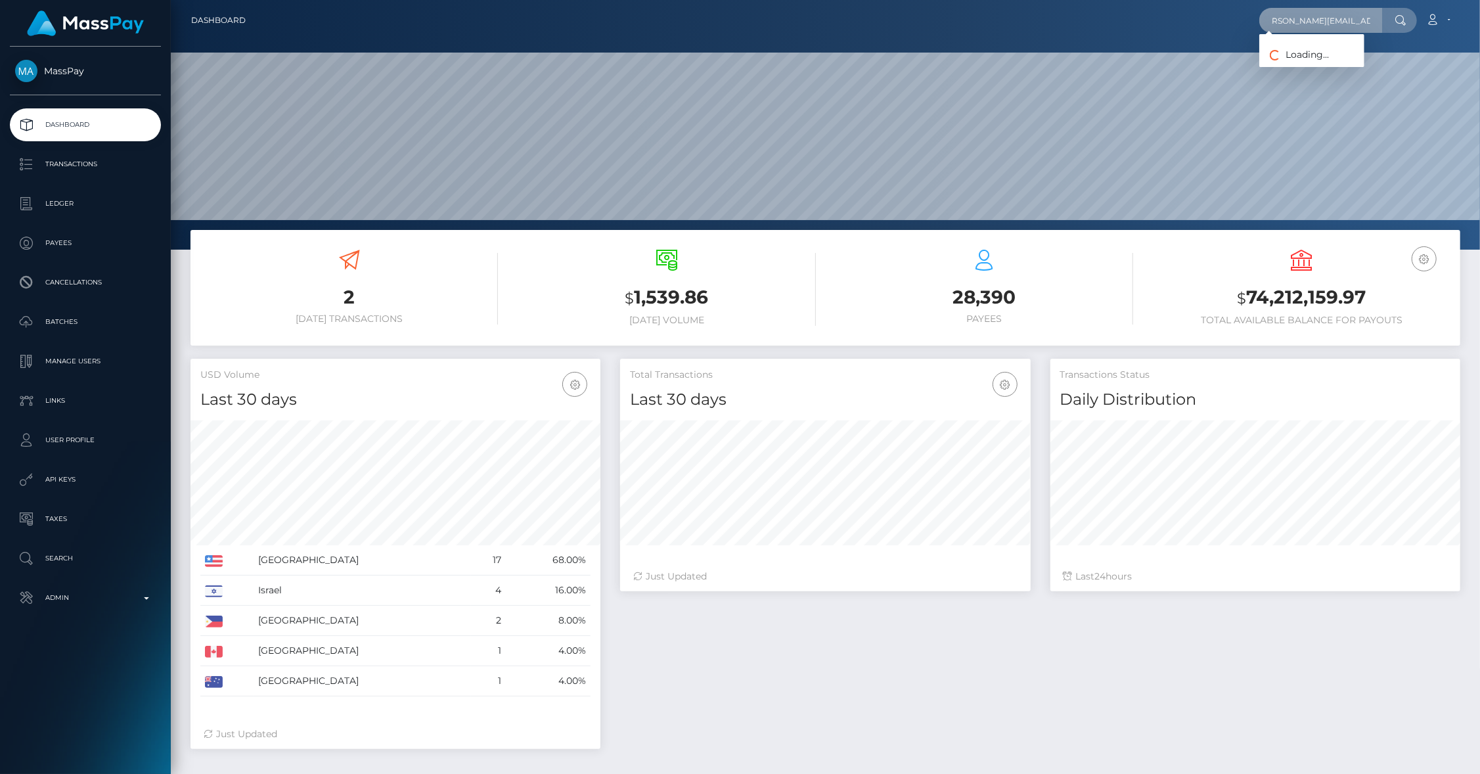
scroll to position [0, 22]
type input "[PERSON_NAME][EMAIL_ADDRESS][DOMAIN_NAME]"
click at [1303, 96] on link "Jonathan Levi" at bounding box center [1311, 95] width 105 height 24
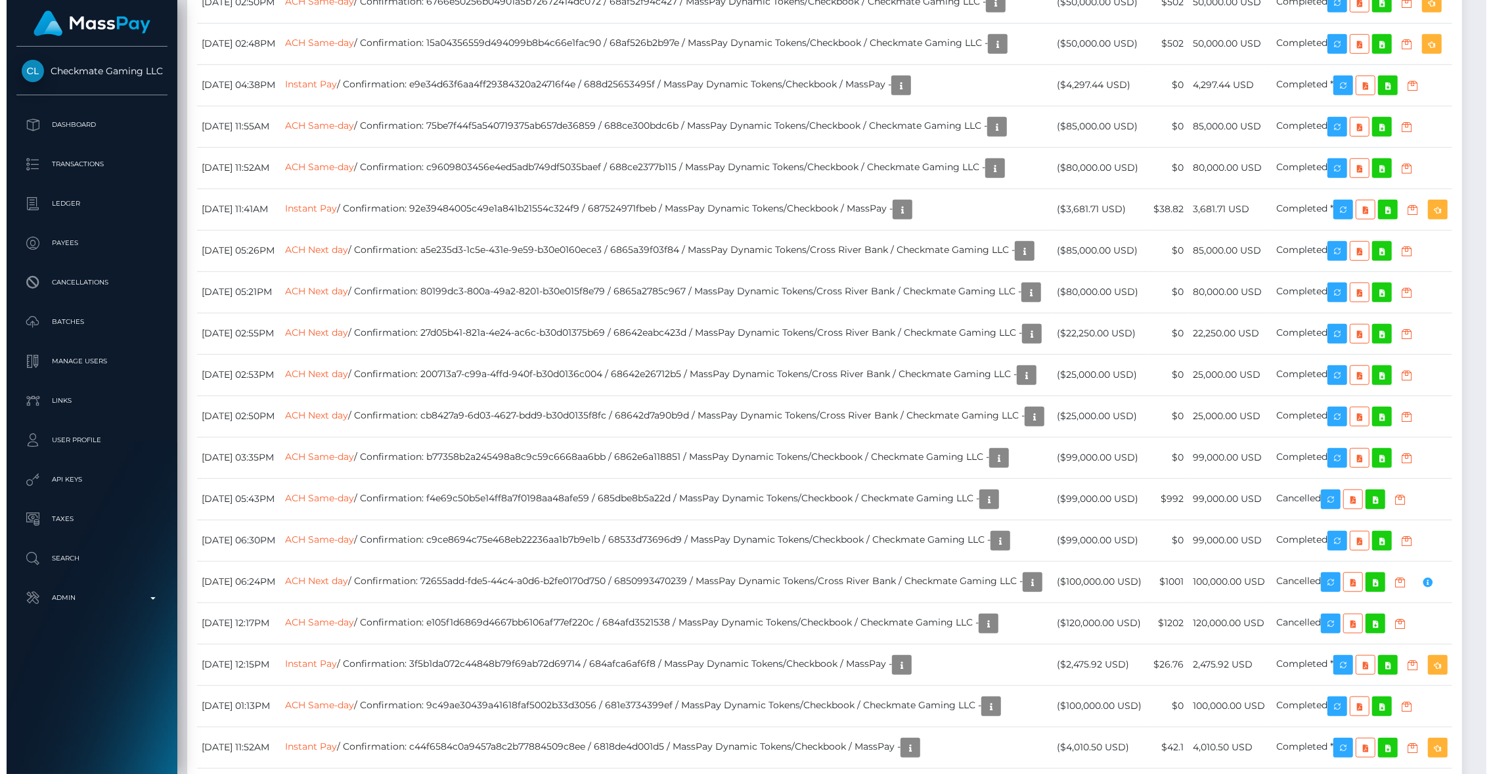
scroll to position [5429, 0]
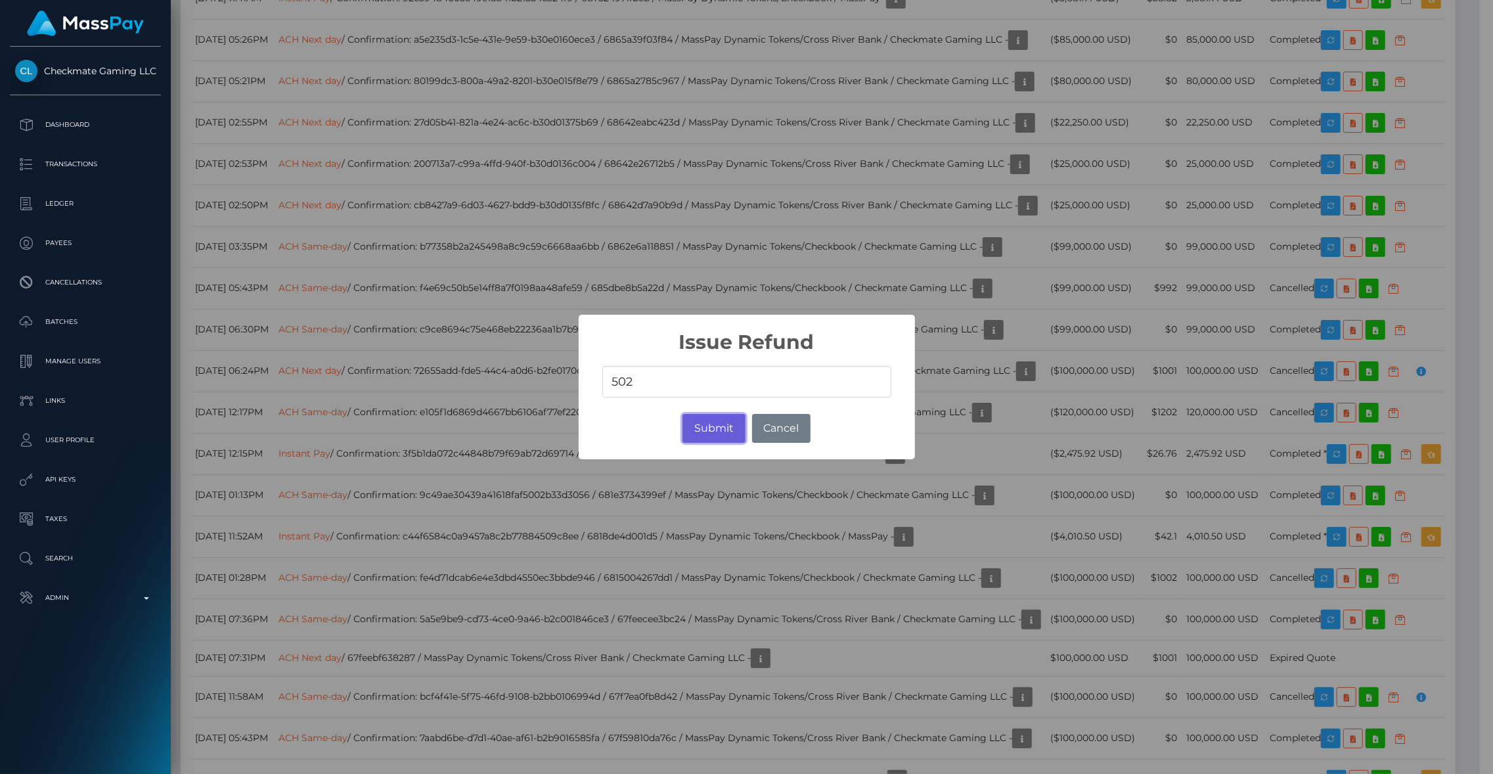
click at [711, 422] on button "Submit" at bounding box center [713, 428] width 62 height 29
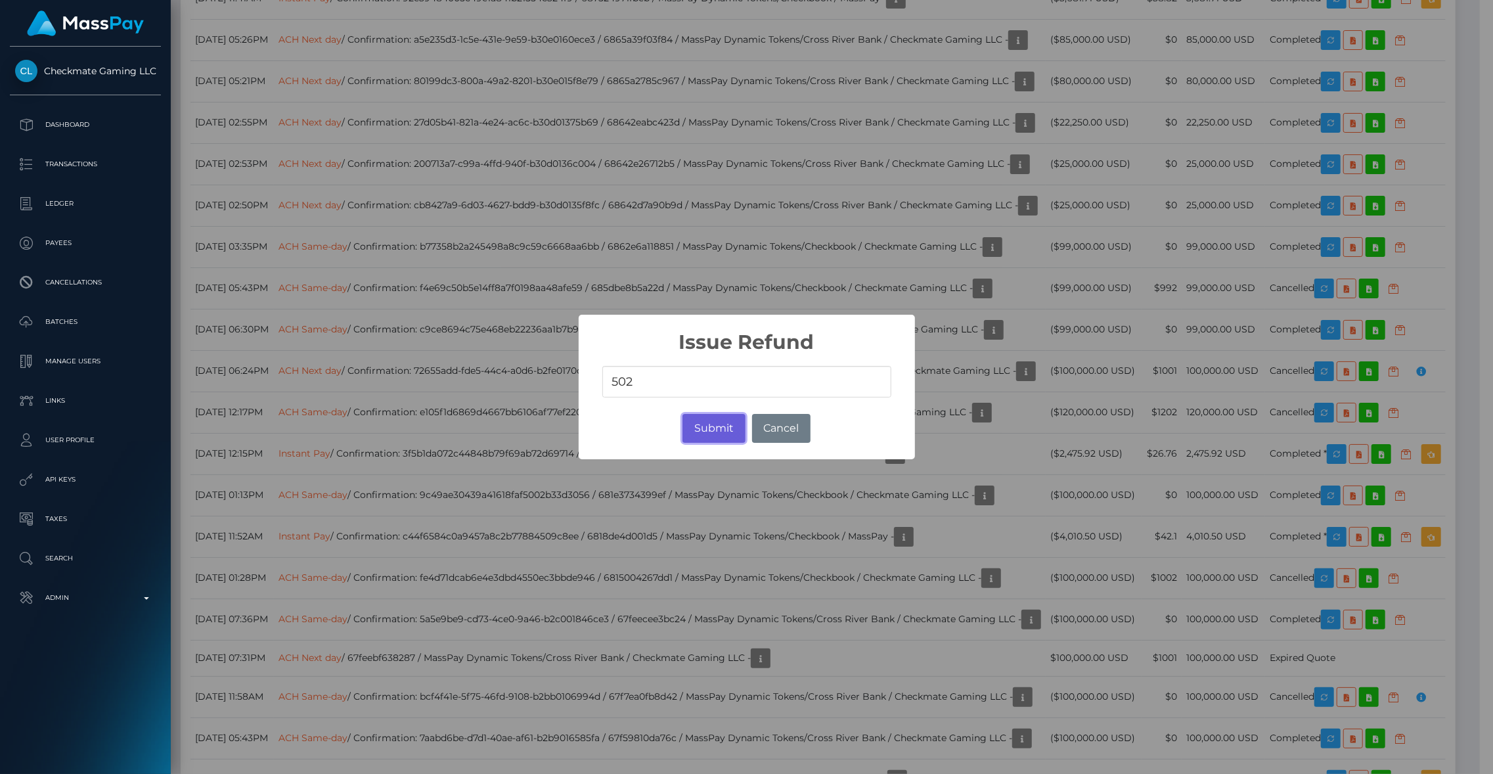
click at [699, 438] on button "Submit" at bounding box center [713, 428] width 62 height 29
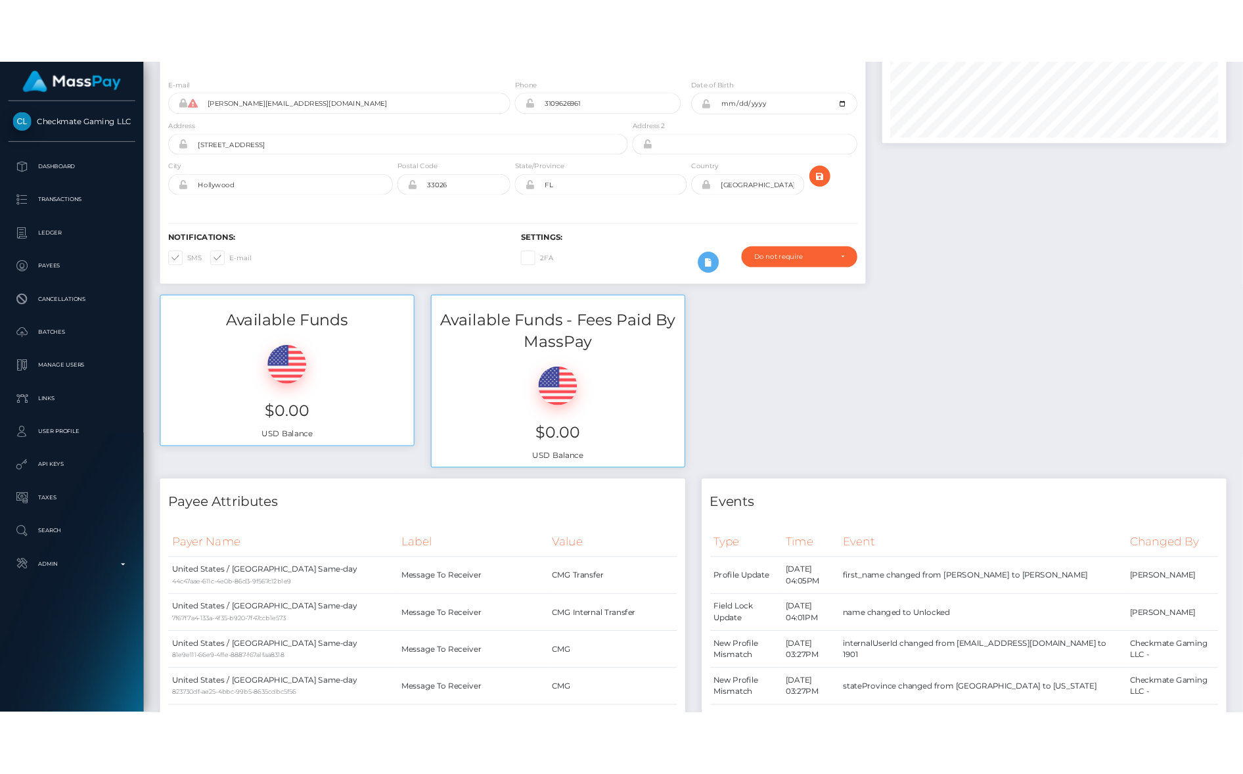
scroll to position [0, 0]
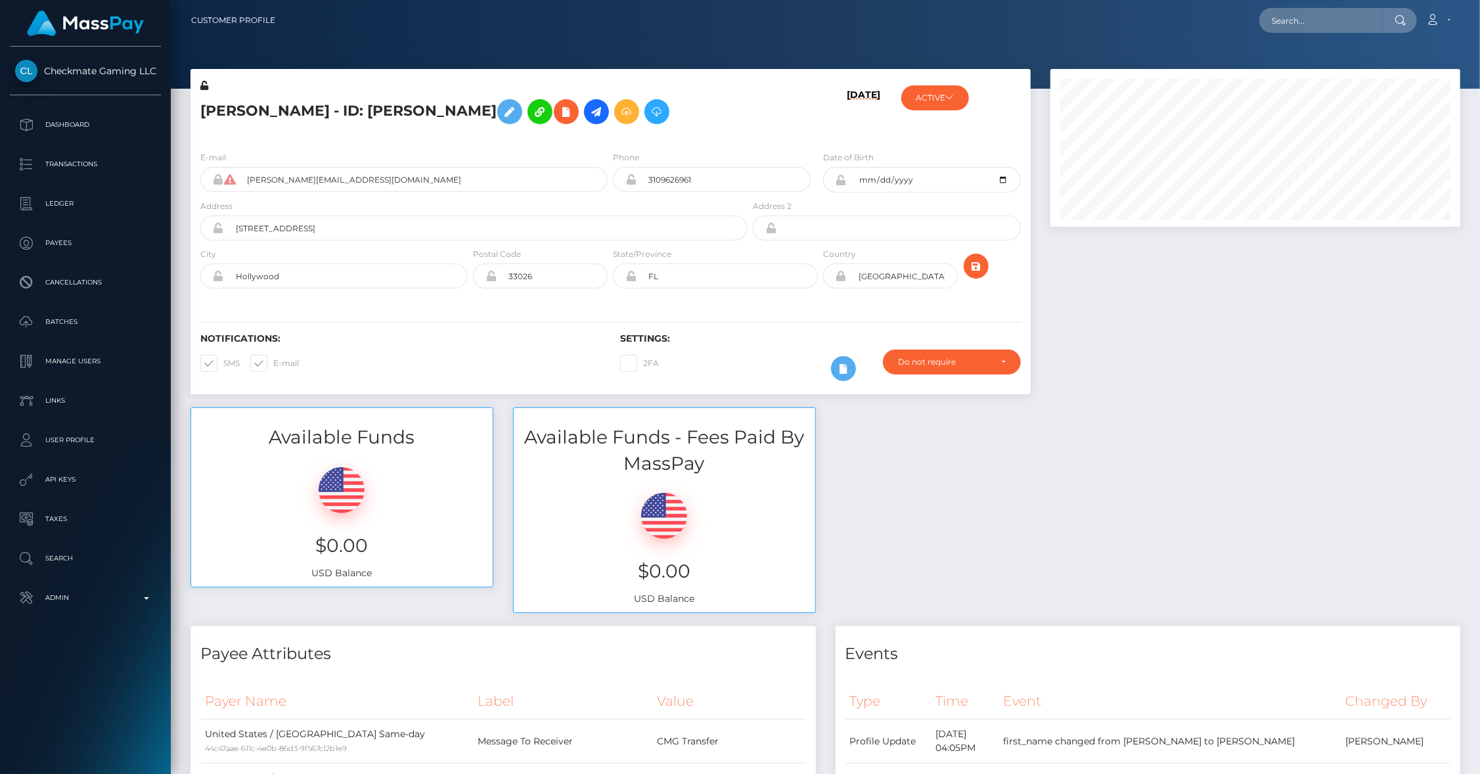
click at [1134, 41] on div at bounding box center [825, 44] width 1309 height 89
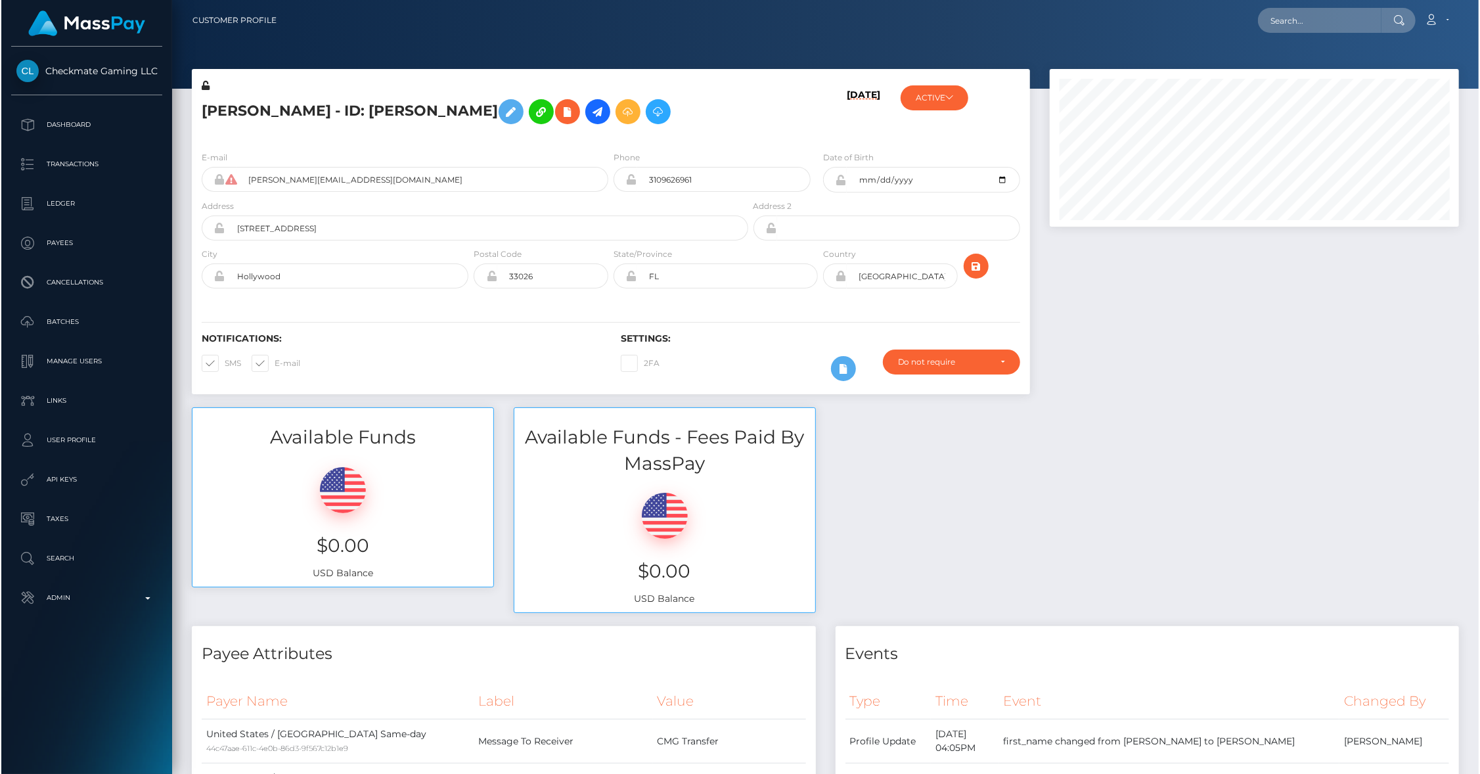
scroll to position [158, 409]
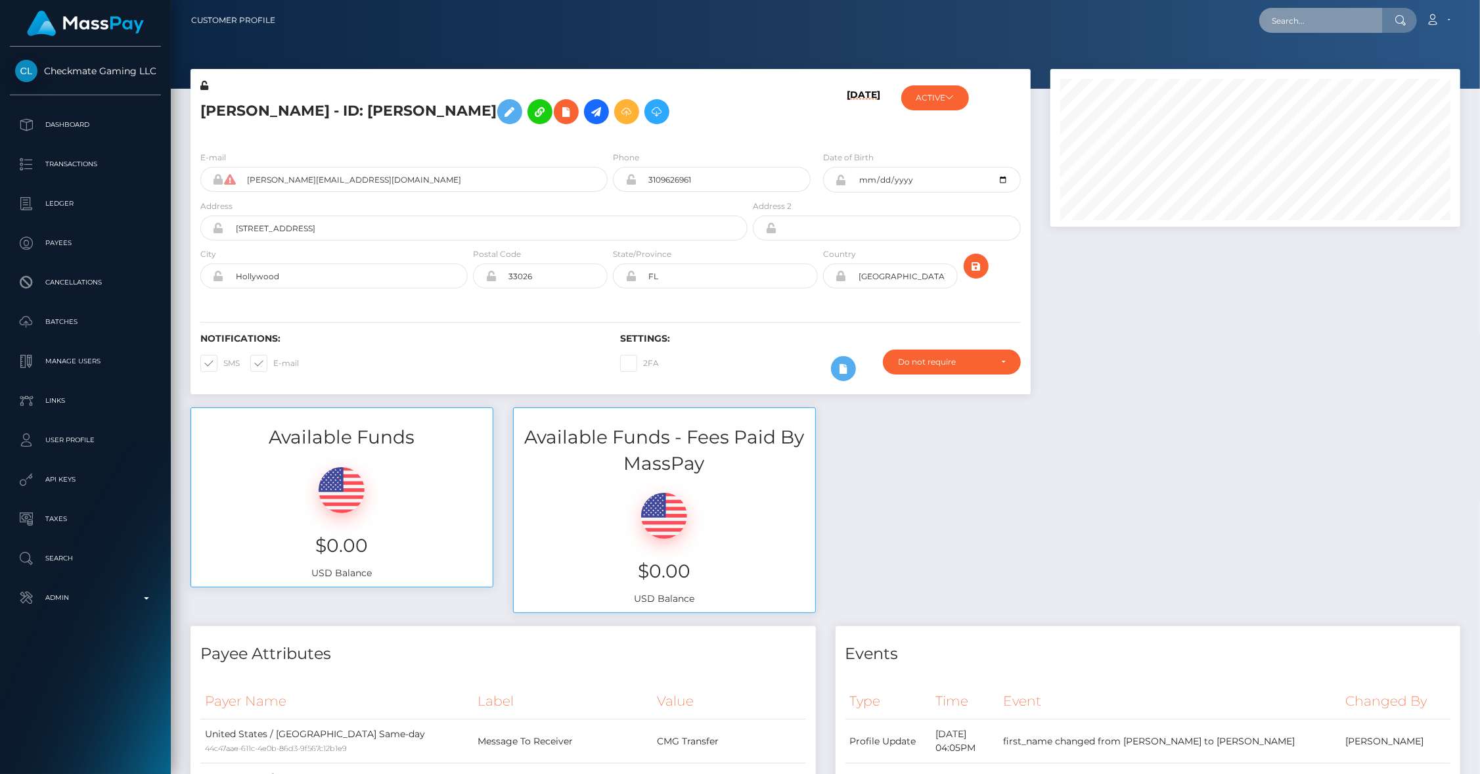
click at [1337, 14] on input "text" at bounding box center [1320, 20] width 123 height 25
paste input "68b2e59176896"
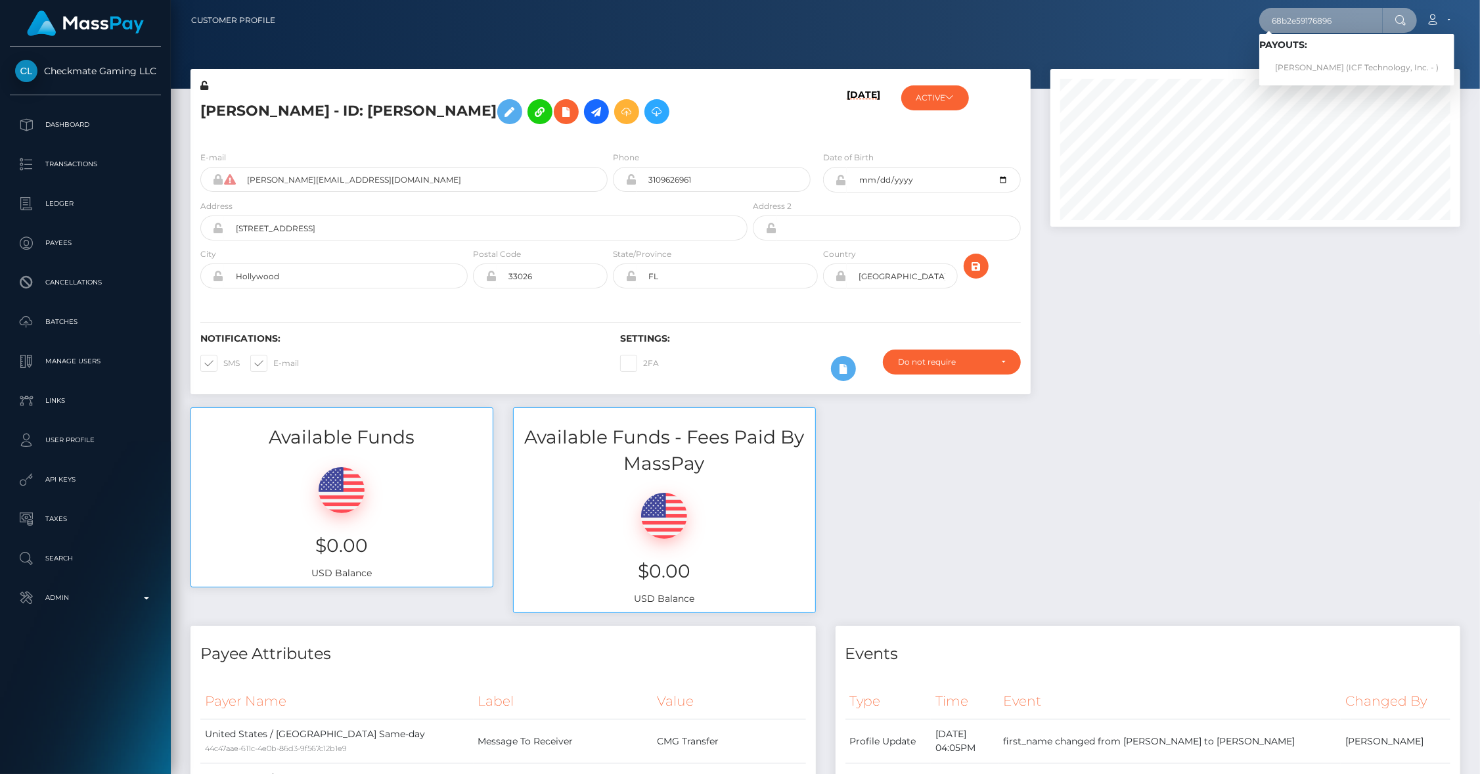
type input "68b2e59176896"
click at [1313, 62] on link "Gianluca Ladisa (ICF Technology, Inc. - )" at bounding box center [1356, 68] width 195 height 24
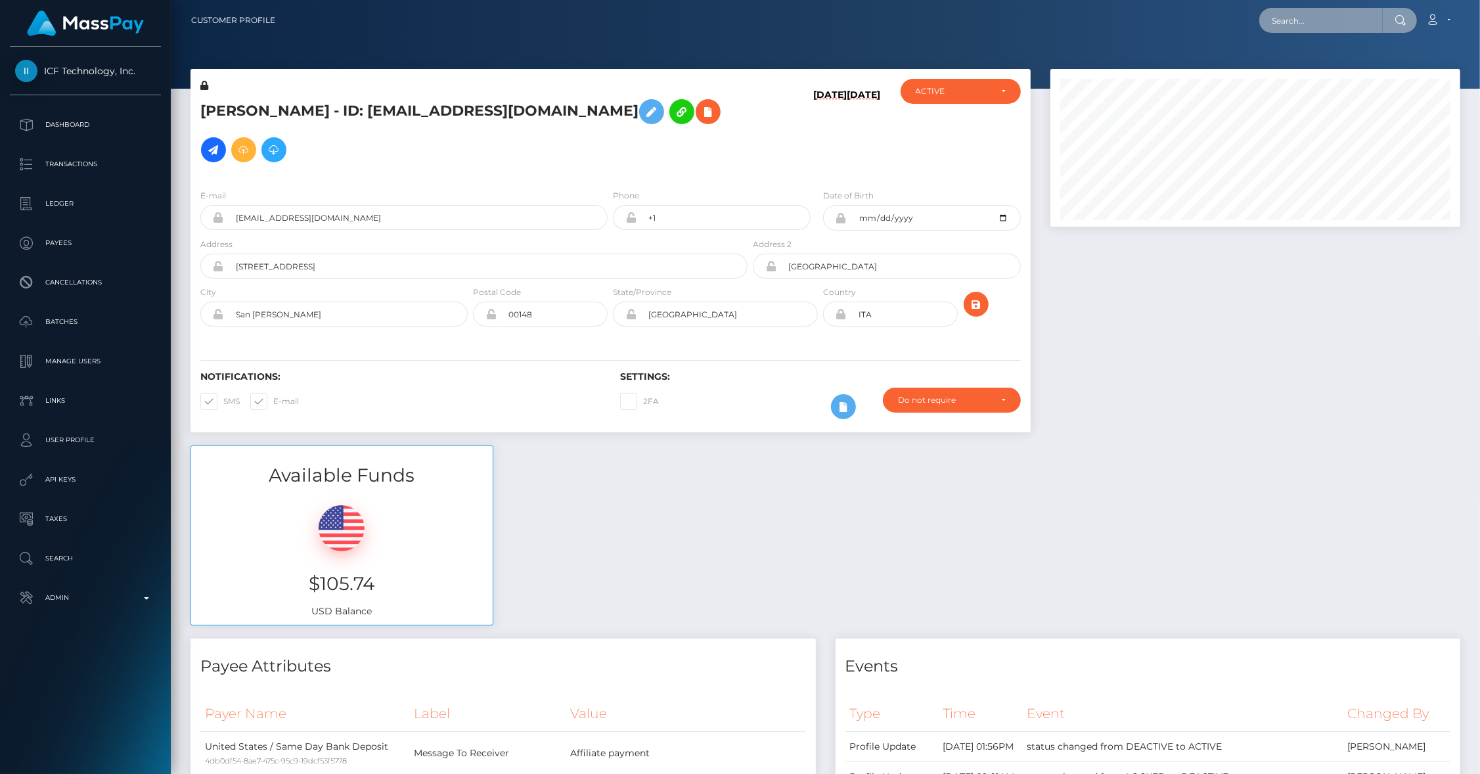
click at [1283, 28] on input "text" at bounding box center [1320, 20] width 123 height 25
paste input "pout_LFzHEaXYMb8GN"
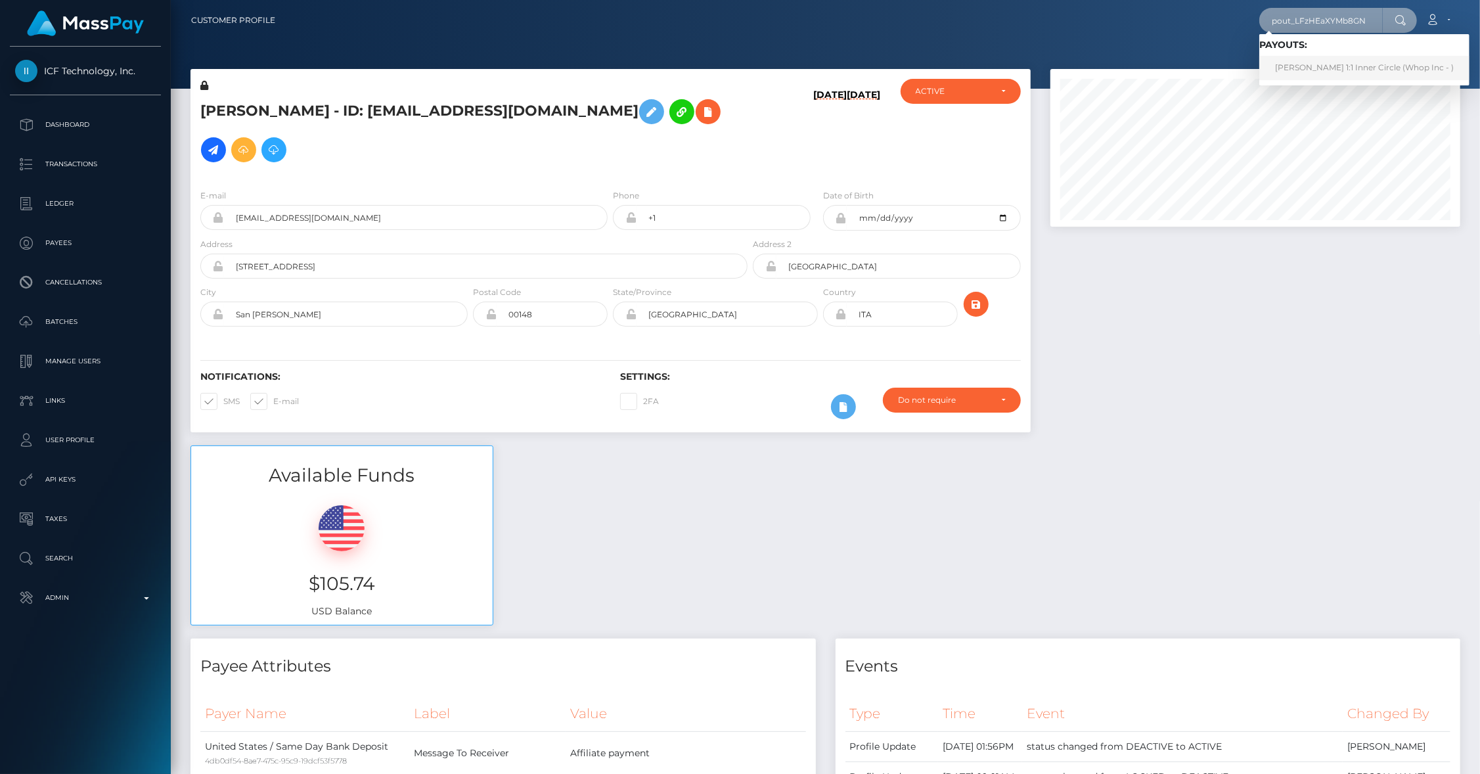
type input "pout_LFzHEaXYMb8GN"
click at [1366, 68] on link "Kirk's 1:1 Inner Circle (Whop Inc - )" at bounding box center [1364, 68] width 210 height 24
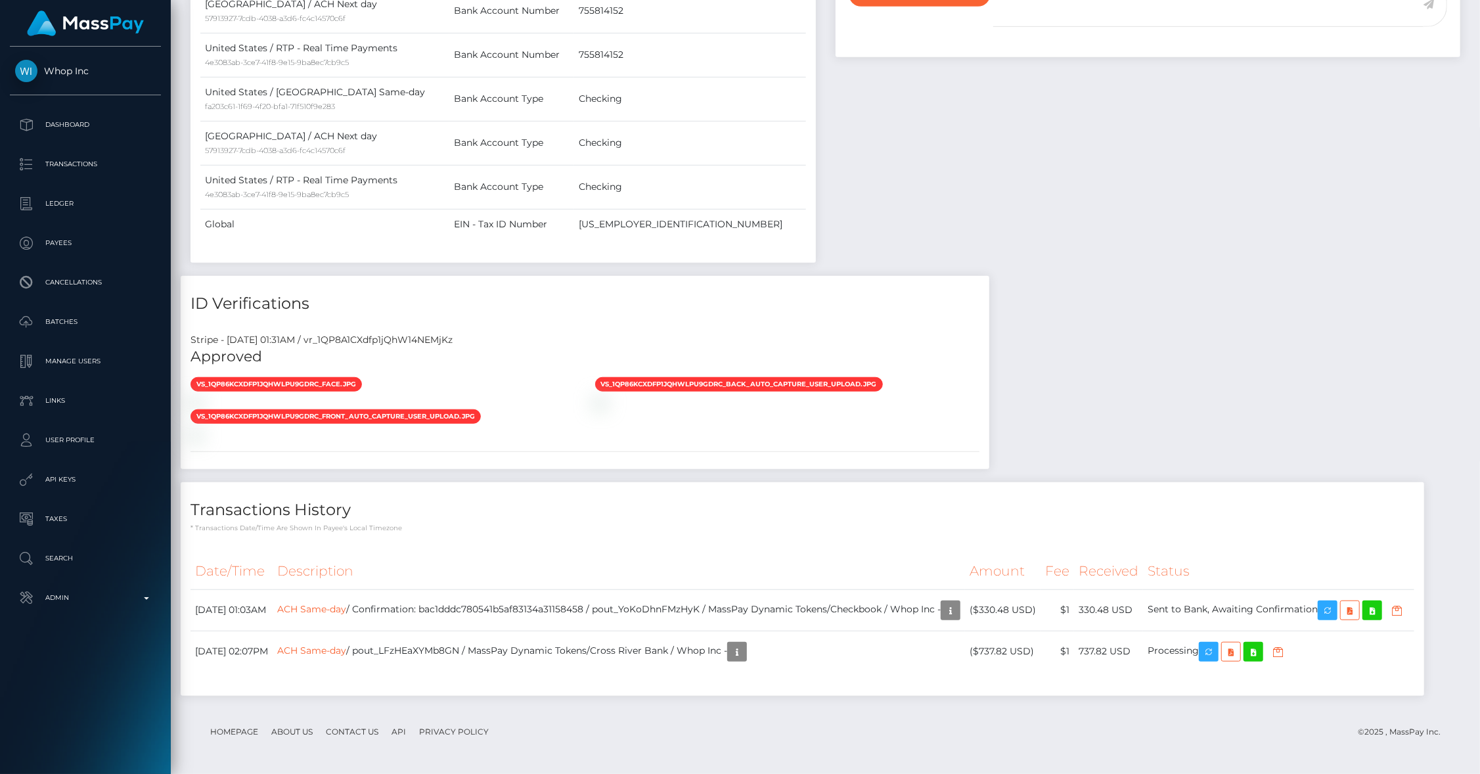
scroll to position [726, 0]
click at [1335, 602] on icon "button" at bounding box center [1328, 610] width 16 height 16
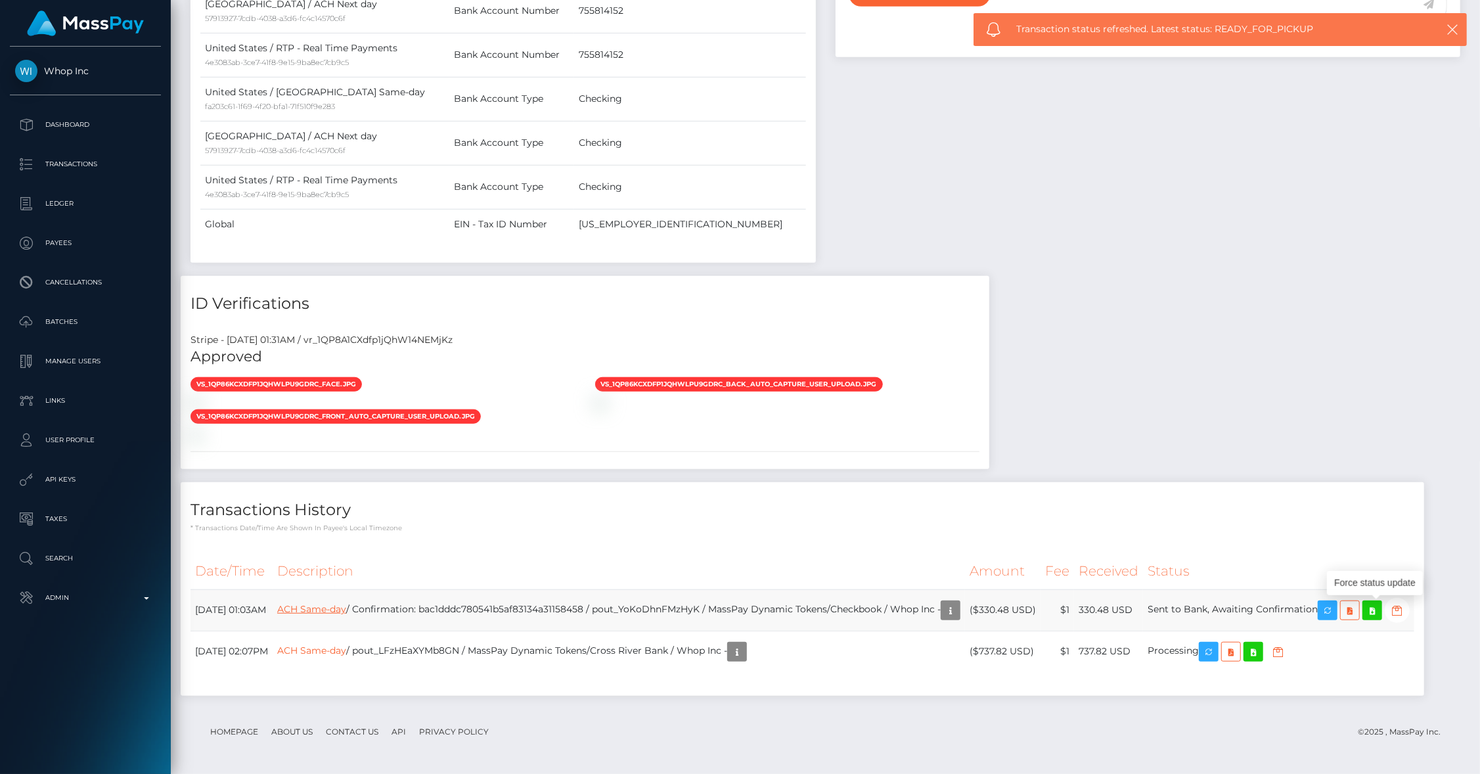
click at [346, 603] on link "ACH Same-day" at bounding box center [311, 609] width 69 height 12
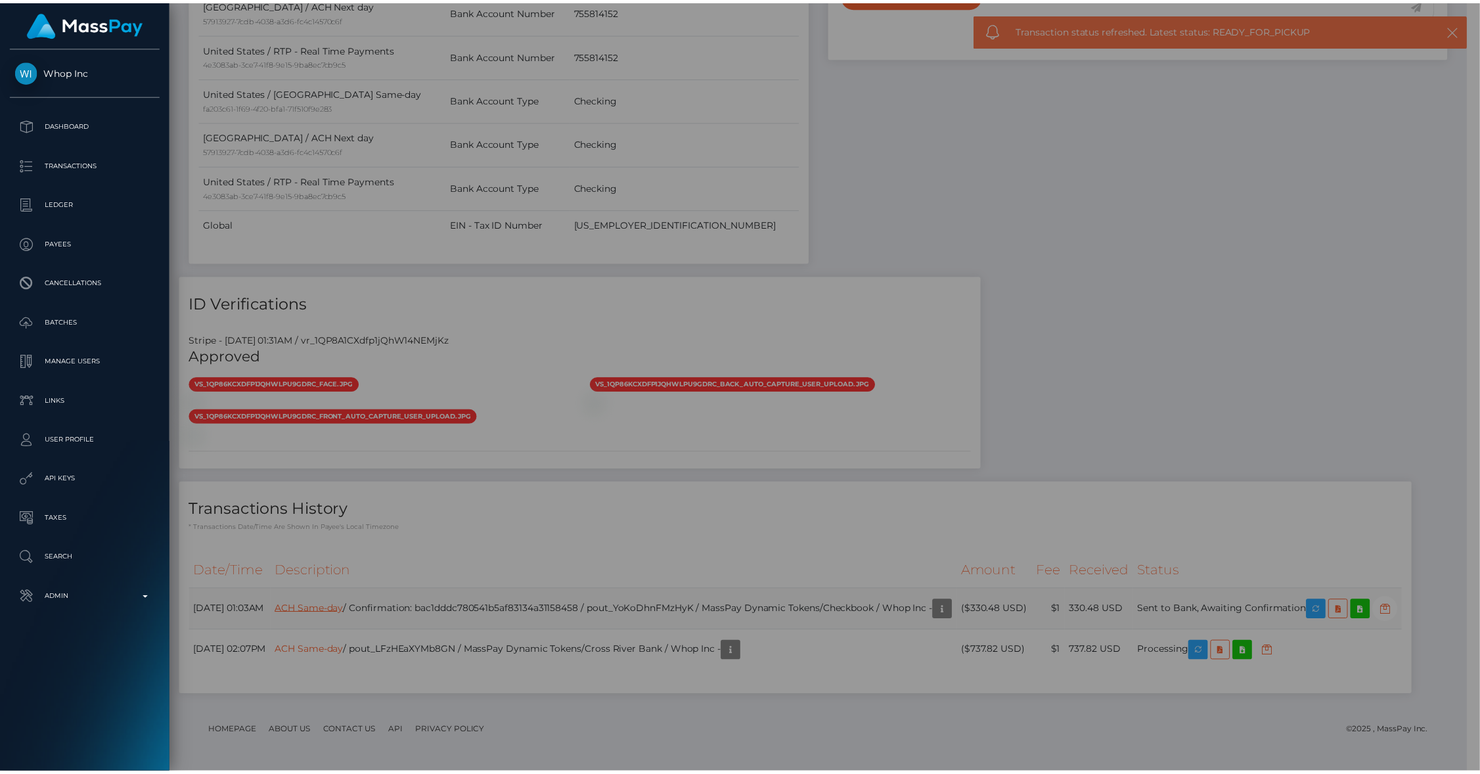
scroll to position [656693, 656440]
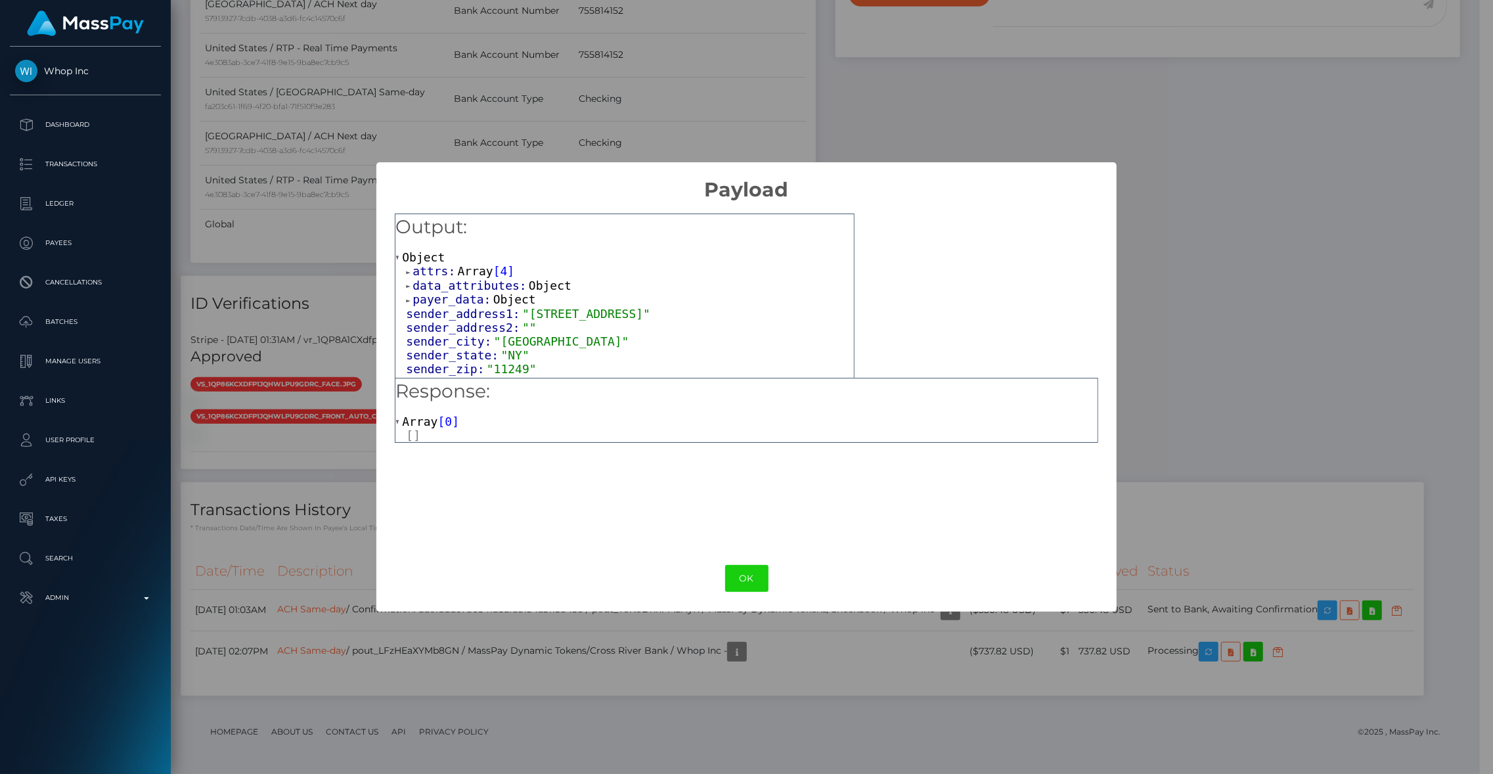
click at [421, 430] on div at bounding box center [751, 435] width 691 height 14
click at [409, 437] on div at bounding box center [751, 435] width 691 height 14
click at [413, 435] on div at bounding box center [751, 435] width 691 height 14
click at [577, 399] on h5 "Response:" at bounding box center [746, 391] width 702 height 26
click at [753, 585] on button "OK" at bounding box center [746, 578] width 43 height 27
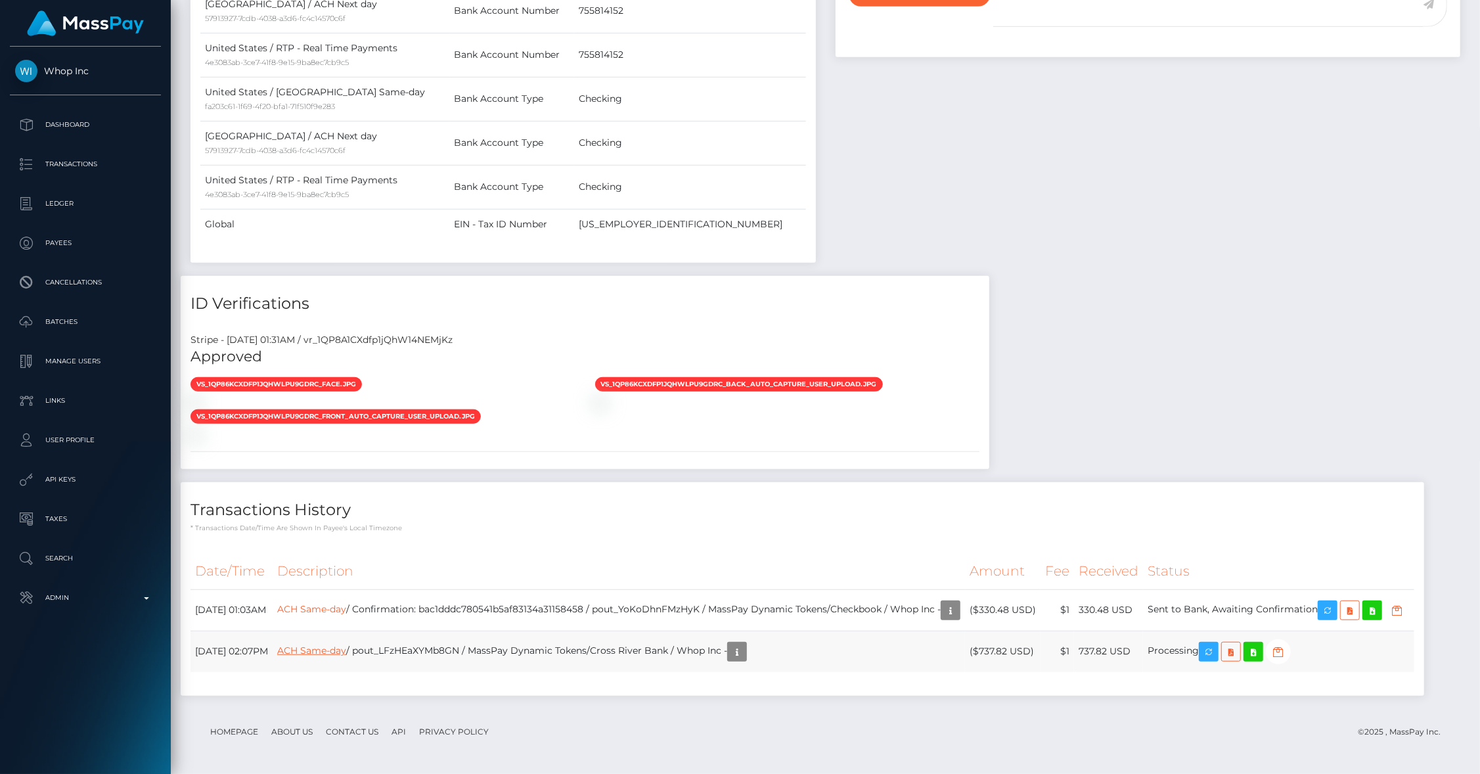
click at [346, 656] on link "ACH Same-day" at bounding box center [311, 650] width 69 height 12
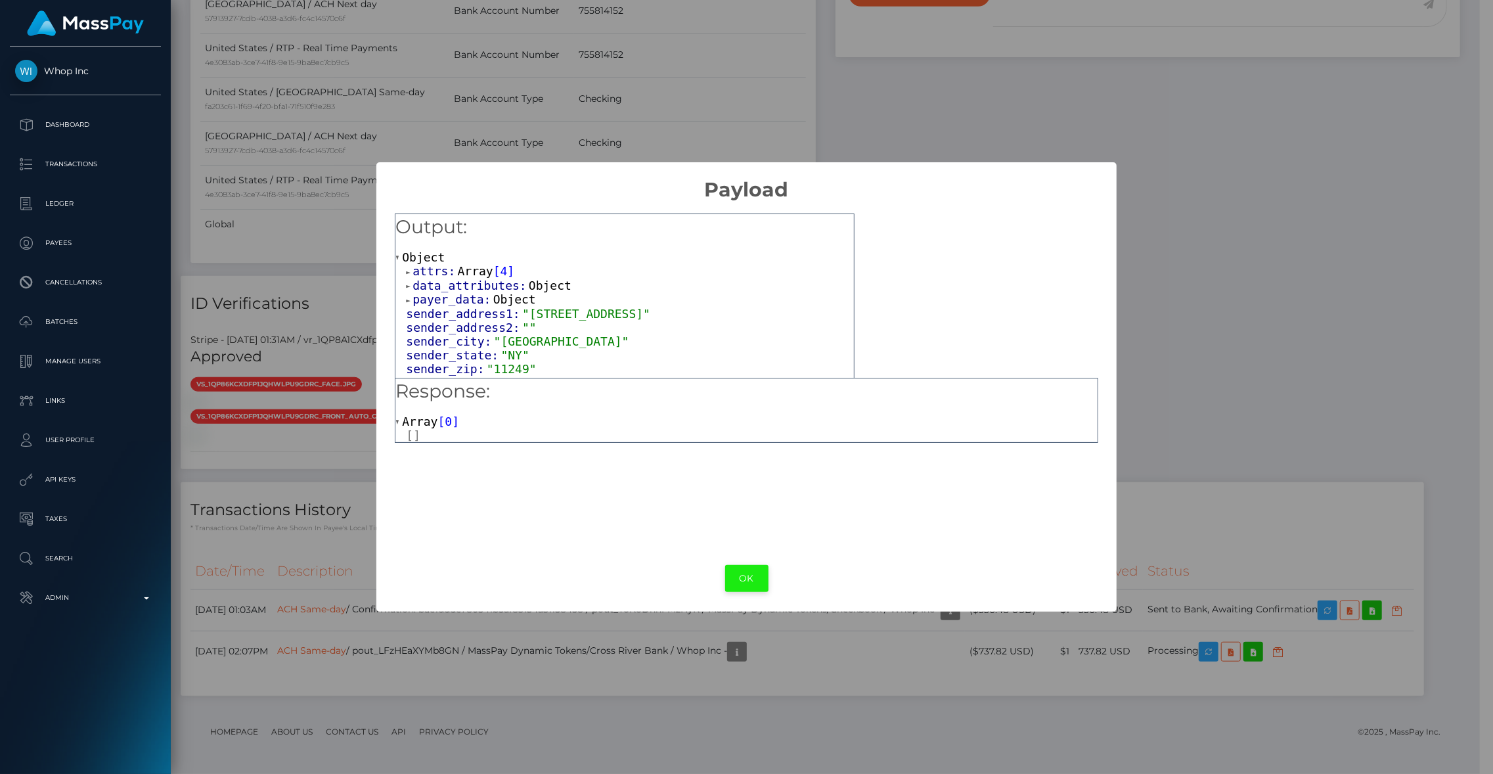
click at [729, 577] on button "OK" at bounding box center [746, 578] width 43 height 27
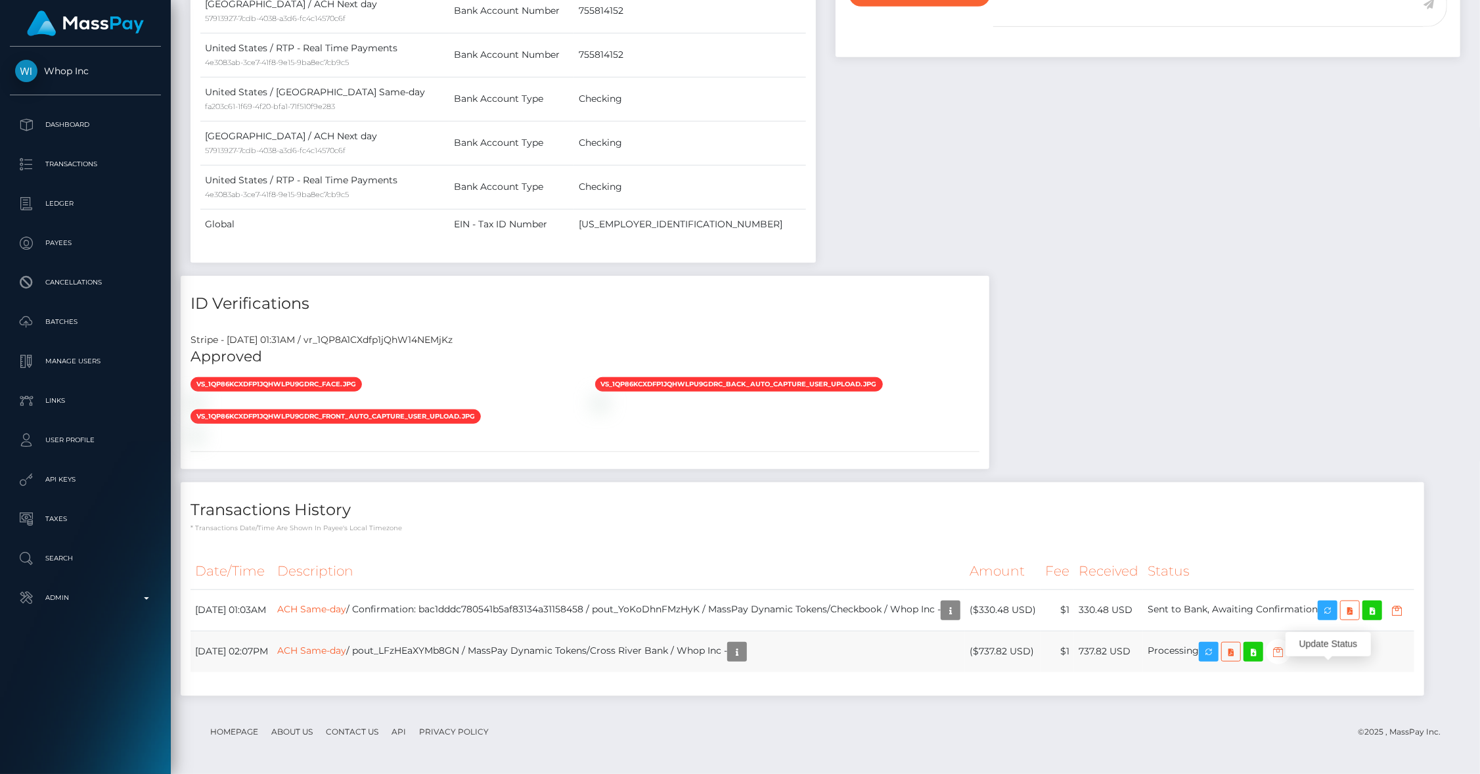
click at [1291, 664] on button "button" at bounding box center [1278, 651] width 25 height 25
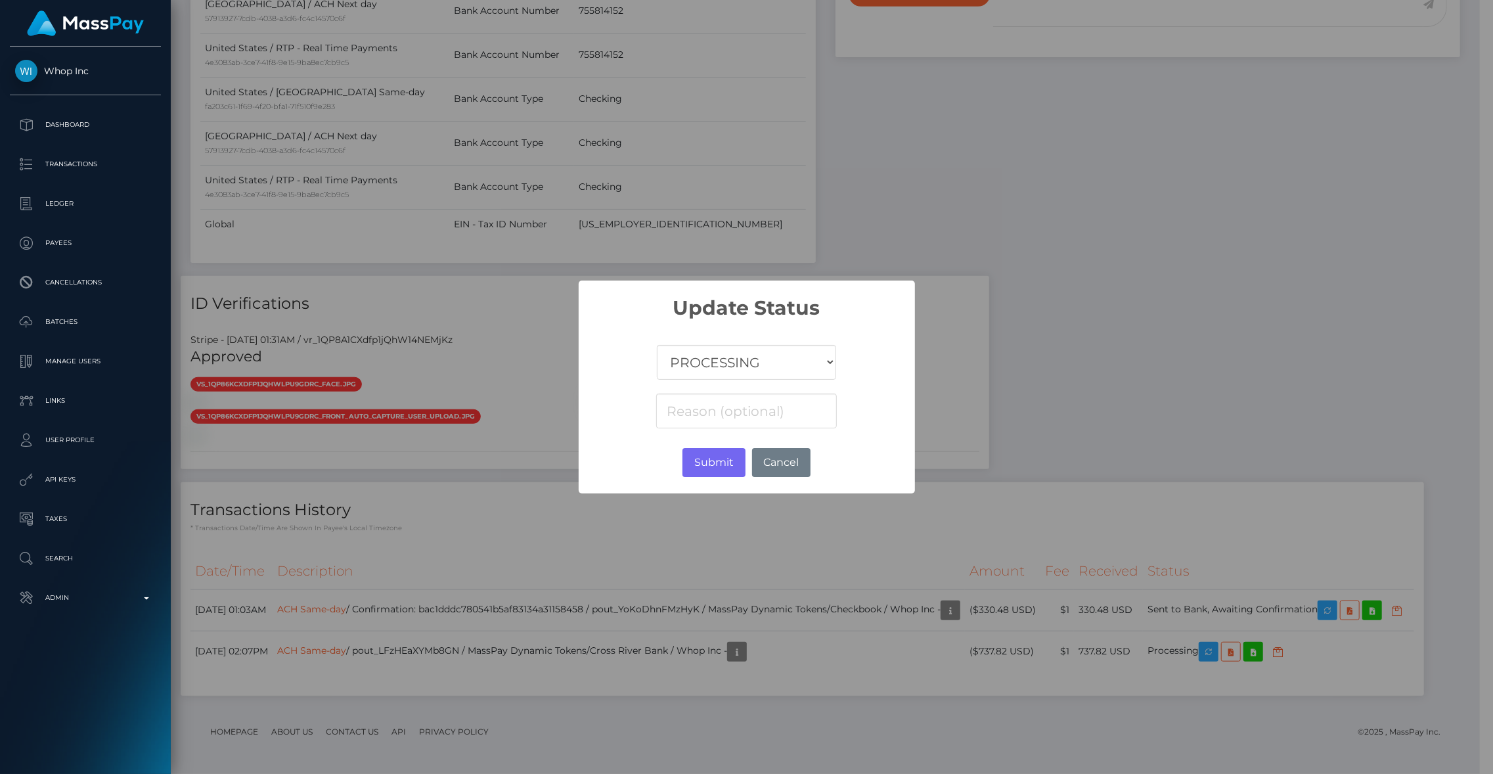
click at [726, 361] on select "COMPLETED CANCELLED READY_FOR_PICKUP PROCESSING" at bounding box center [746, 362] width 179 height 35
select select "CANCELLED"
click at [657, 345] on select "COMPLETED CANCELLED READY_FOR_PICKUP PROCESSING" at bounding box center [746, 362] width 179 height 35
click at [713, 460] on button "Submit" at bounding box center [713, 462] width 62 height 29
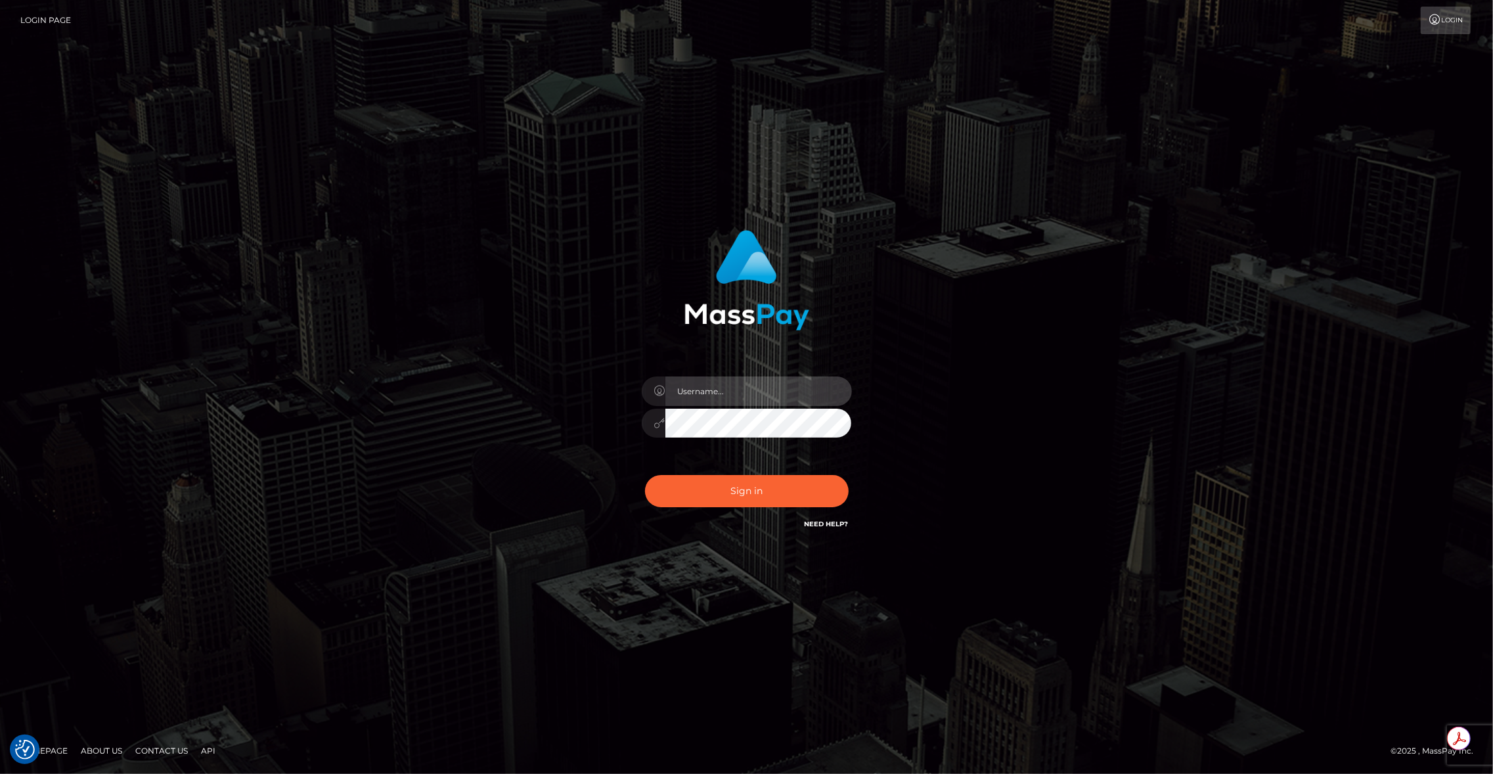
type input "brentg"
click at [728, 496] on button "Sign in" at bounding box center [747, 491] width 204 height 32
type input "brentg"
click at [728, 496] on button "Sign in" at bounding box center [747, 491] width 204 height 32
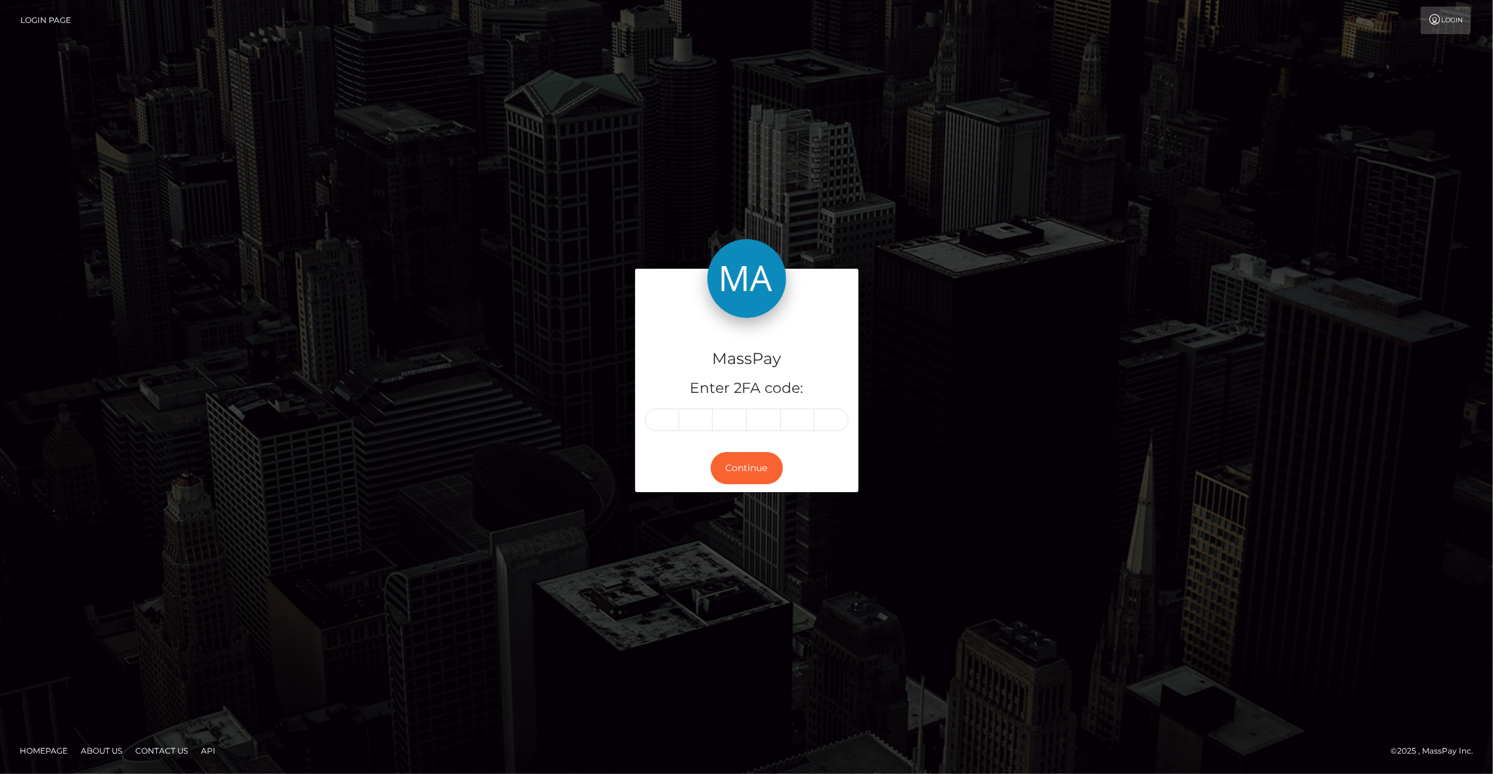
type input "1"
type input "8"
type input "7"
type input "0"
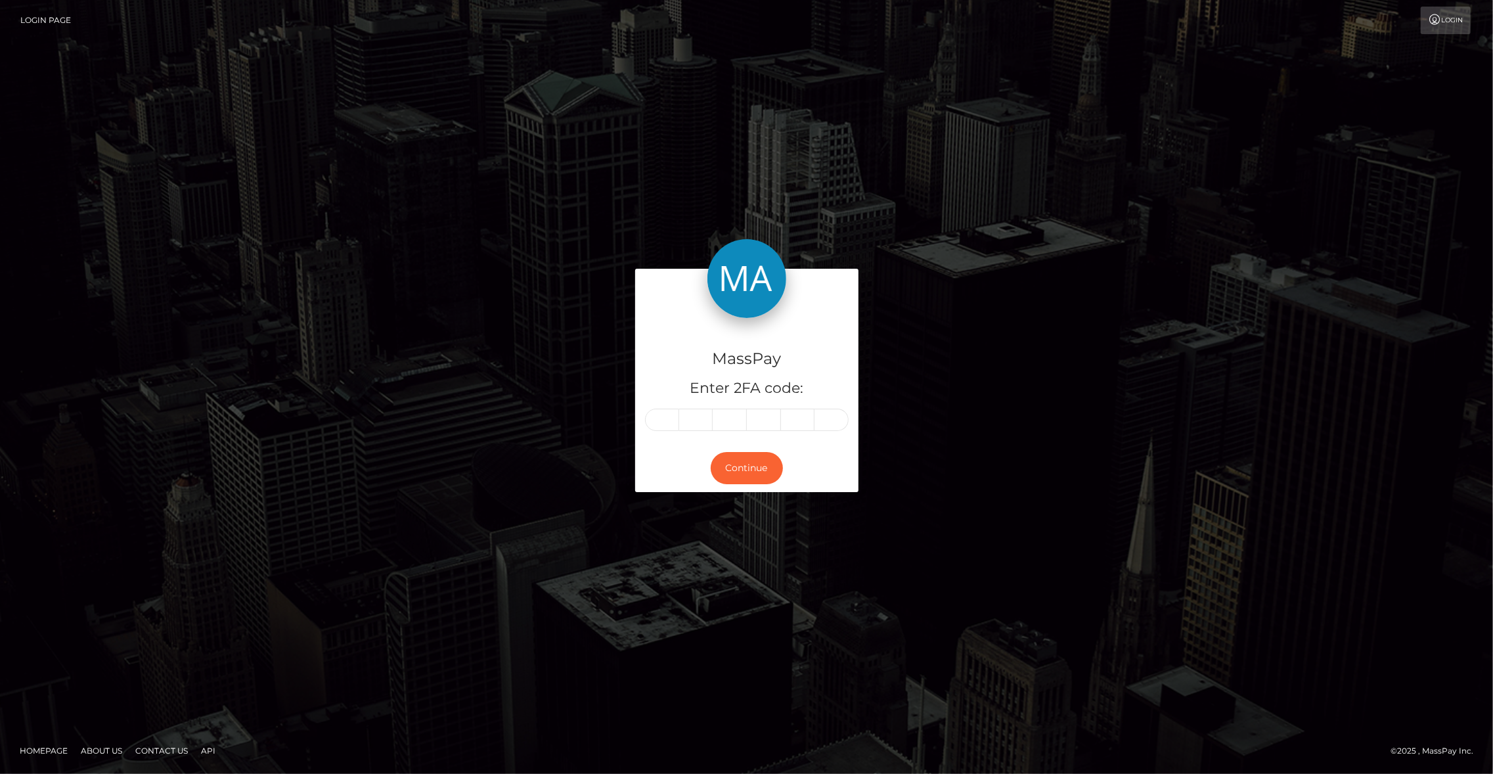
type input "3"
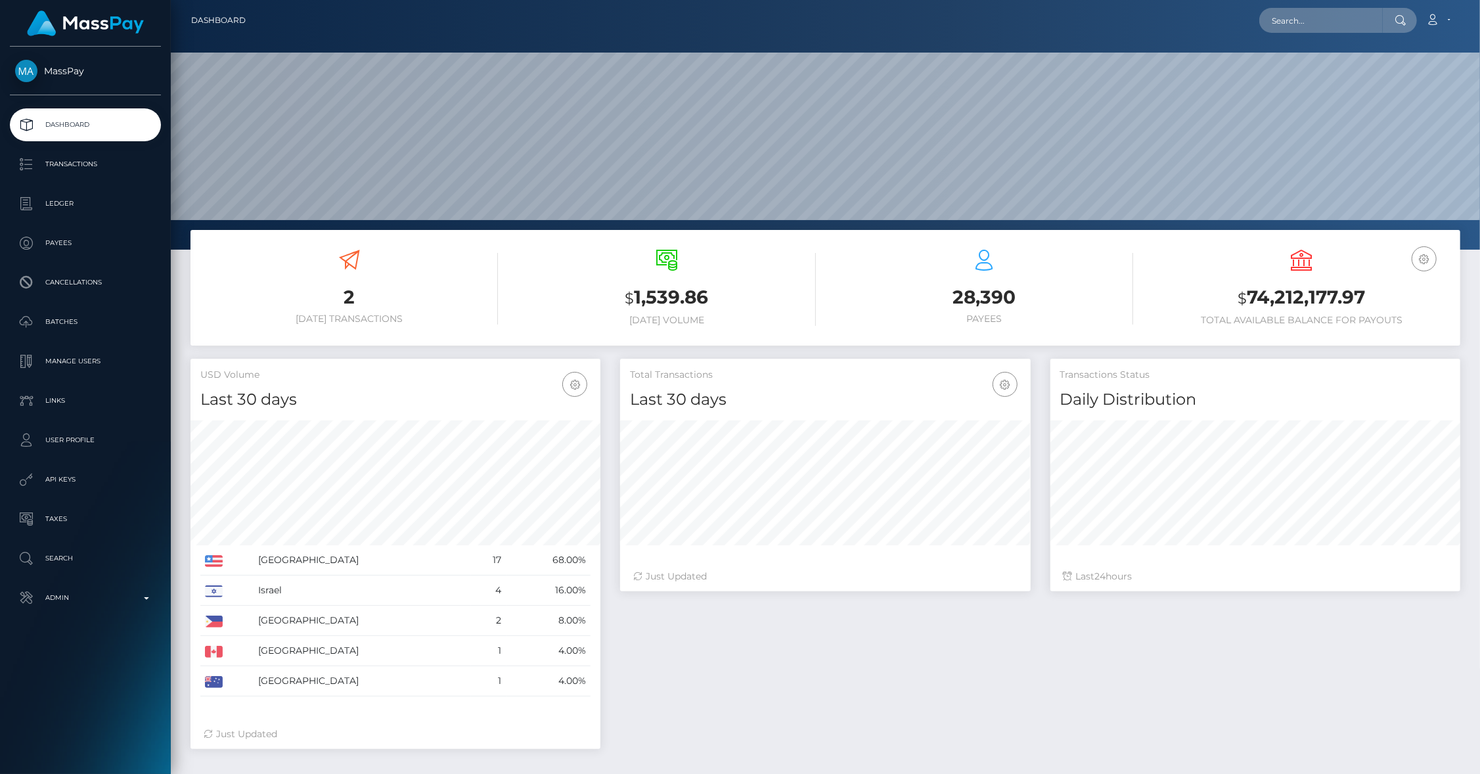
scroll to position [233, 411]
click at [109, 586] on link "Admin" at bounding box center [85, 597] width 151 height 33
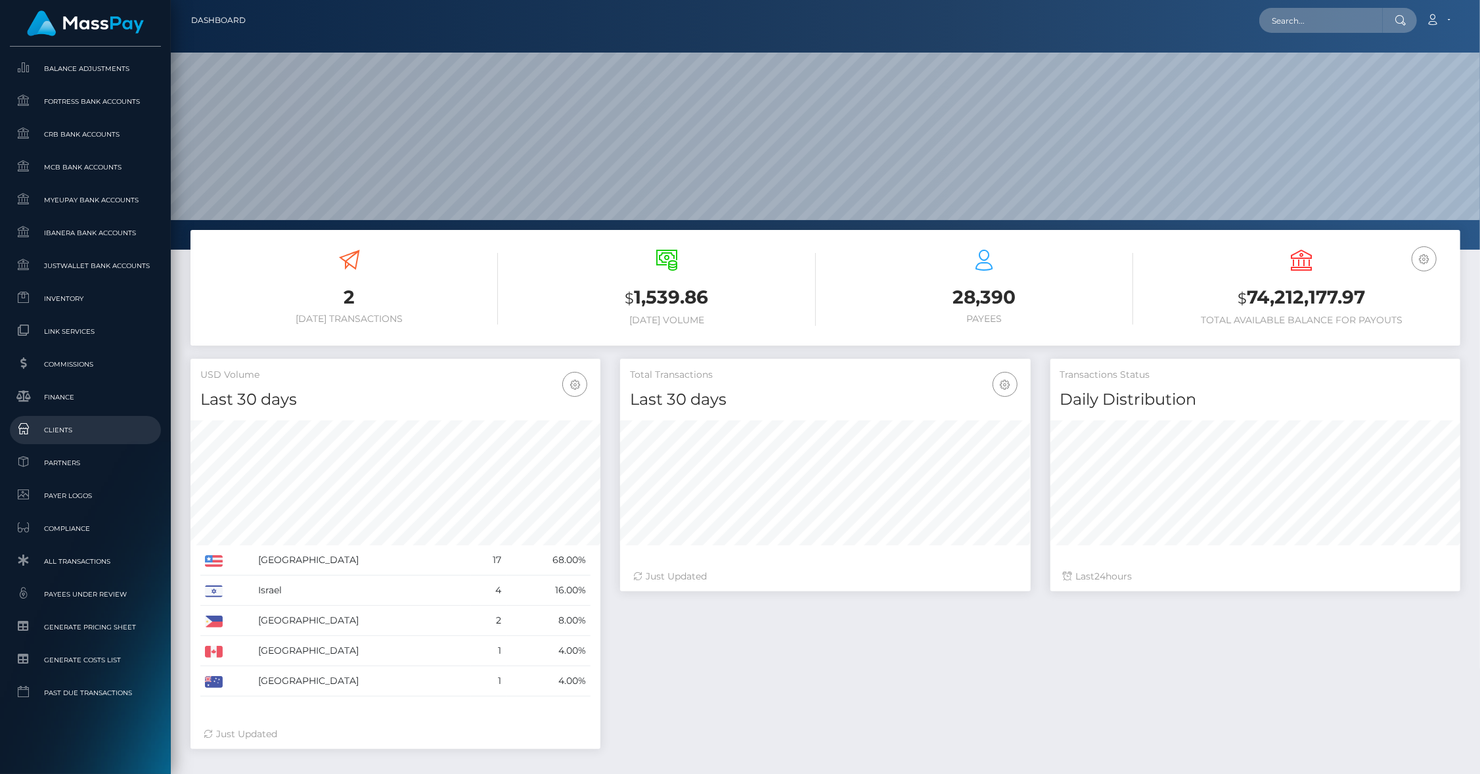
click at [56, 422] on span "Clients" at bounding box center [85, 429] width 141 height 15
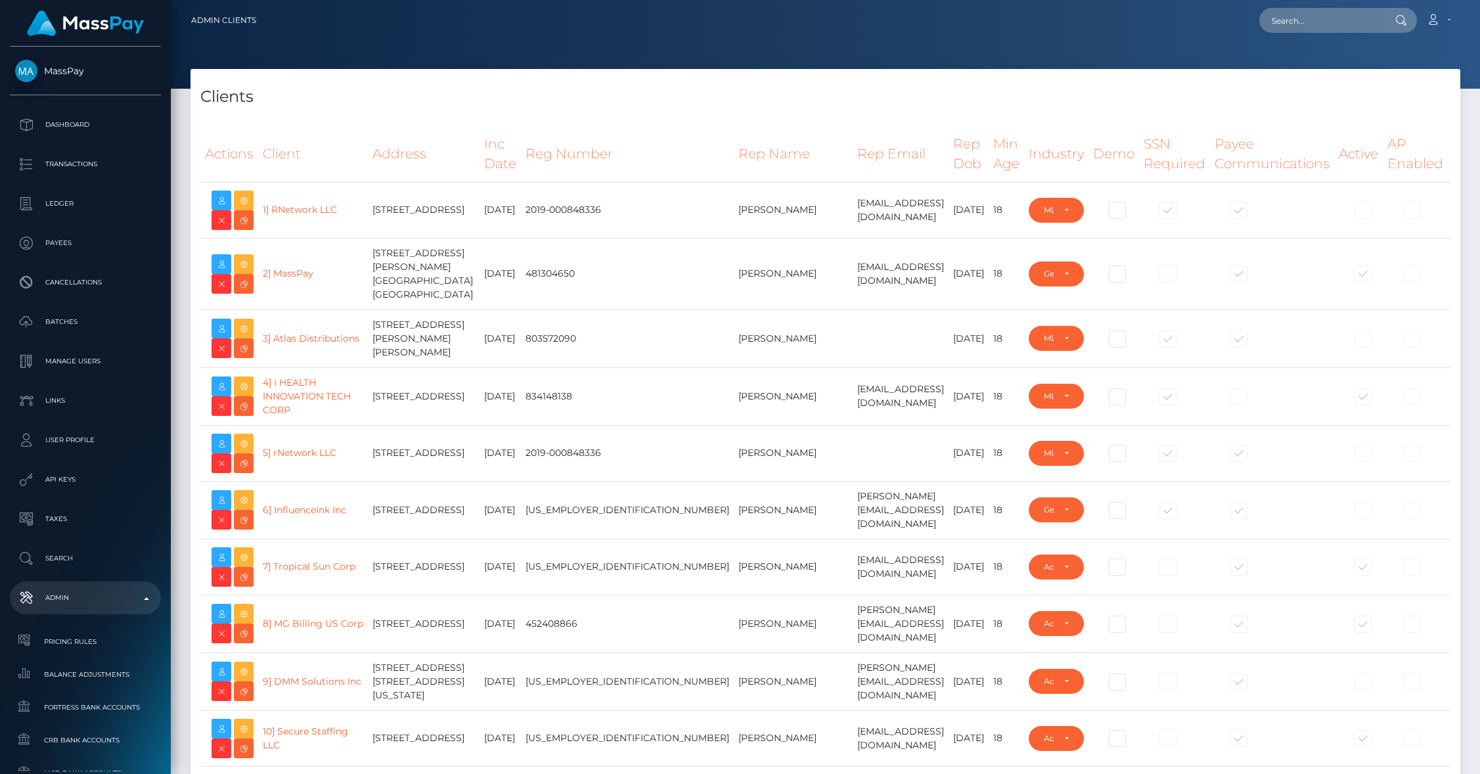
select select "223"
type input "brentg"
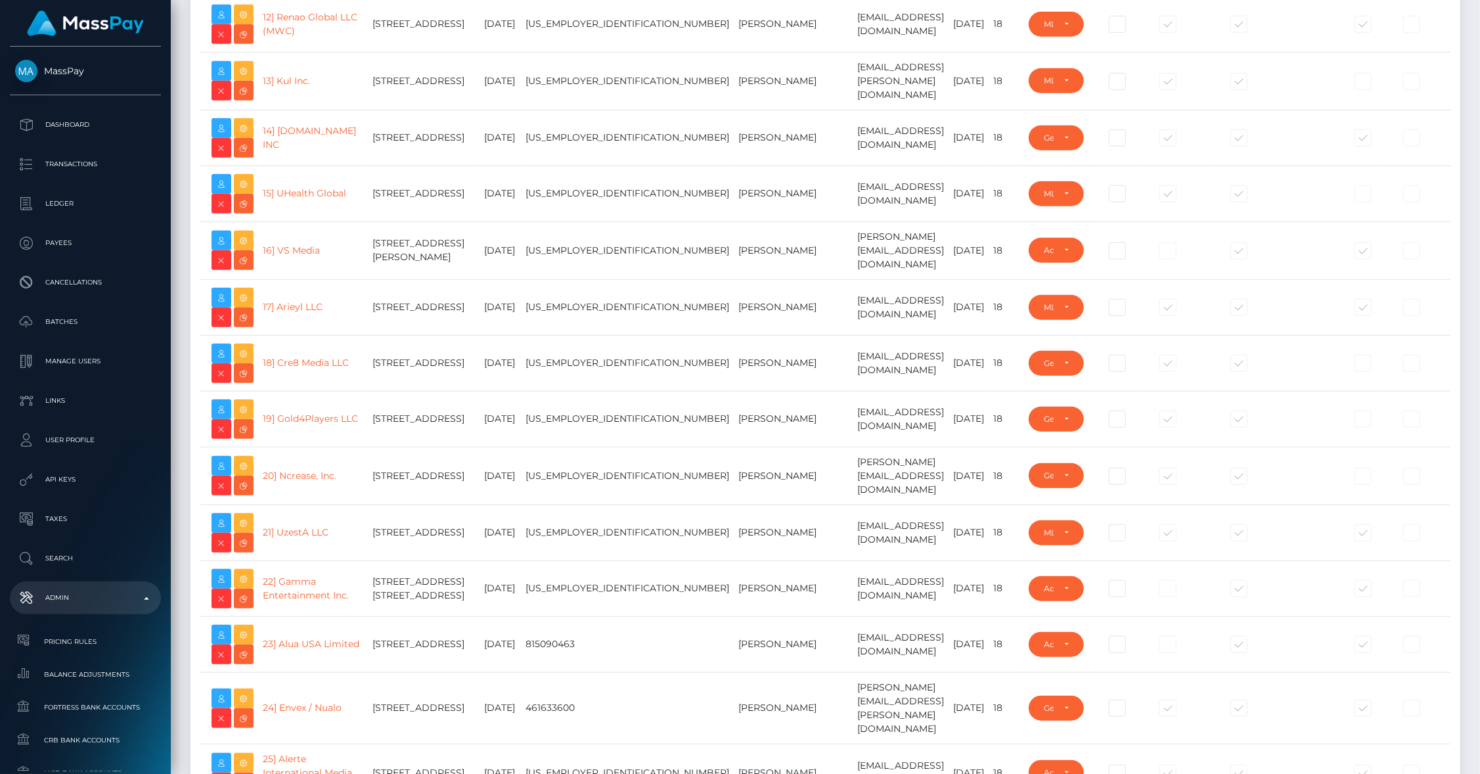
scroll to position [1046, 0]
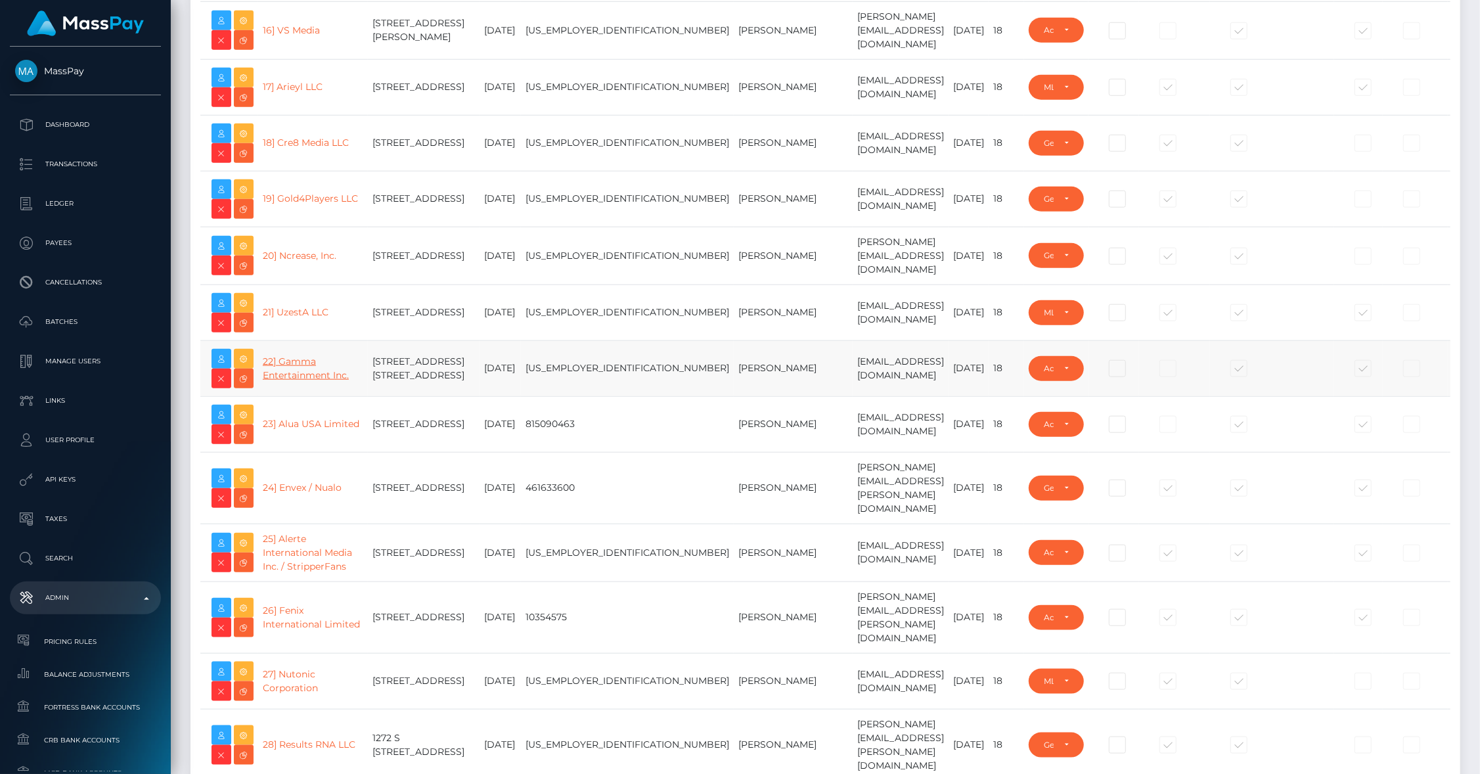
click at [292, 381] on link "22] Gamma Entertainment Inc." at bounding box center [306, 368] width 86 height 26
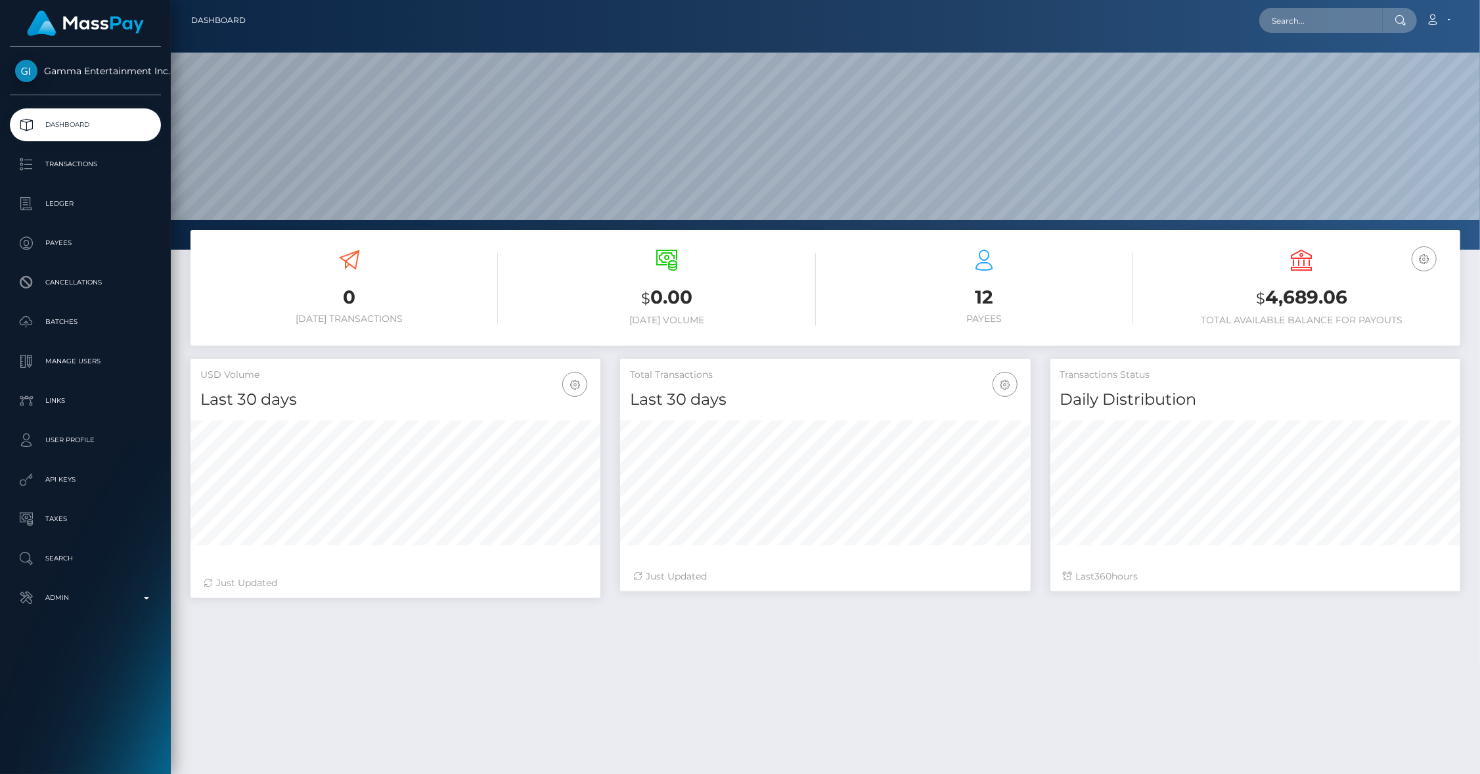
scroll to position [233, 411]
click at [59, 240] on p "Payees" at bounding box center [85, 243] width 141 height 20
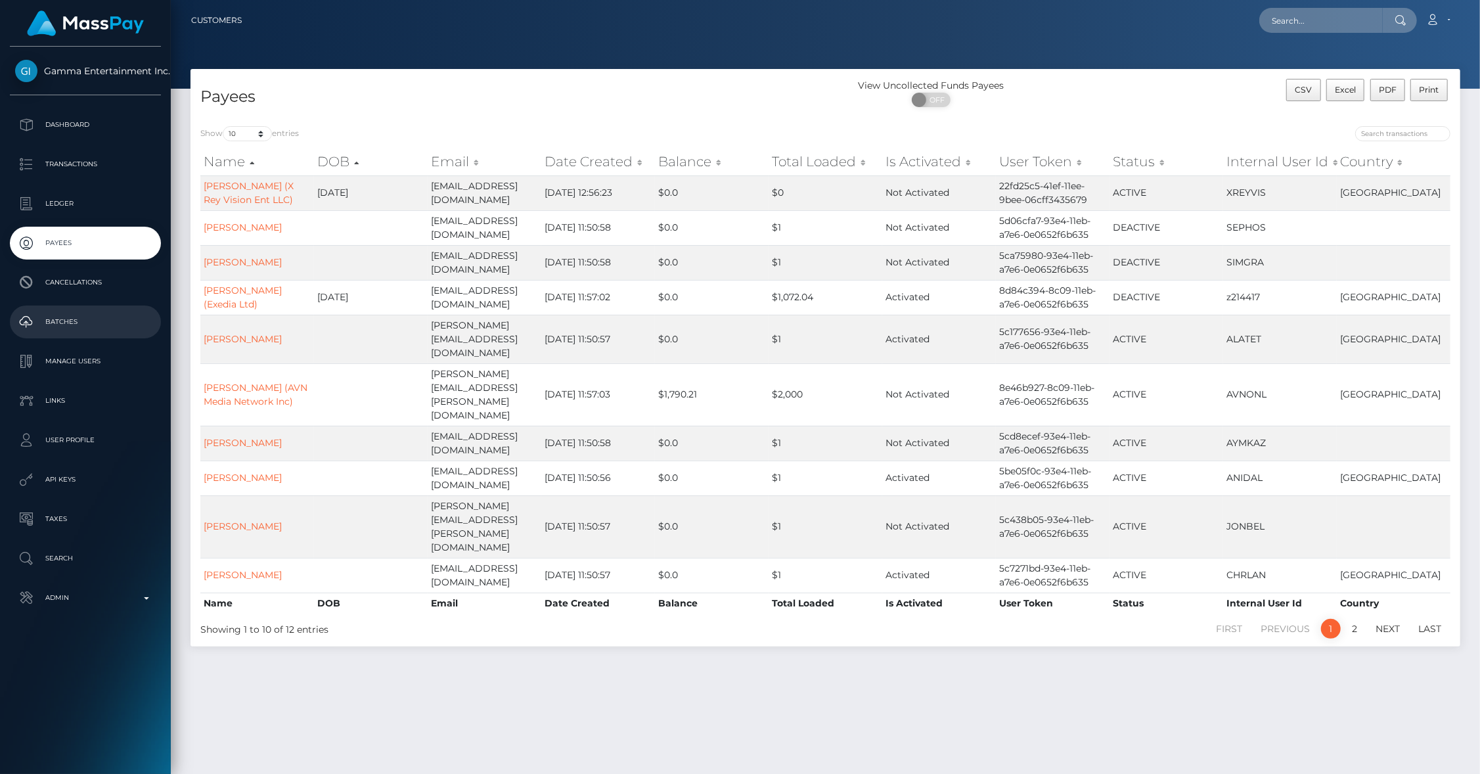
click at [59, 319] on p "Batches" at bounding box center [85, 322] width 141 height 20
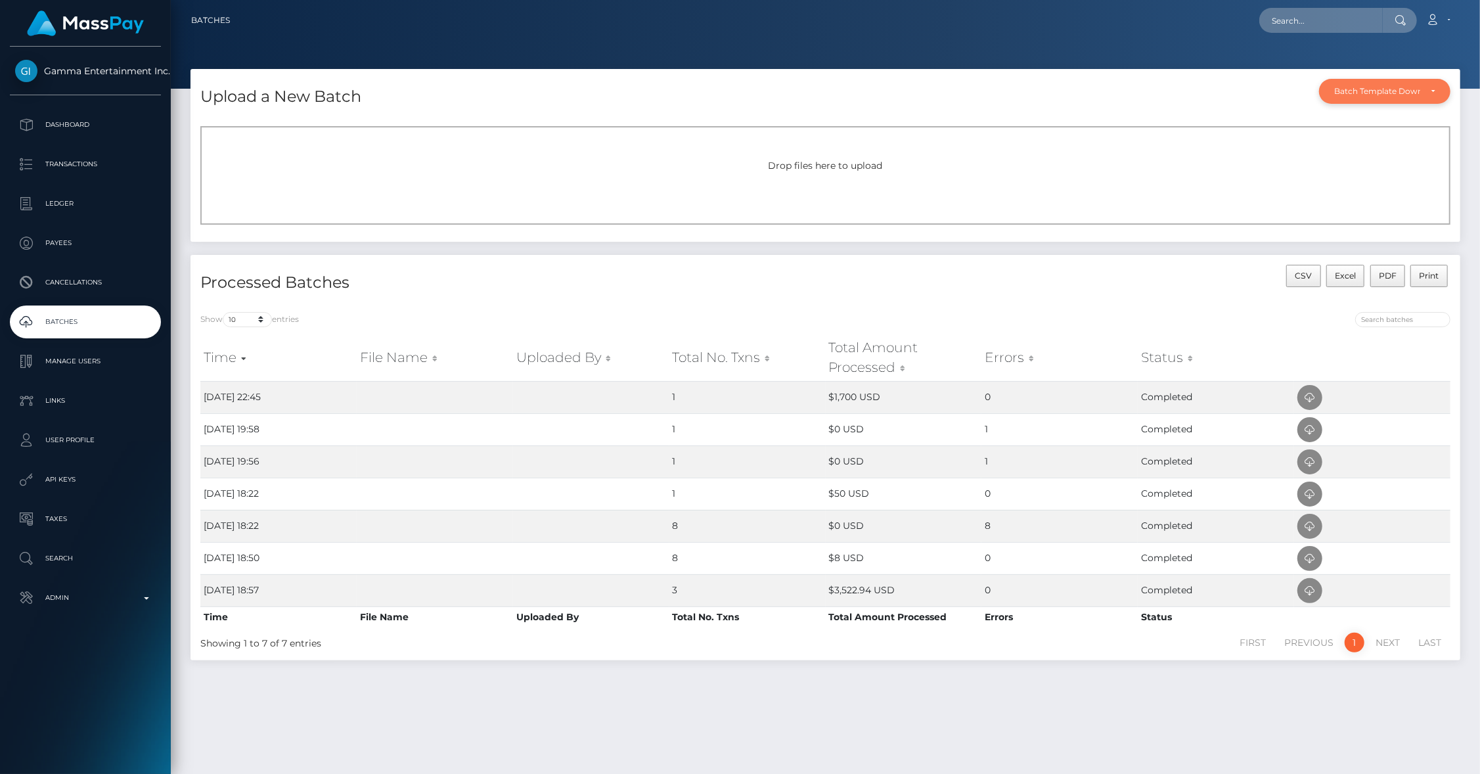
click at [1416, 96] on div "Batch Template Download" at bounding box center [1377, 91] width 86 height 11
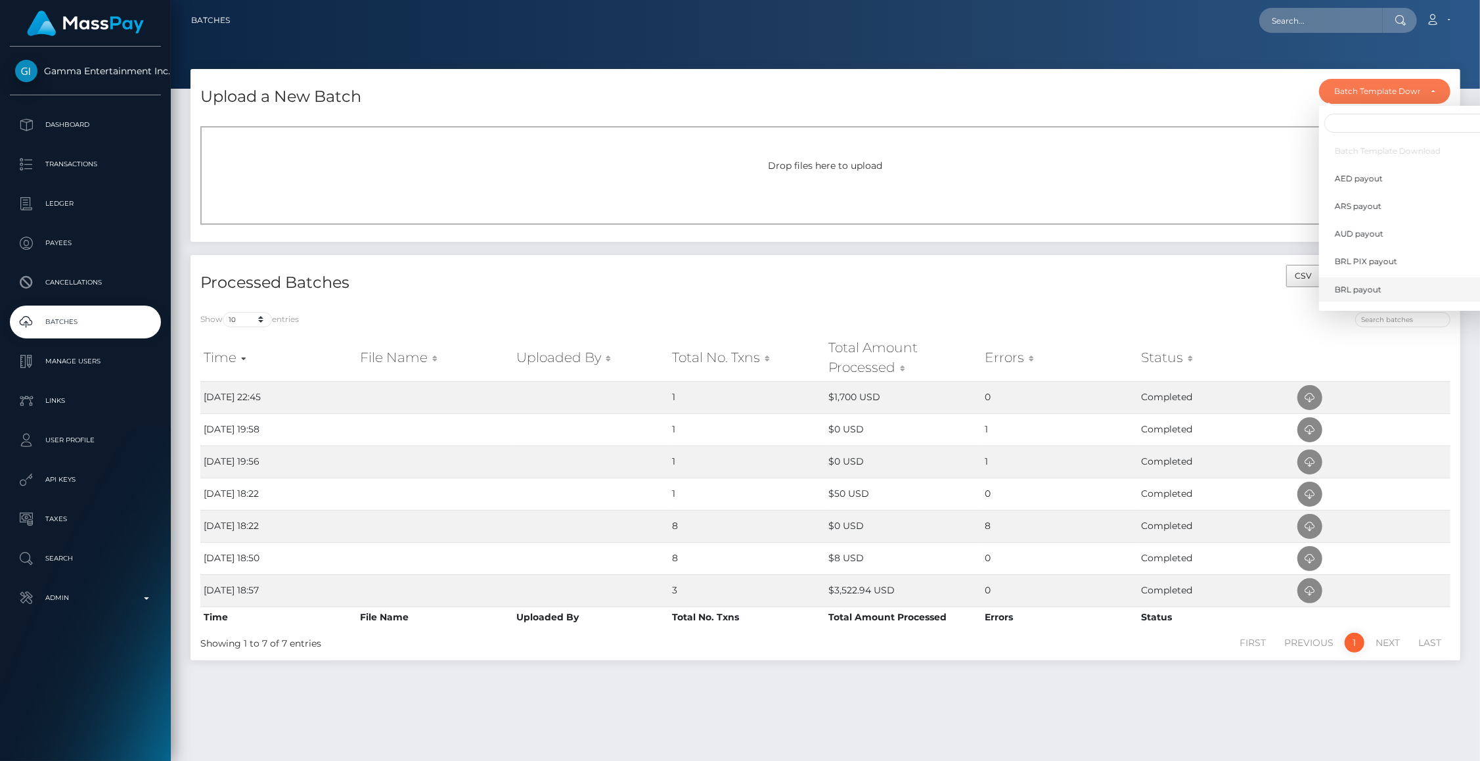
scroll to position [384, 0]
click at [1363, 292] on span "Wallet load" at bounding box center [1356, 293] width 43 height 12
select select "/batch_templates/Wallet load.xlsx"
select select
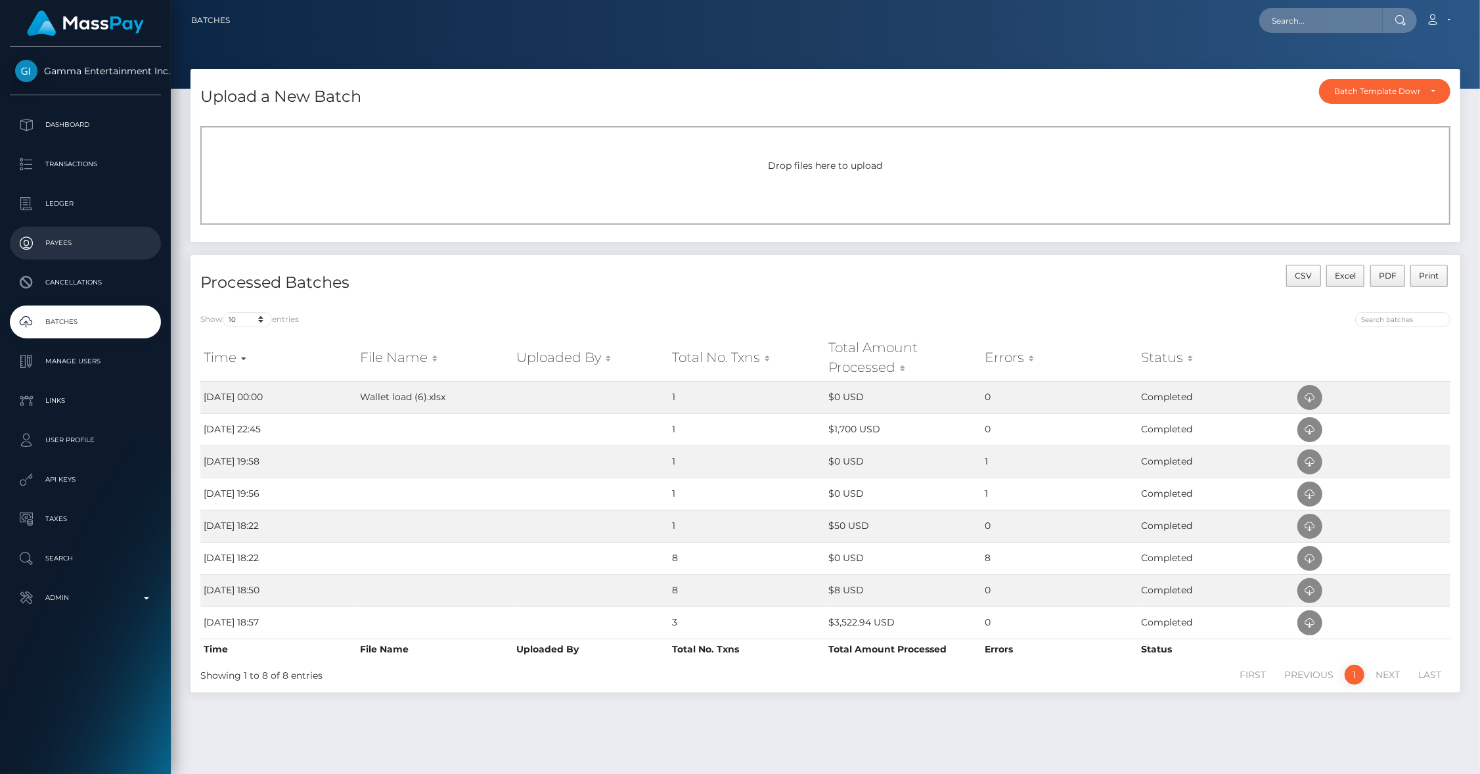
click at [50, 236] on p "Payees" at bounding box center [85, 243] width 141 height 20
click at [50, 237] on p "Payees" at bounding box center [85, 243] width 141 height 20
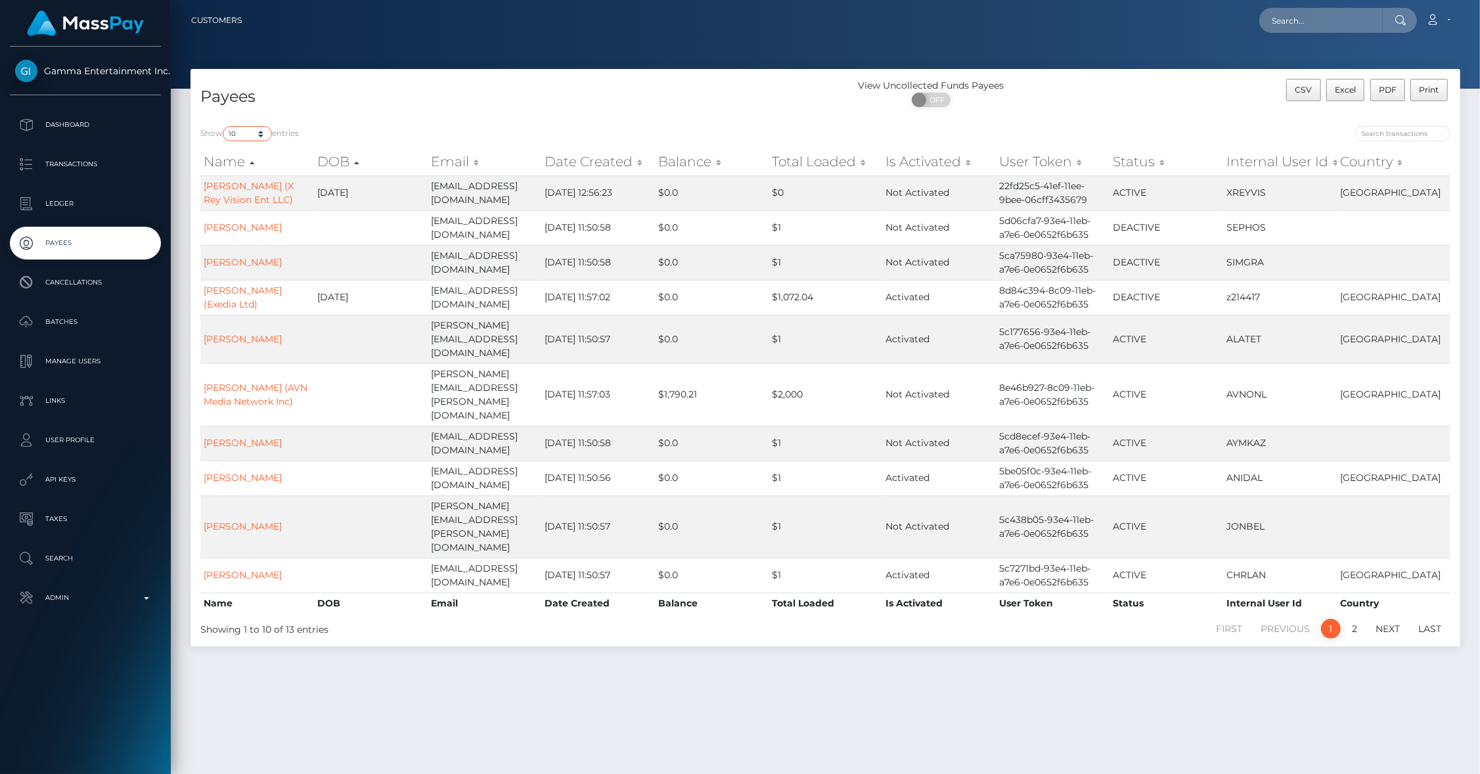
click at [250, 135] on select "10 25 50 100 250 1,000 All" at bounding box center [247, 133] width 49 height 15
click at [250, 139] on select "10 25 50 100 250 1,000 All" at bounding box center [247, 133] width 49 height 15
select select "25"
click at [224, 126] on select "10 25 50 100 250 1,000 All" at bounding box center [247, 133] width 49 height 15
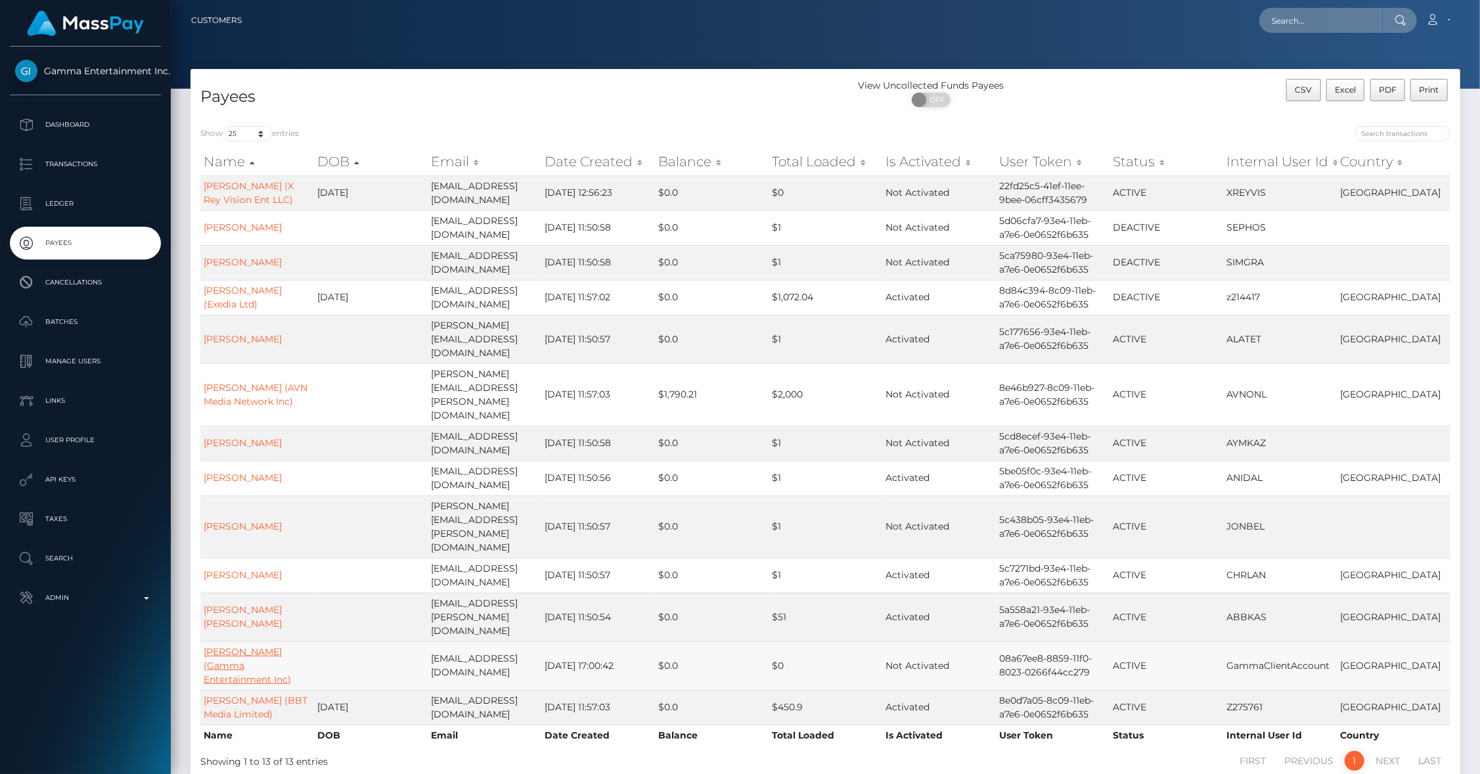
click at [245, 646] on link "Anis Dallel (Gamma Entertainment Inc)" at bounding box center [247, 665] width 87 height 39
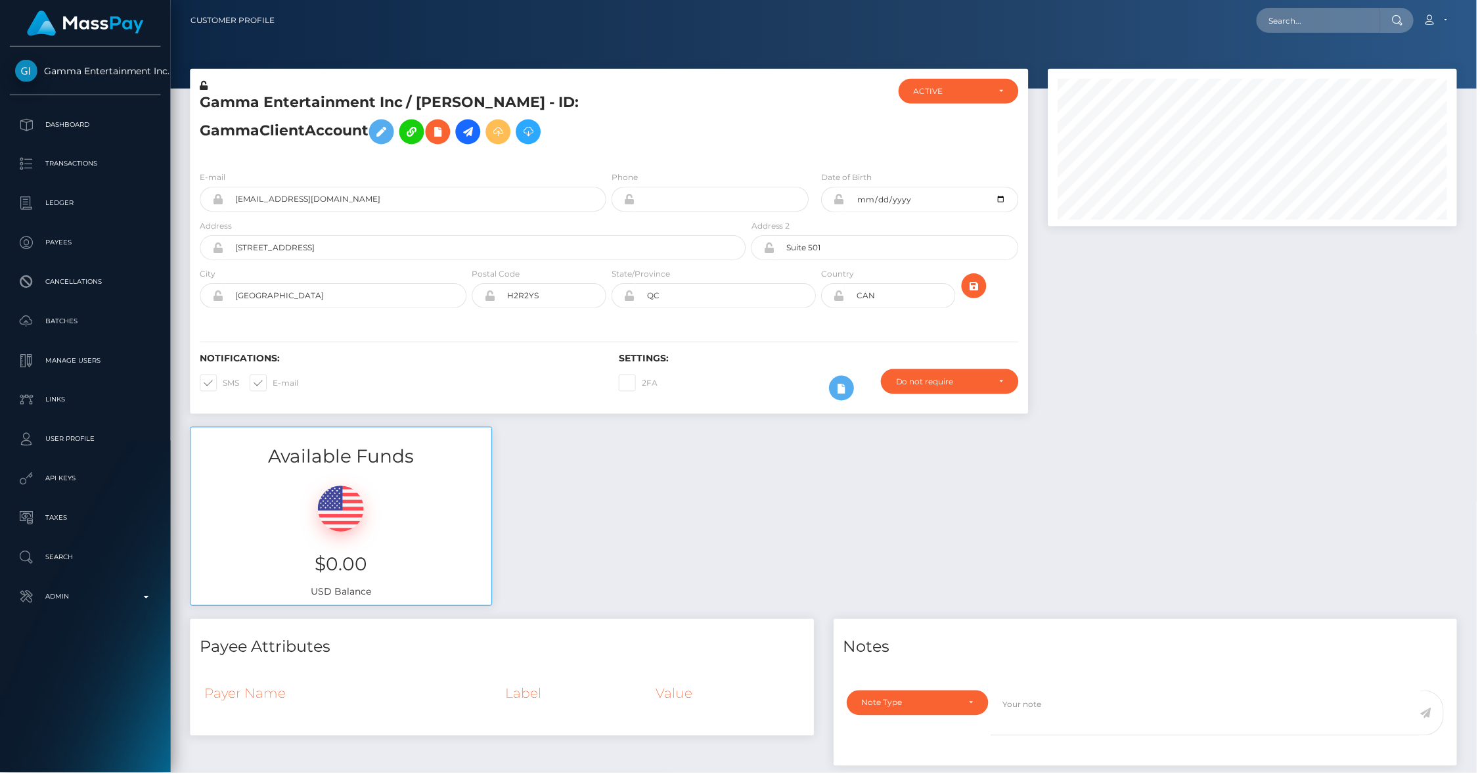
click at [491, 141] on icon at bounding box center [499, 132] width 16 height 16
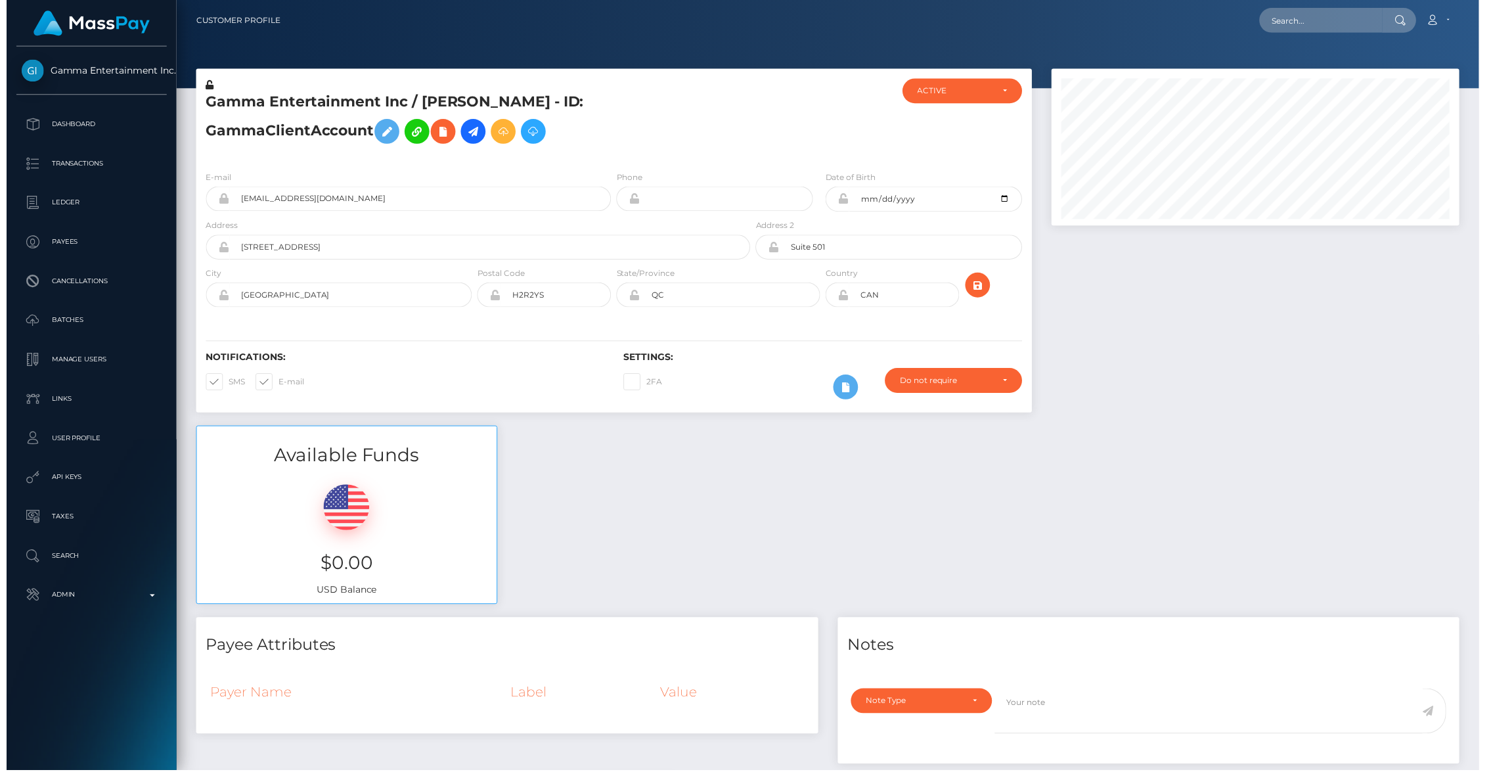
scroll to position [158, 411]
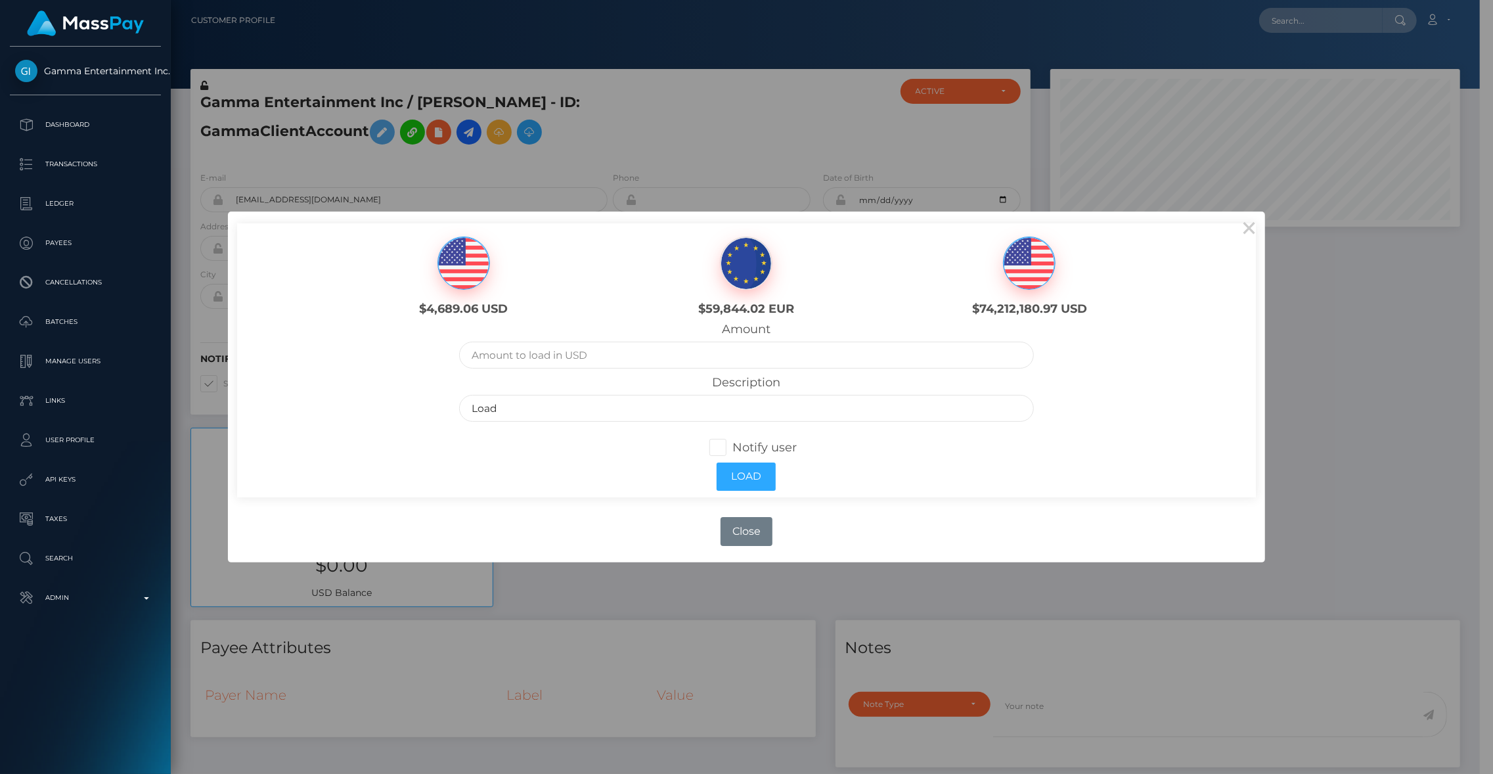
click at [468, 260] on img at bounding box center [463, 263] width 51 height 53
click at [466, 271] on img at bounding box center [463, 263] width 51 height 53
click at [549, 354] on input "text" at bounding box center [746, 355] width 575 height 27
type input "4689.06"
drag, startPoint x: 544, startPoint y: 408, endPoint x: 392, endPoint y: 406, distance: 151.7
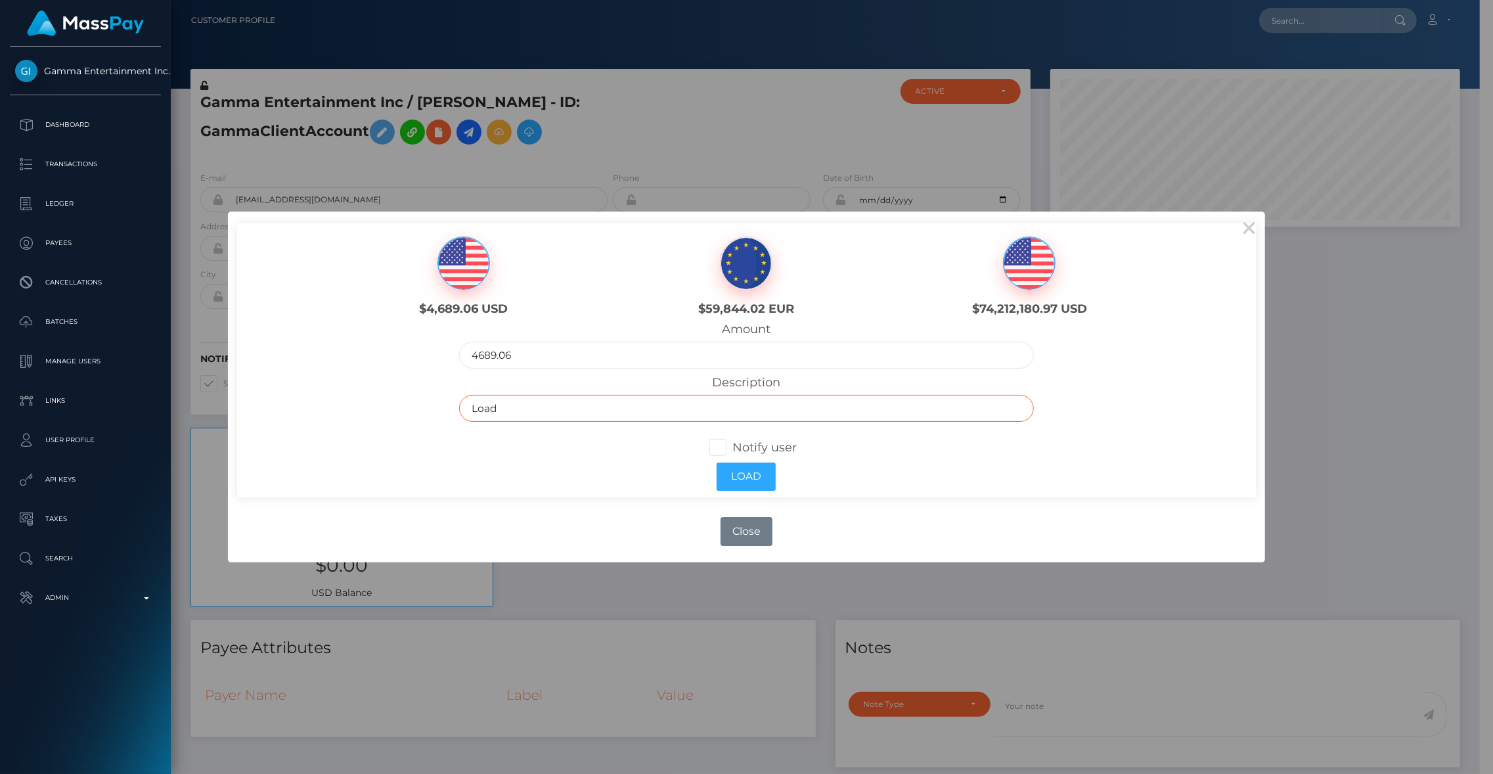
click at [392, 406] on div "$4,689.06 USD $59,844.02 EUR $74,212,180.97 USD Amount 4689.06 Load" at bounding box center [746, 359] width 1019 height 273
type input "Client account closure"
click at [759, 481] on button "Load" at bounding box center [746, 476] width 59 height 28
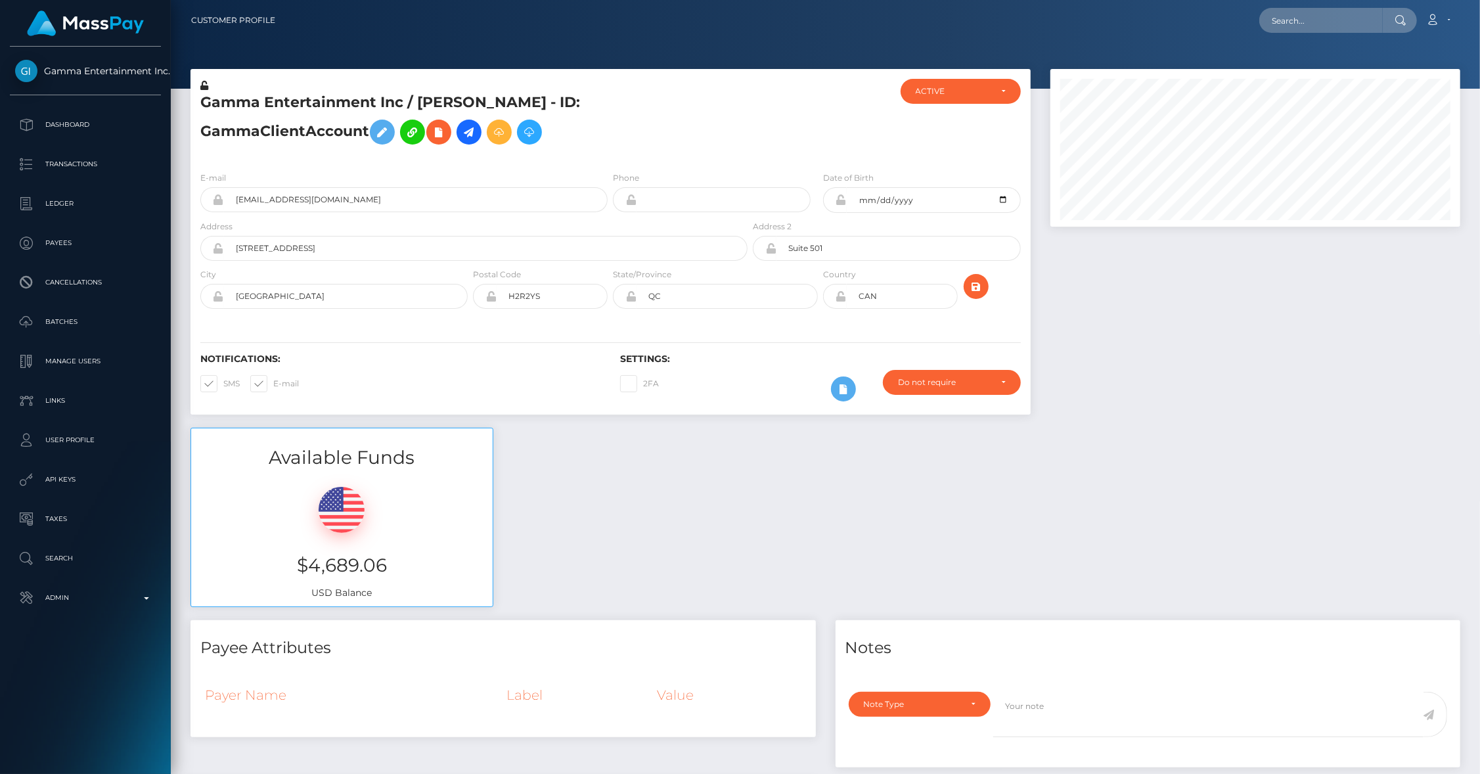
scroll to position [158, 411]
click at [461, 141] on icon at bounding box center [469, 132] width 16 height 16
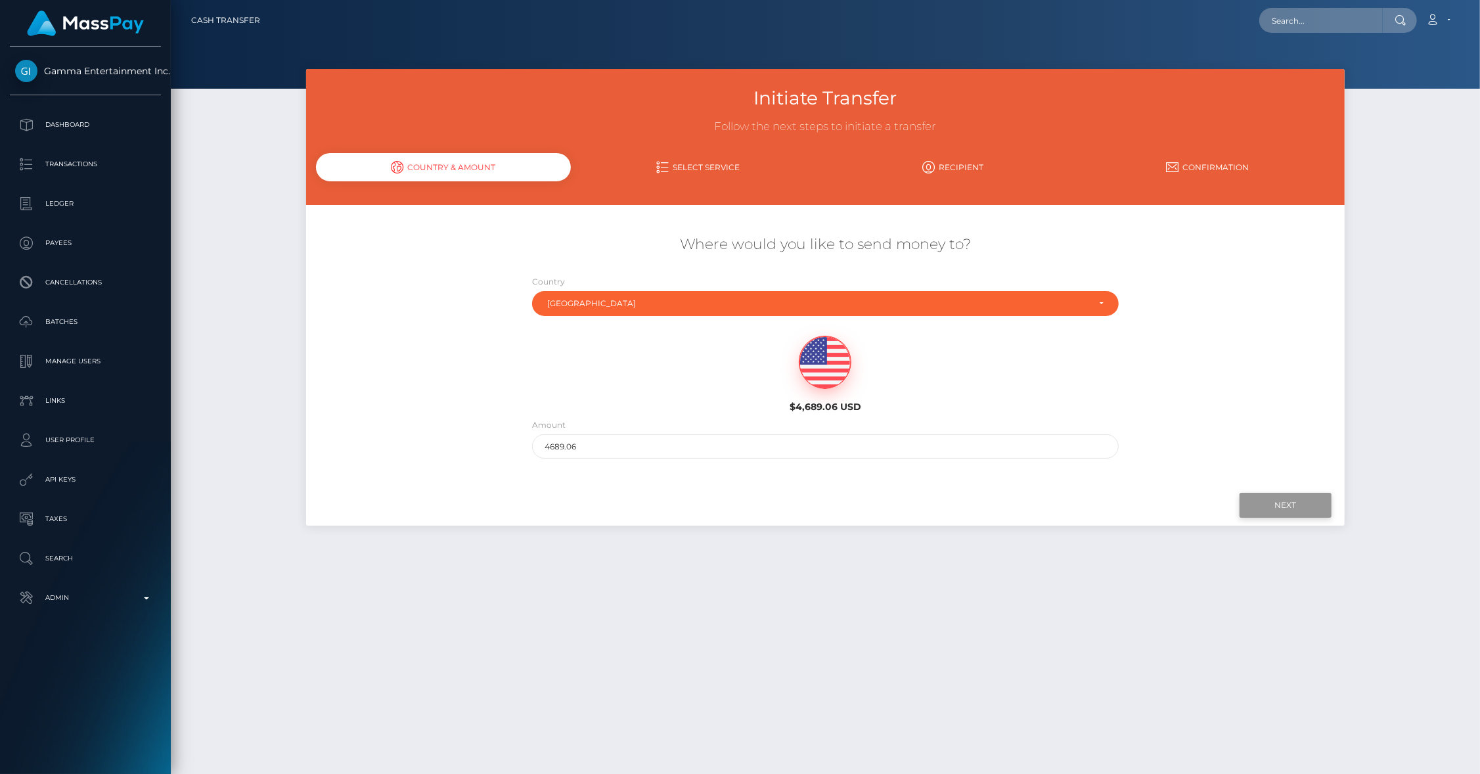
click at [1276, 506] on input "Next" at bounding box center [1285, 505] width 92 height 25
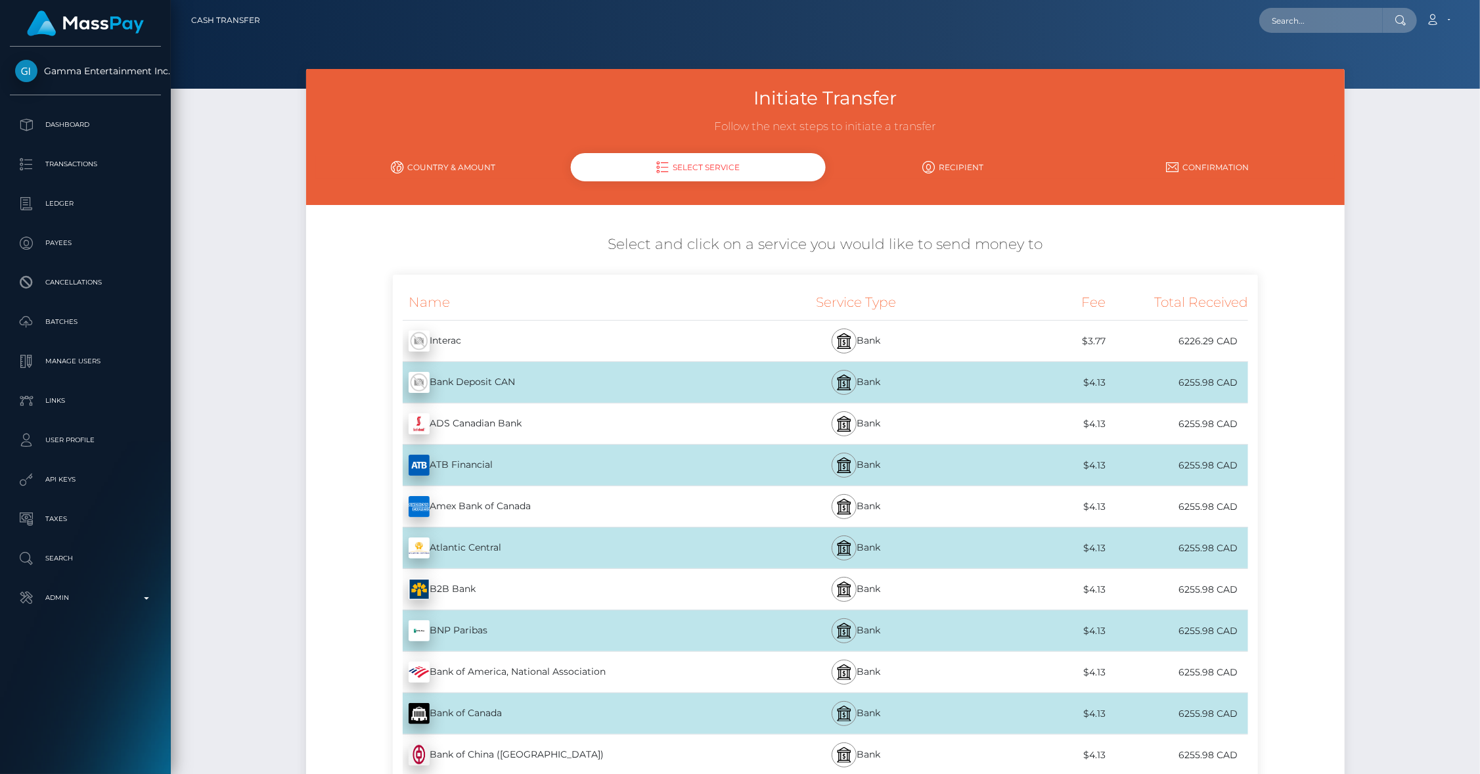
click at [568, 380] on div "Bank Deposit CAN - CAD" at bounding box center [571, 382] width 357 height 37
